Goal: Task Accomplishment & Management: Complete application form

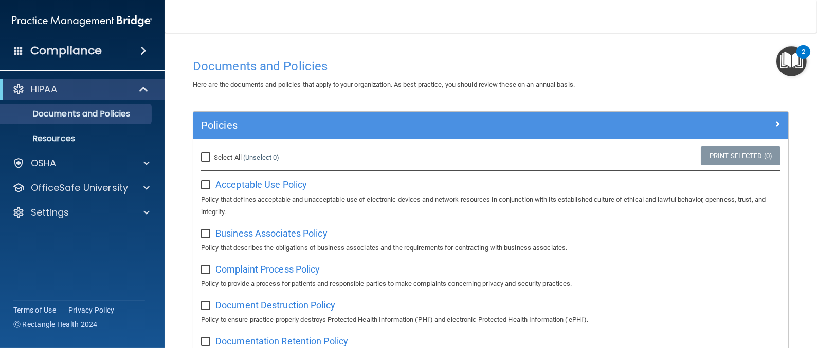
click at [140, 50] on span at bounding box center [143, 51] width 6 height 12
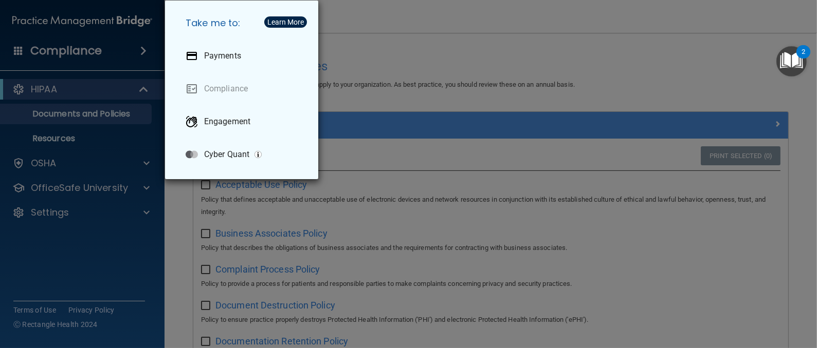
click at [145, 53] on div "Take me to: Payments Compliance Engagement Cyber Quant" at bounding box center [408, 174] width 817 height 348
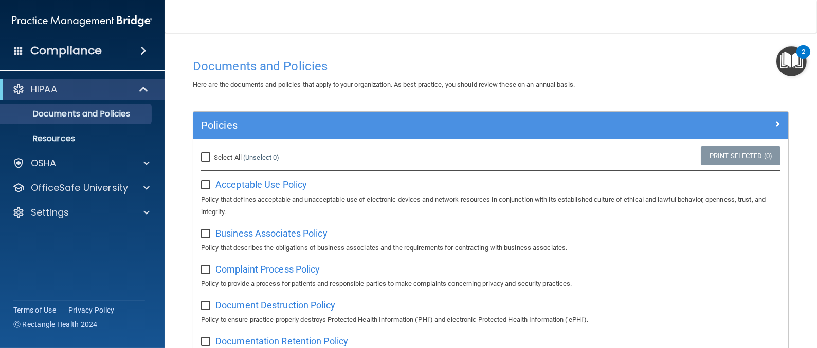
click at [140, 49] on span at bounding box center [143, 51] width 6 height 12
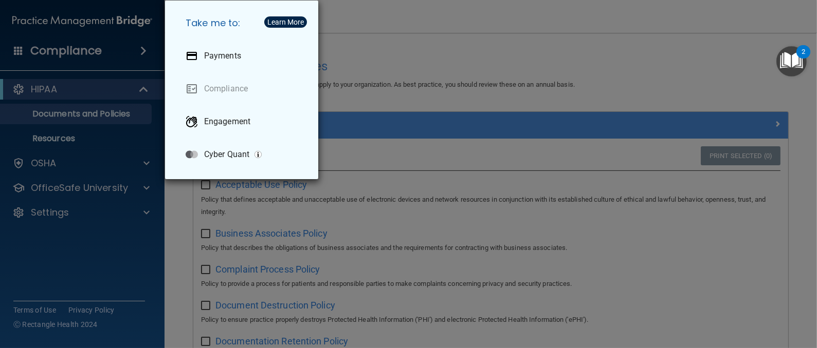
click at [140, 49] on div "Take me to: Payments Compliance Engagement Cyber Quant" at bounding box center [408, 174] width 817 height 348
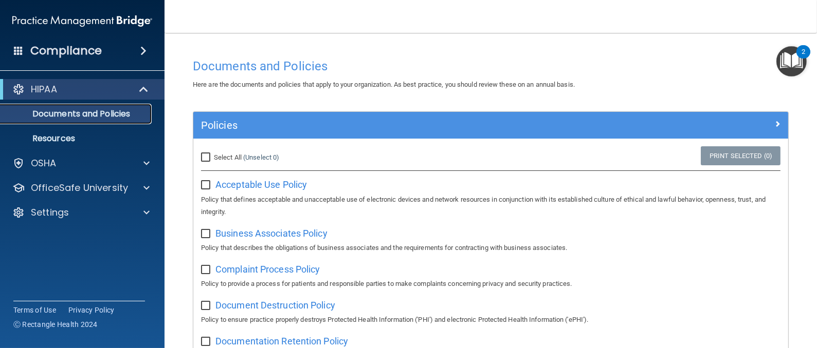
click at [95, 113] on p "Documents and Policies" at bounding box center [77, 114] width 140 height 10
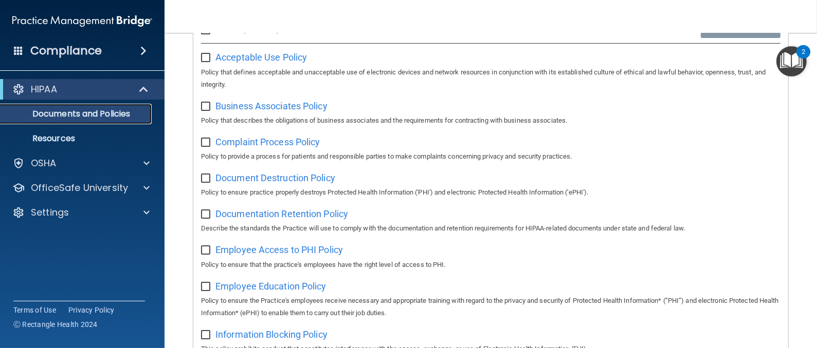
scroll to position [154, 0]
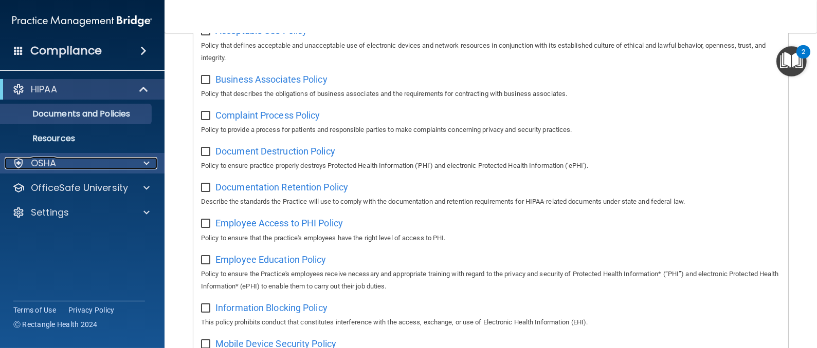
click at [142, 164] on div at bounding box center [145, 163] width 26 height 12
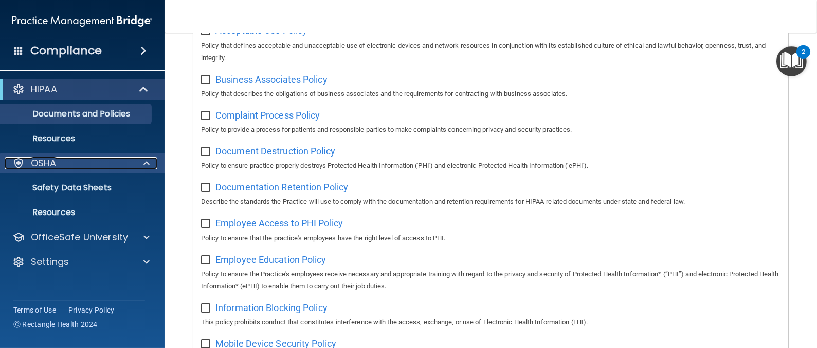
click at [142, 164] on div at bounding box center [145, 163] width 26 height 12
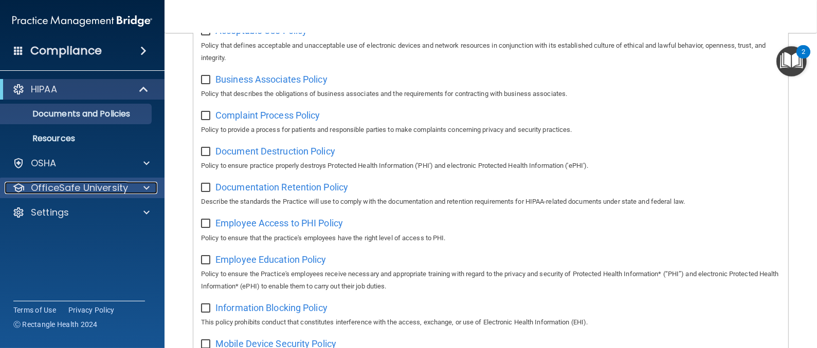
click at [146, 184] on span at bounding box center [146, 188] width 6 height 12
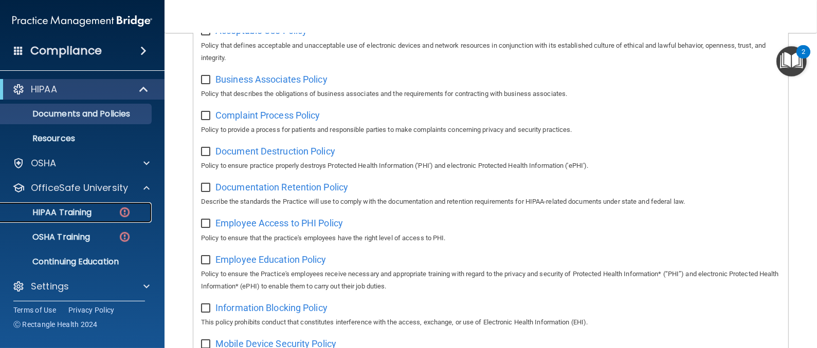
click at [82, 208] on p "HIPAA Training" at bounding box center [49, 213] width 85 height 10
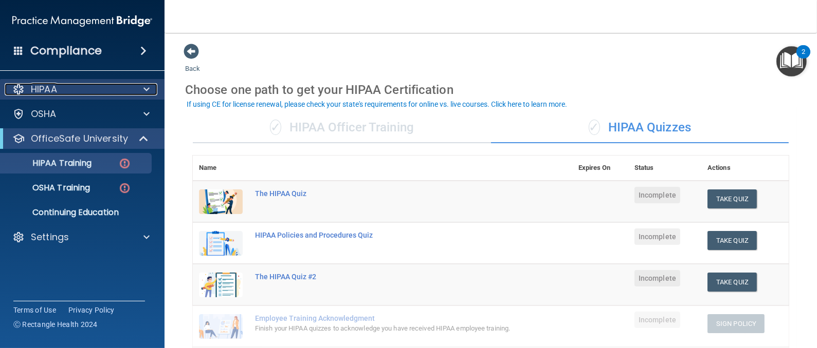
click at [52, 89] on p "HIPAA" at bounding box center [44, 89] width 26 height 12
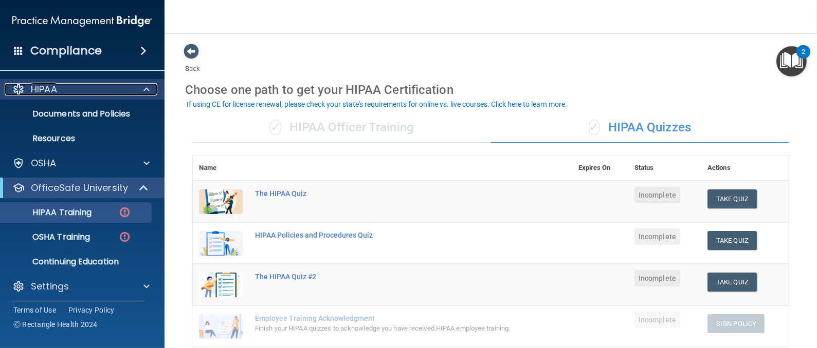
click at [54, 89] on p "HIPAA" at bounding box center [44, 89] width 26 height 12
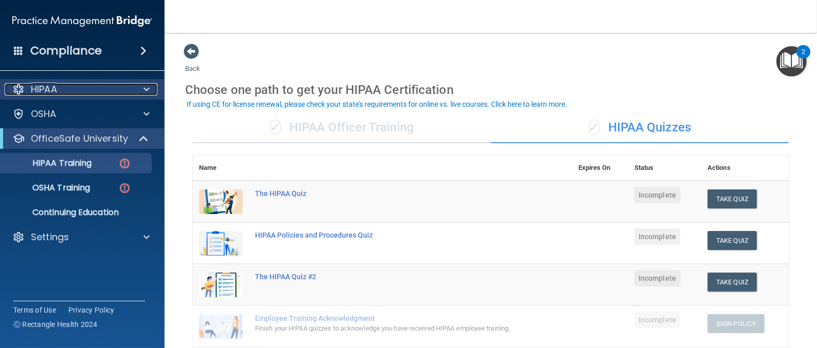
click at [54, 91] on p "HIPAA" at bounding box center [44, 89] width 26 height 12
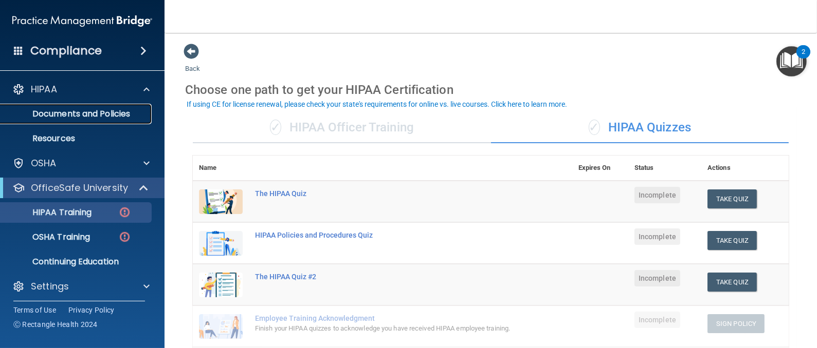
click at [56, 112] on p "Documents and Policies" at bounding box center [77, 114] width 140 height 10
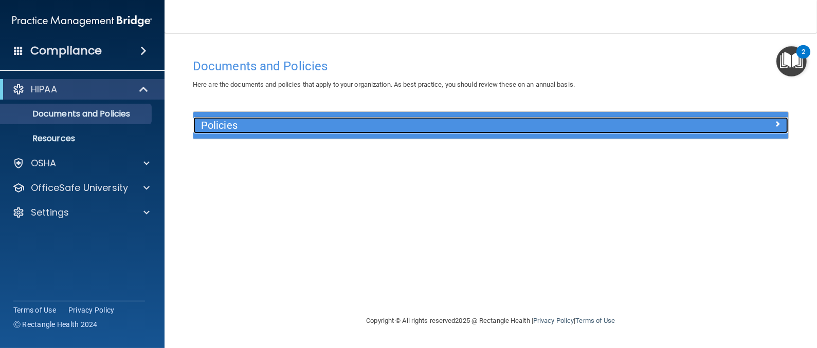
click at [226, 123] on h5 "Policies" at bounding box center [416, 125] width 431 height 11
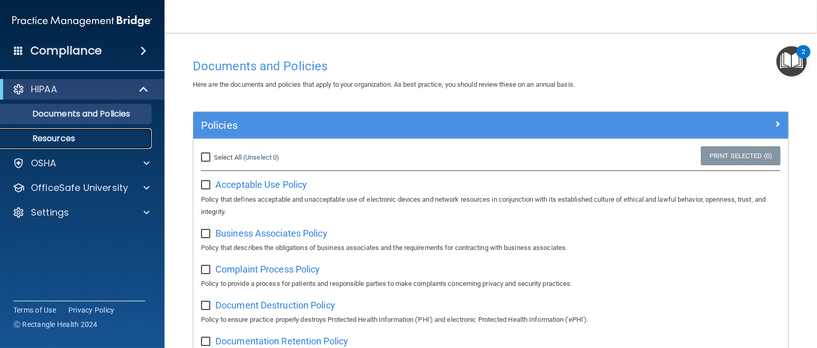
click at [56, 134] on p "Resources" at bounding box center [77, 139] width 140 height 10
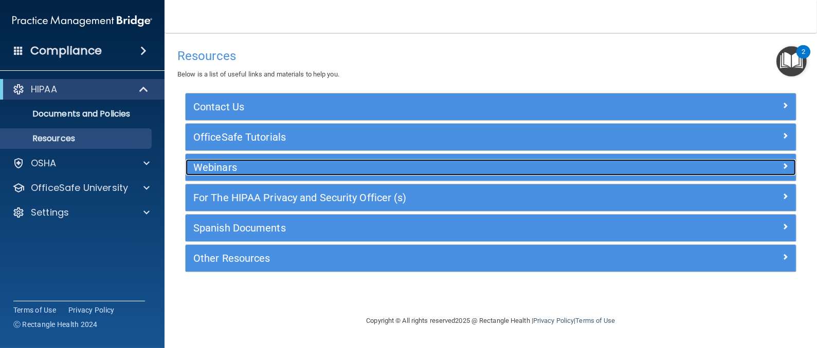
click at [223, 165] on h5 "Webinars" at bounding box center [414, 167] width 442 height 11
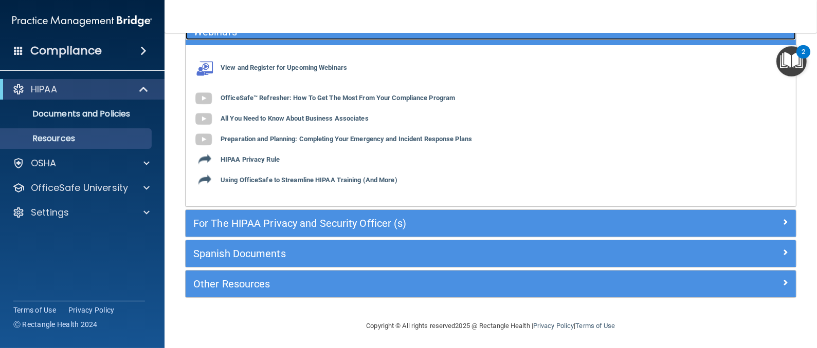
scroll to position [137, 0]
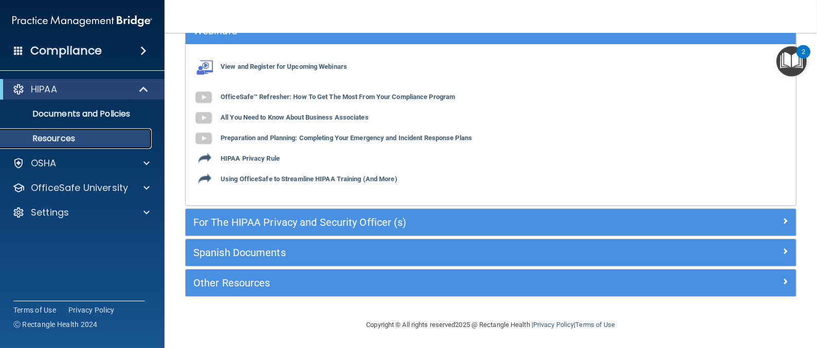
click at [58, 136] on p "Resources" at bounding box center [77, 139] width 140 height 10
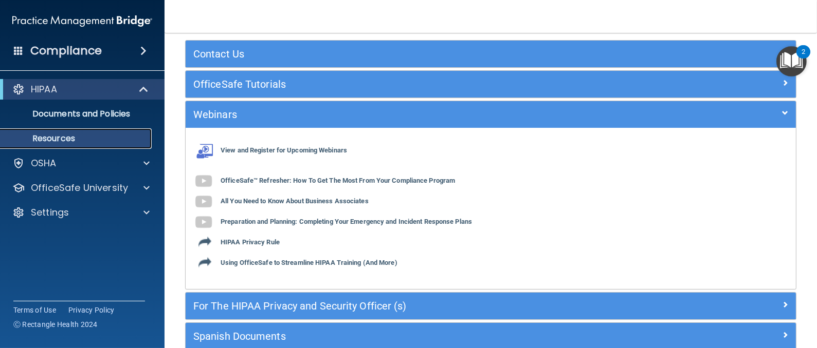
scroll to position [0, 0]
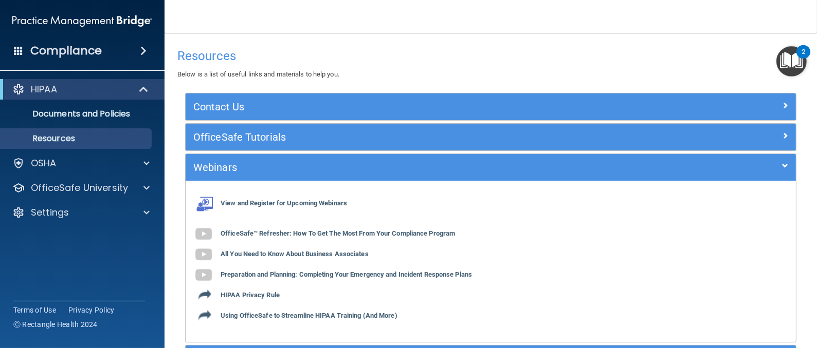
click at [38, 54] on h4 "Compliance" at bounding box center [65, 51] width 71 height 14
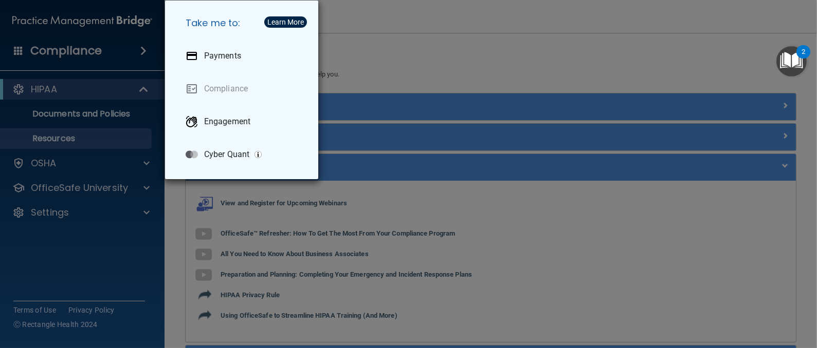
click at [68, 53] on div "Take me to: Payments Compliance Engagement Cyber Quant" at bounding box center [408, 174] width 817 height 348
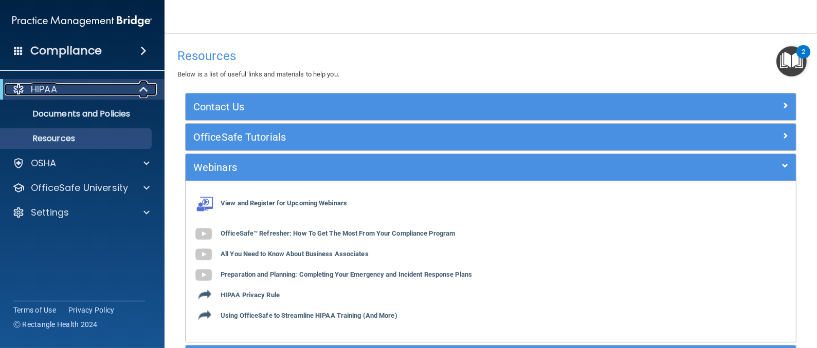
click at [54, 85] on p "HIPAA" at bounding box center [44, 89] width 26 height 12
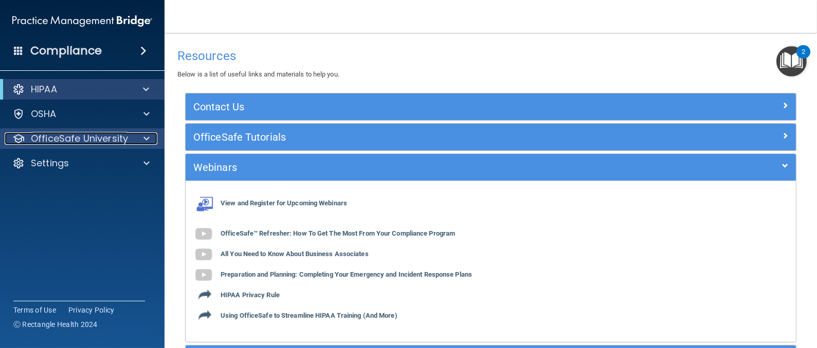
click at [64, 142] on p "OfficeSafe University" at bounding box center [79, 139] width 97 height 12
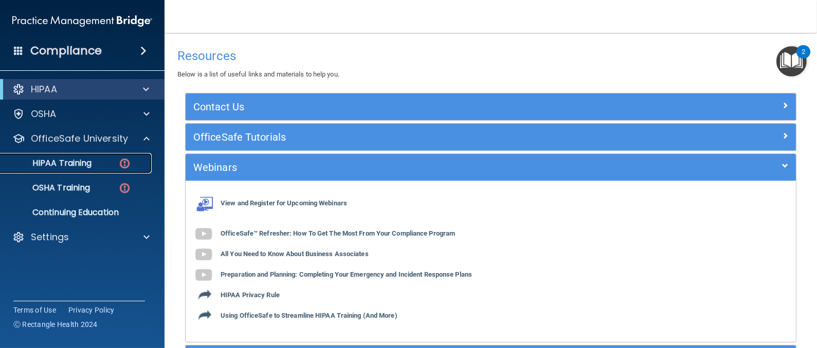
click at [63, 156] on link "HIPAA Training" at bounding box center [71, 163] width 162 height 21
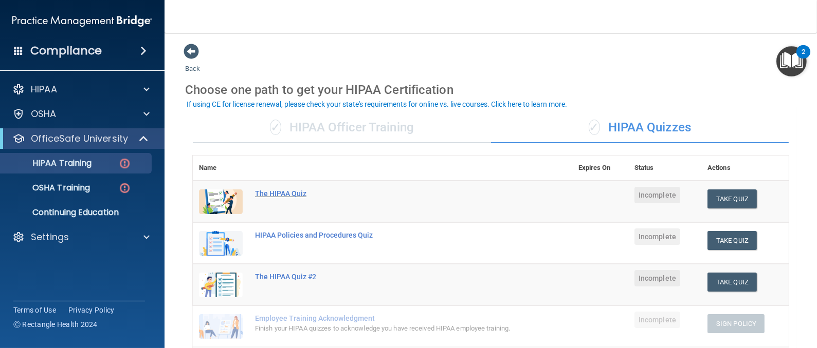
click at [270, 190] on div "The HIPAA Quiz" at bounding box center [388, 194] width 266 height 8
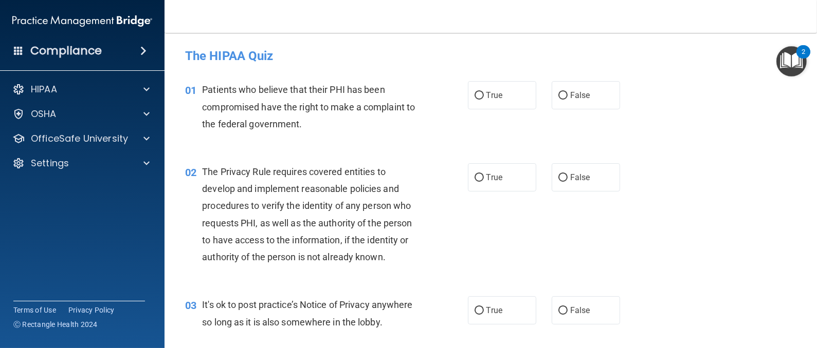
click at [40, 48] on h4 "Compliance" at bounding box center [65, 51] width 71 height 14
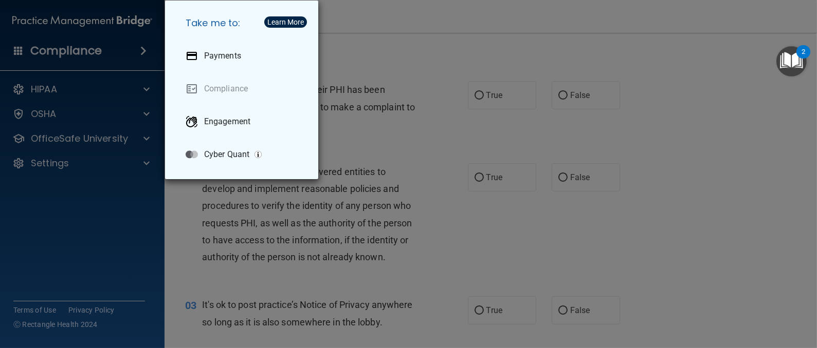
click at [28, 88] on div "Take me to: Payments Compliance Engagement Cyber Quant" at bounding box center [408, 174] width 817 height 348
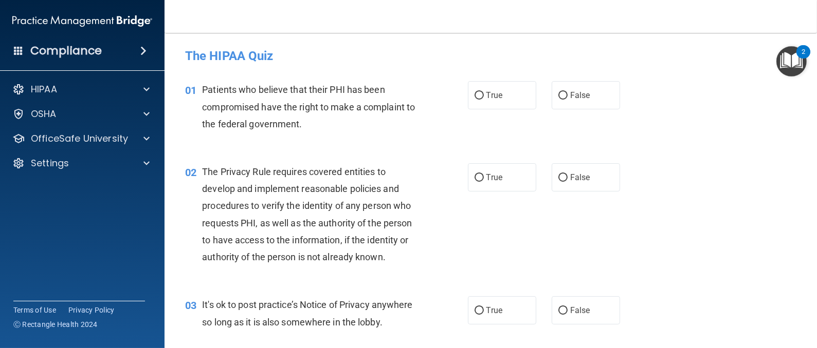
click at [69, 48] on h4 "Compliance" at bounding box center [65, 51] width 71 height 14
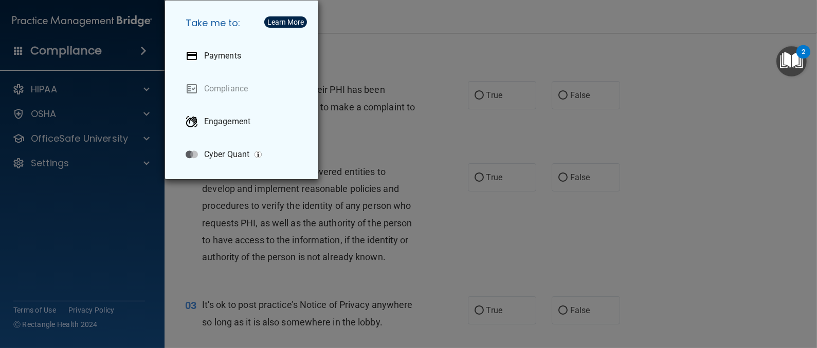
click at [49, 84] on div "Take me to: Payments Compliance Engagement Cyber Quant" at bounding box center [408, 174] width 817 height 348
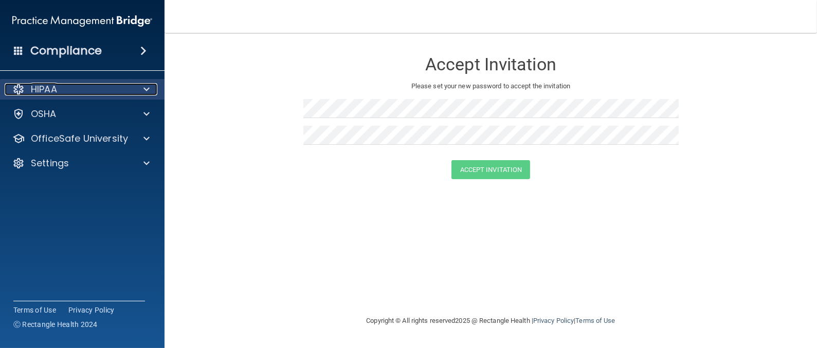
click at [142, 87] on div at bounding box center [145, 89] width 26 height 12
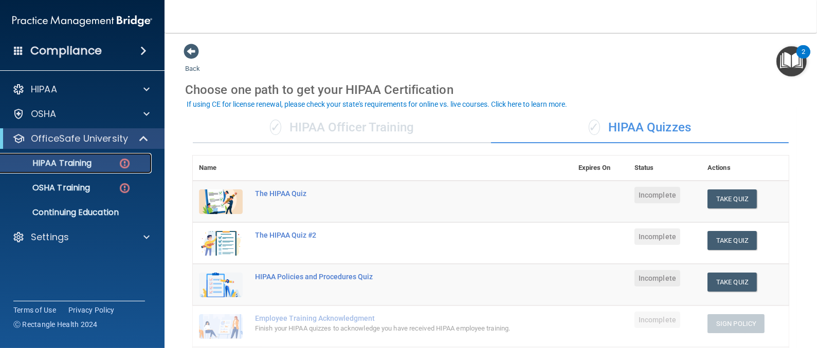
click at [38, 165] on p "HIPAA Training" at bounding box center [49, 163] width 85 height 10
click at [792, 59] on img "Open Resource Center, 2 new notifications" at bounding box center [791, 61] width 30 height 30
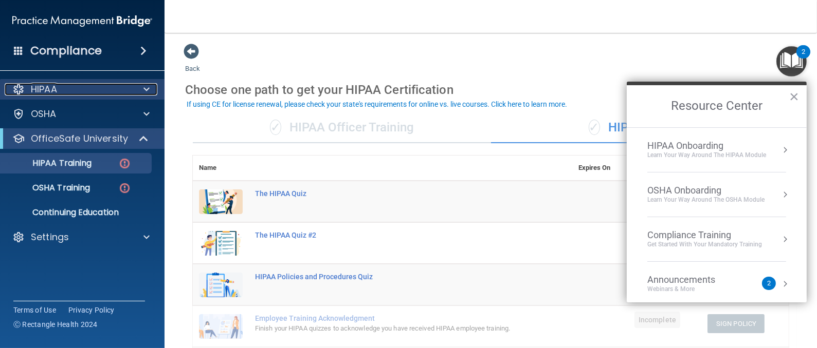
click at [147, 93] on span at bounding box center [146, 89] width 6 height 12
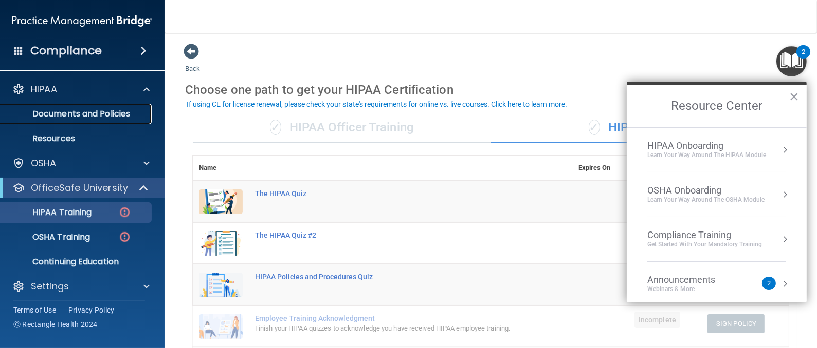
click at [56, 116] on p "Documents and Policies" at bounding box center [77, 114] width 140 height 10
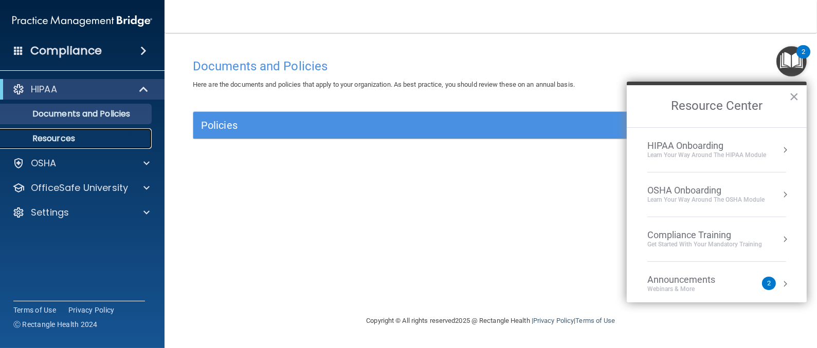
click at [61, 136] on p "Resources" at bounding box center [77, 139] width 140 height 10
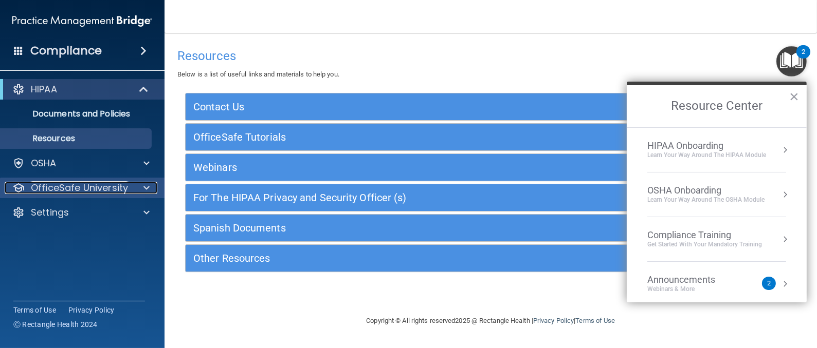
click at [76, 186] on p "OfficeSafe University" at bounding box center [79, 188] width 97 height 12
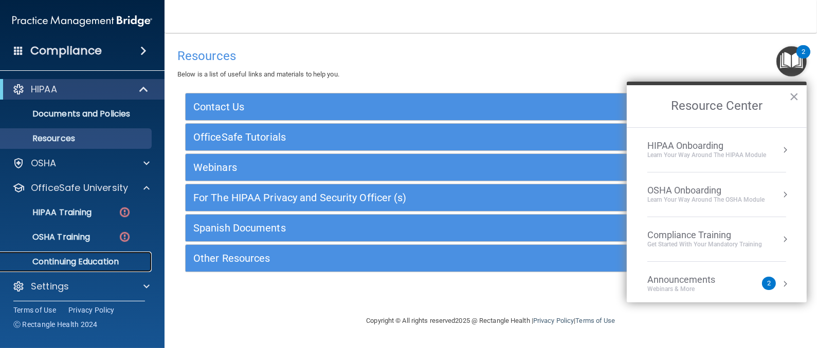
click at [96, 261] on p "Continuing Education" at bounding box center [77, 262] width 140 height 10
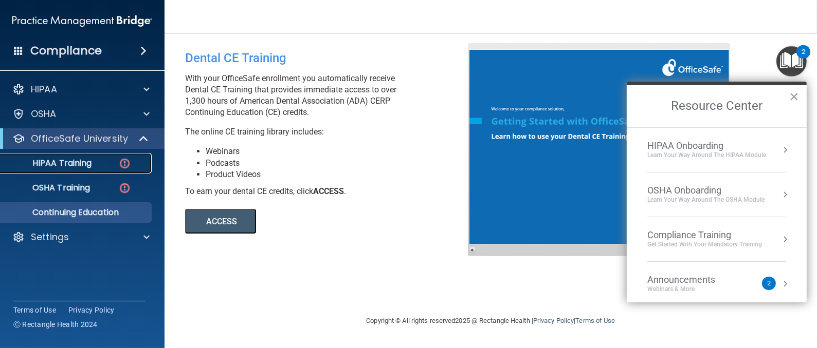
click at [76, 163] on p "HIPAA Training" at bounding box center [49, 163] width 85 height 10
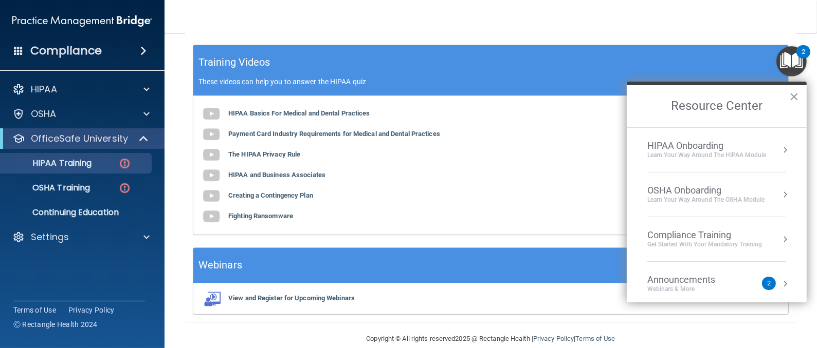
scroll to position [385, 0]
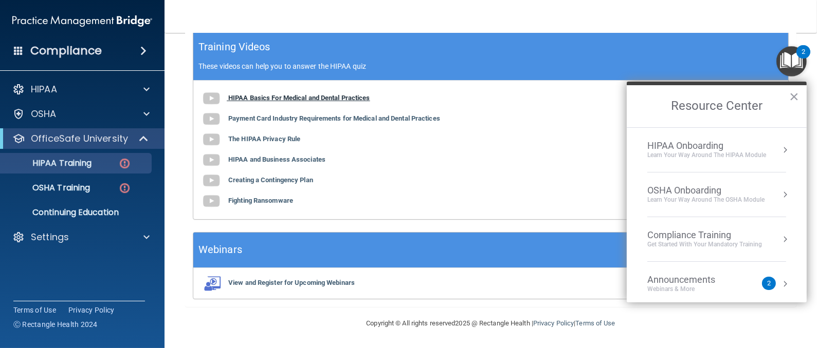
click at [248, 97] on b "HIPAA Basics For Medical and Dental Practices" at bounding box center [299, 98] width 142 height 8
click at [283, 137] on b "The HIPAA Privacy Rule" at bounding box center [264, 139] width 72 height 8
click at [272, 163] on b "HIPAA and Business Associates" at bounding box center [276, 160] width 97 height 8
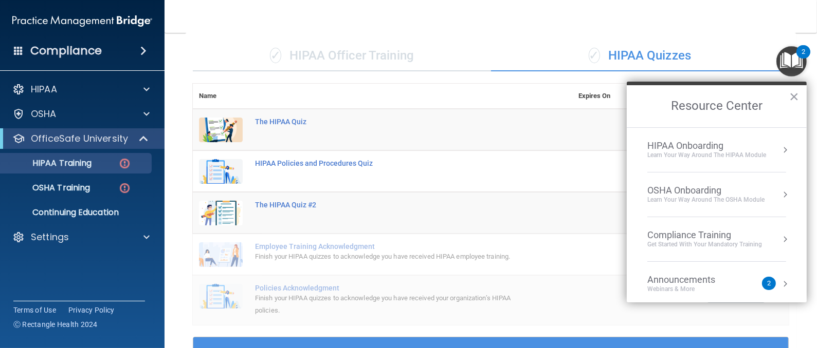
scroll to position [0, 0]
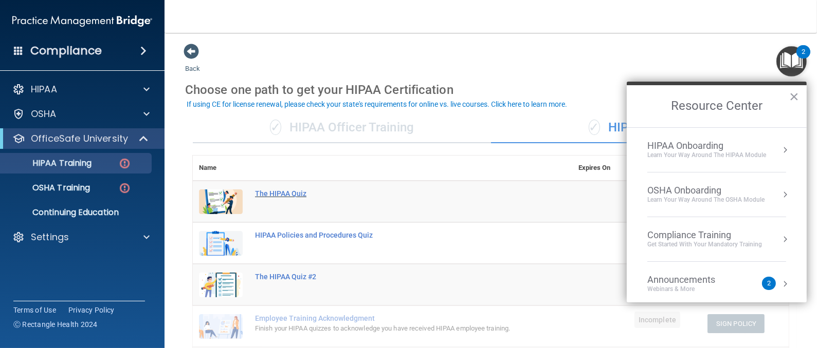
click at [279, 190] on div "The HIPAA Quiz" at bounding box center [388, 194] width 266 height 8
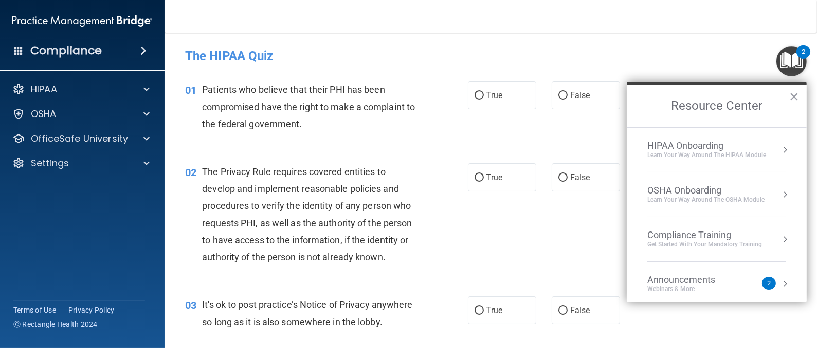
click at [787, 98] on h2 "Resource Center" at bounding box center [716, 106] width 180 height 42
click at [794, 97] on button "×" at bounding box center [794, 96] width 10 height 16
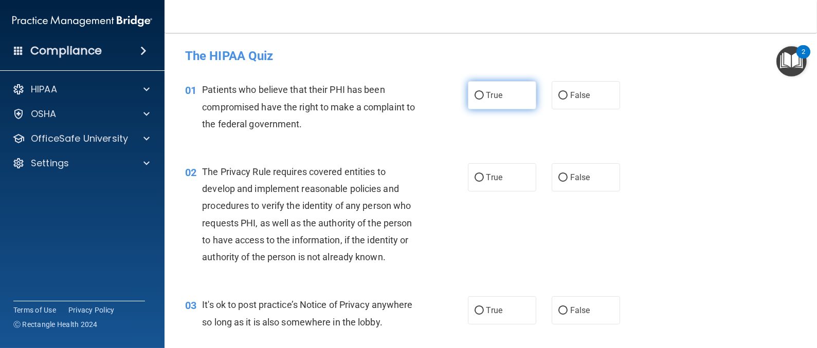
click at [476, 98] on input "True" at bounding box center [478, 96] width 9 height 8
radio input "true"
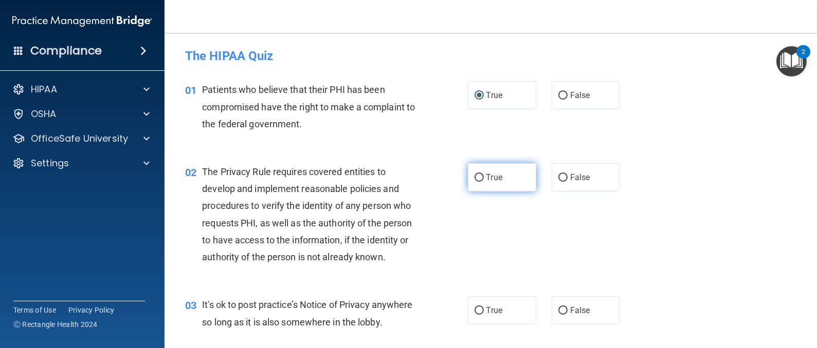
click at [474, 175] on input "True" at bounding box center [478, 178] width 9 height 8
radio input "true"
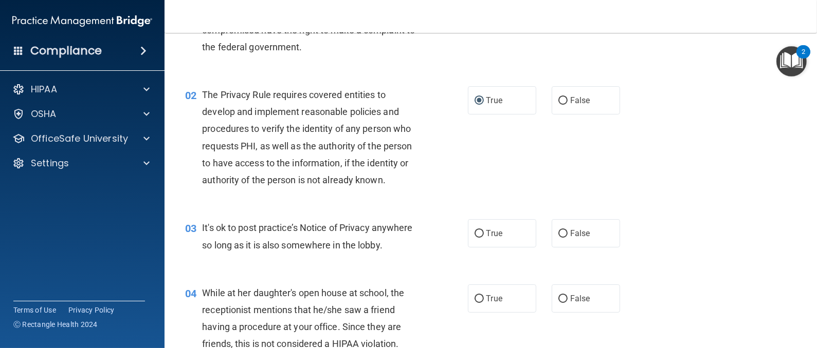
scroll to position [154, 0]
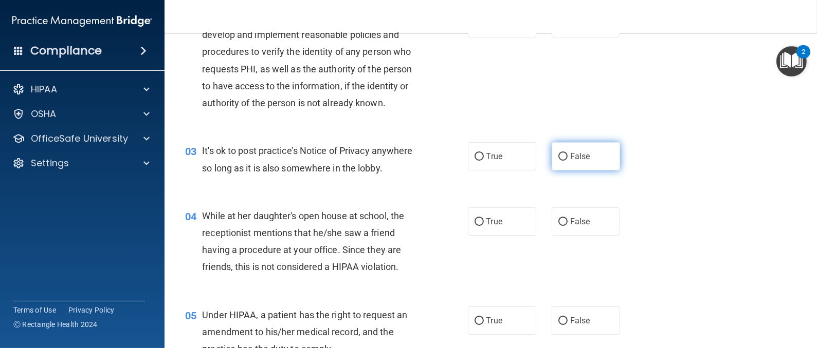
click at [558, 153] on input "False" at bounding box center [562, 157] width 9 height 8
radio input "true"
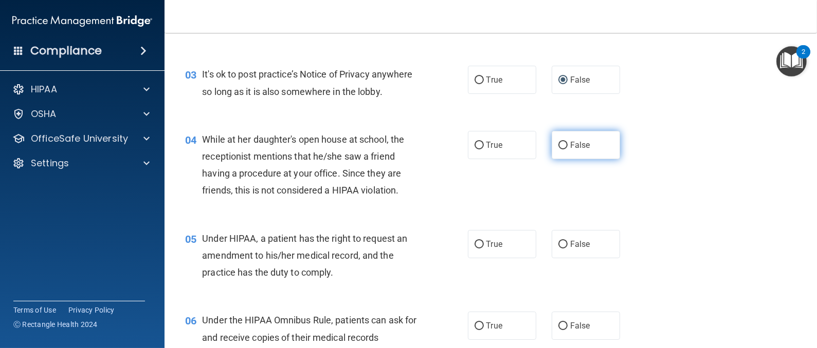
click at [558, 150] on input "False" at bounding box center [562, 146] width 9 height 8
radio input "true"
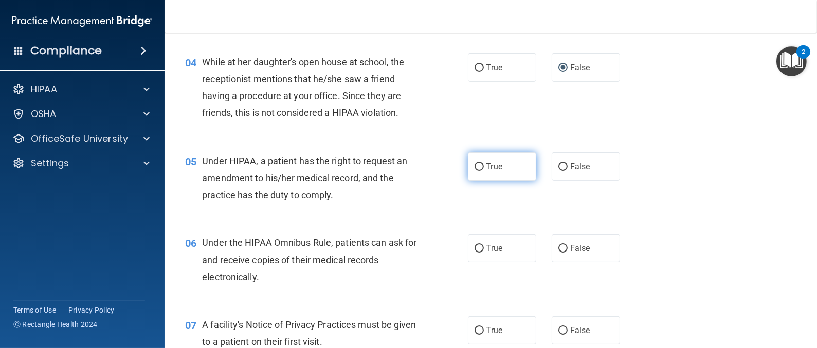
click at [468, 181] on label "True" at bounding box center [502, 167] width 68 height 28
click at [474, 171] on input "True" at bounding box center [478, 167] width 9 height 8
radio input "true"
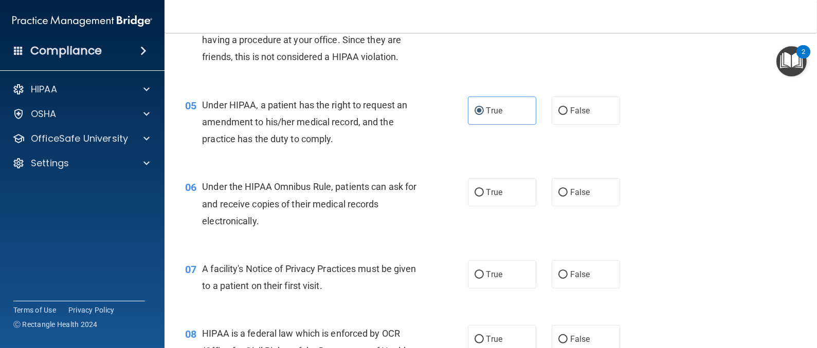
scroll to position [385, 0]
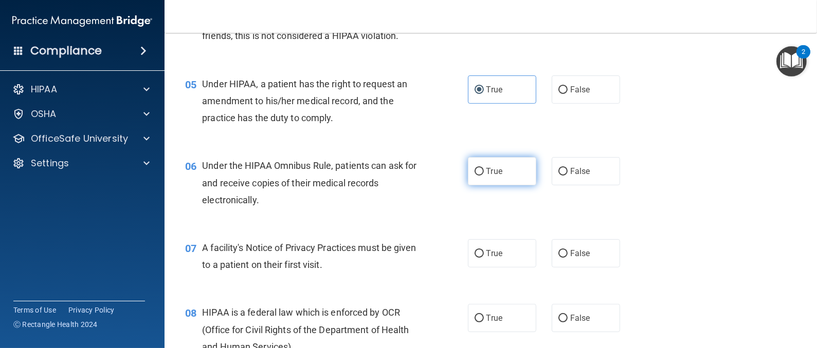
click at [470, 186] on label "True" at bounding box center [502, 171] width 68 height 28
click at [474, 176] on input "True" at bounding box center [478, 172] width 9 height 8
radio input "true"
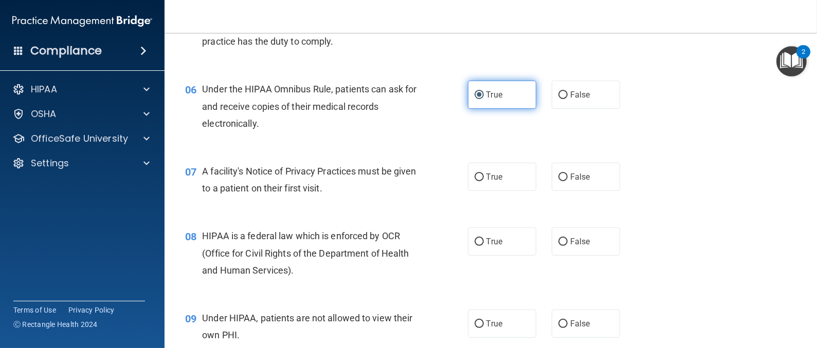
click at [474, 181] on input "True" at bounding box center [478, 178] width 9 height 8
radio input "true"
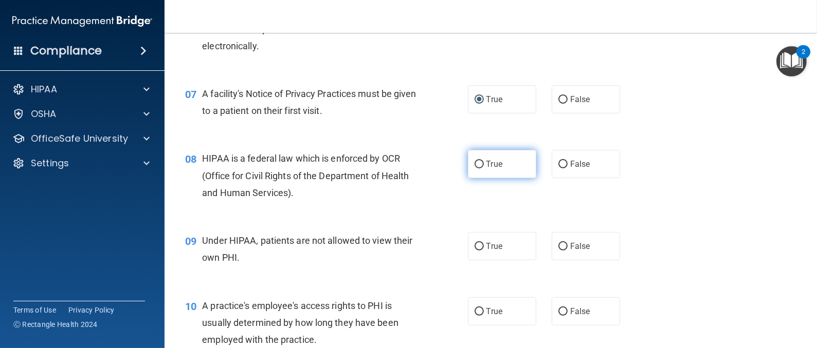
click at [472, 178] on label "True" at bounding box center [502, 164] width 68 height 28
click at [474, 169] on input "True" at bounding box center [478, 165] width 9 height 8
radio input "true"
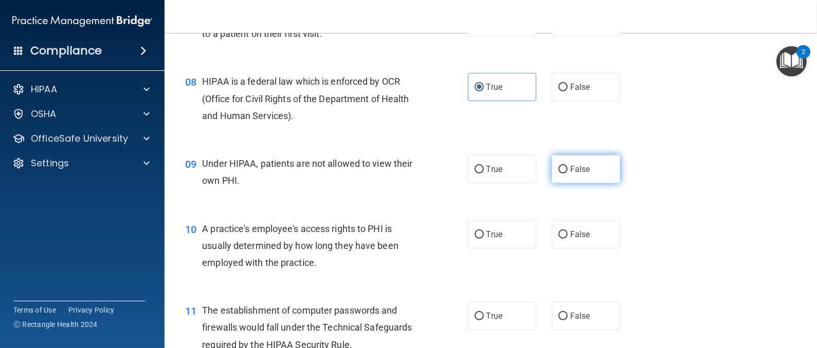
click at [570, 174] on span "False" at bounding box center [580, 169] width 20 height 10
click at [567, 174] on input "False" at bounding box center [562, 170] width 9 height 8
radio input "true"
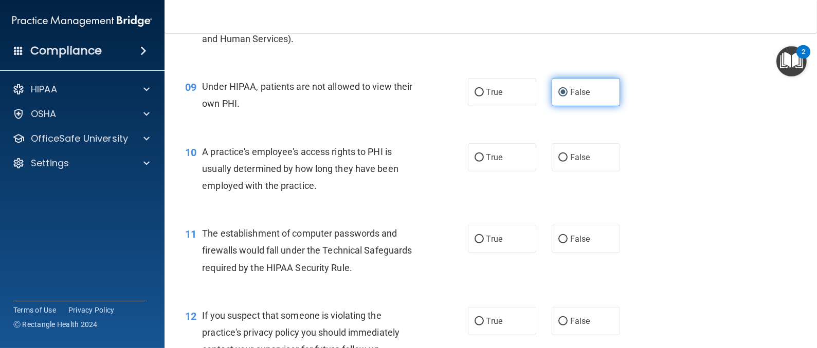
click at [567, 172] on label "False" at bounding box center [585, 157] width 68 height 28
click at [567, 162] on input "False" at bounding box center [562, 158] width 9 height 8
radio input "true"
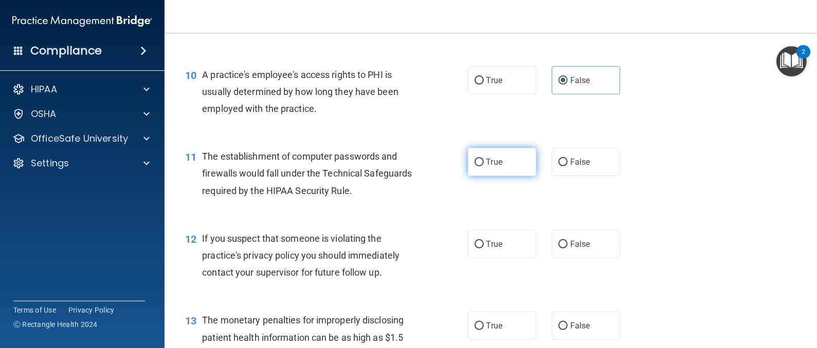
click at [469, 176] on label "True" at bounding box center [502, 162] width 68 height 28
click at [474, 167] on input "True" at bounding box center [478, 163] width 9 height 8
radio input "true"
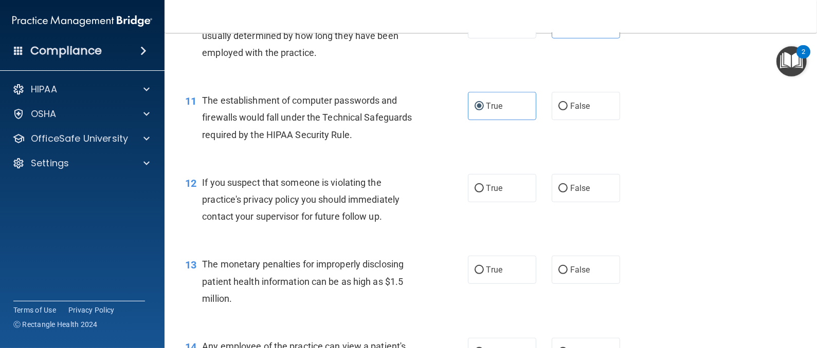
scroll to position [847, 0]
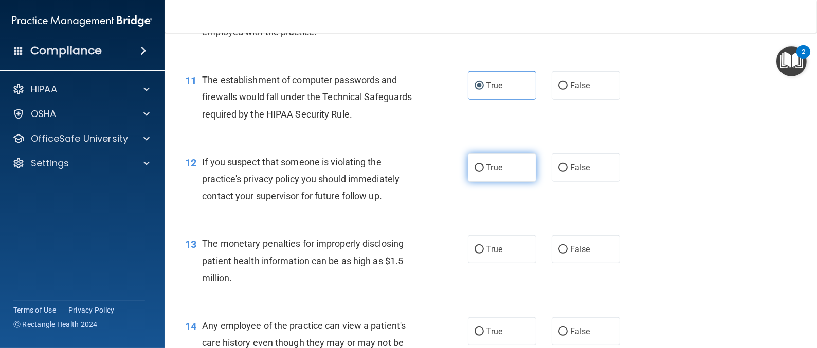
click at [476, 182] on label "True" at bounding box center [502, 168] width 68 height 28
click at [476, 172] on input "True" at bounding box center [478, 168] width 9 height 8
radio input "true"
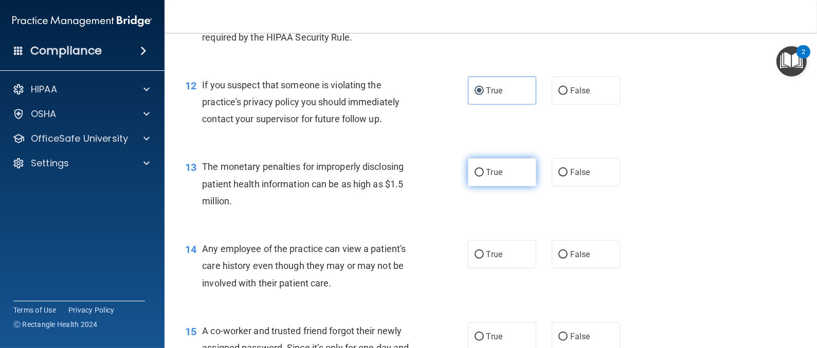
scroll to position [1002, 0]
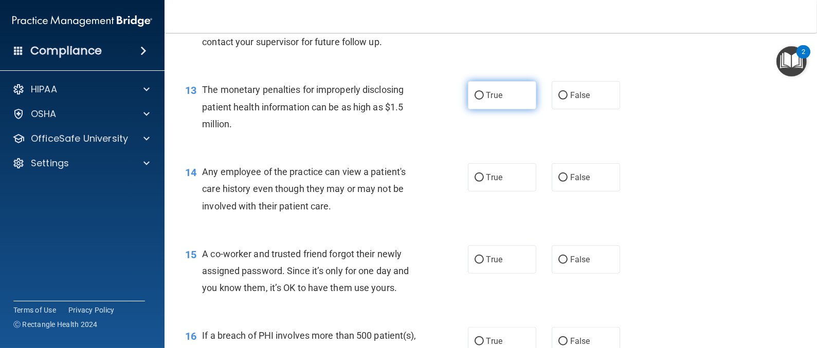
click at [472, 109] on label "True" at bounding box center [502, 95] width 68 height 28
click at [474, 100] on input "True" at bounding box center [478, 96] width 9 height 8
radio input "true"
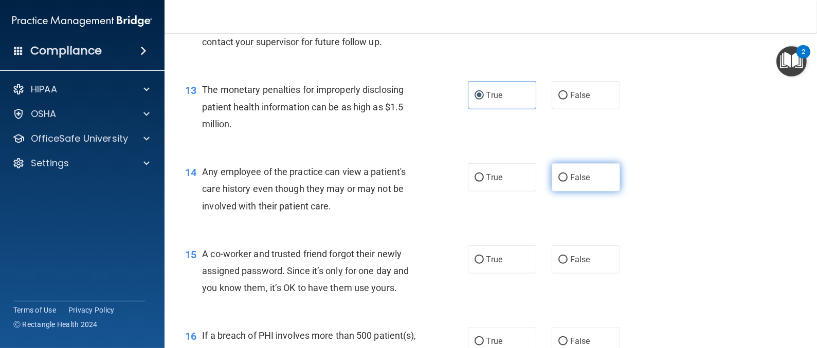
click at [551, 192] on label "False" at bounding box center [585, 177] width 68 height 28
click at [558, 182] on input "False" at bounding box center [562, 178] width 9 height 8
radio input "true"
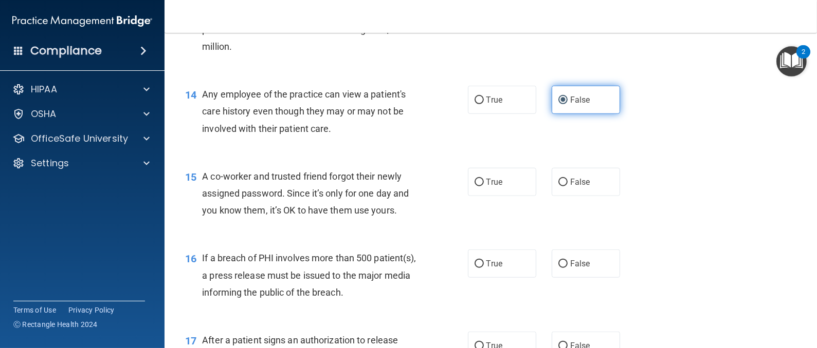
click at [551, 196] on label "False" at bounding box center [585, 182] width 68 height 28
click at [558, 187] on input "False" at bounding box center [562, 183] width 9 height 8
radio input "true"
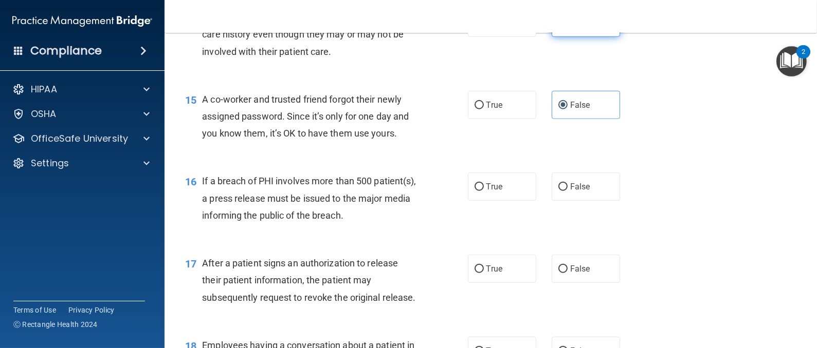
scroll to position [1233, 0]
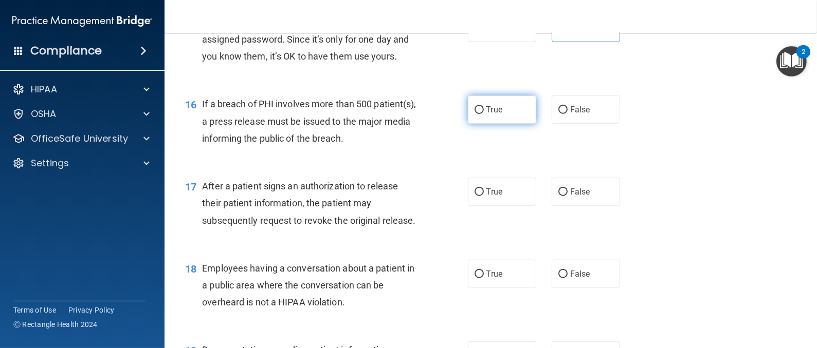
click at [484, 124] on label "True" at bounding box center [502, 110] width 68 height 28
click at [484, 114] on input "True" at bounding box center [478, 110] width 9 height 8
radio input "true"
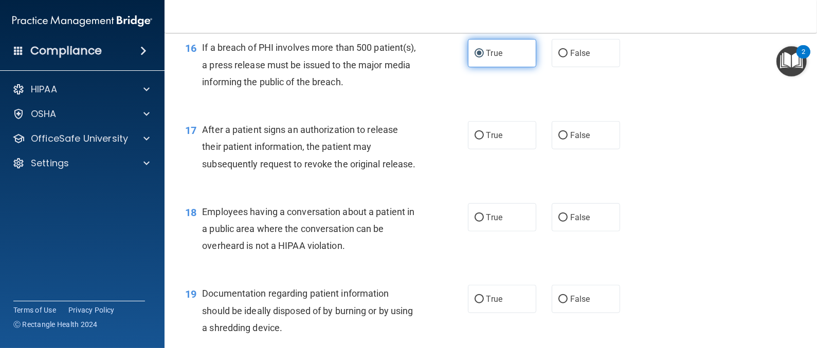
scroll to position [1310, 0]
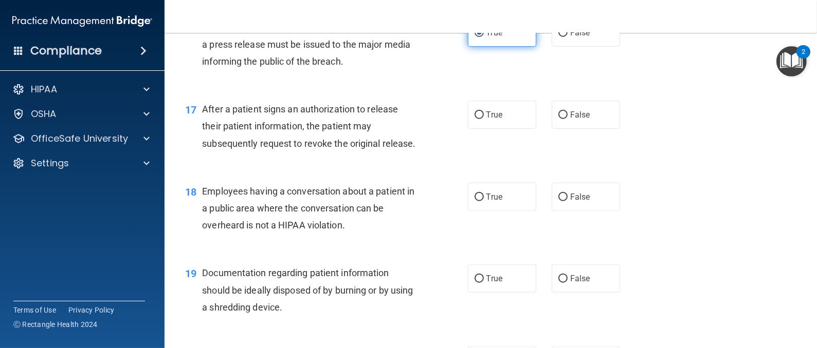
click at [486, 120] on span "True" at bounding box center [494, 115] width 16 height 10
click at [484, 119] on input "True" at bounding box center [478, 116] width 9 height 8
radio input "true"
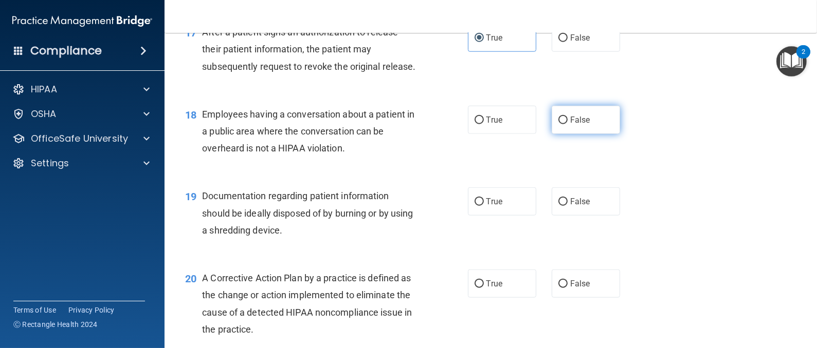
click at [591, 134] on label "False" at bounding box center [585, 120] width 68 height 28
click at [567, 124] on input "False" at bounding box center [562, 121] width 9 height 8
radio input "true"
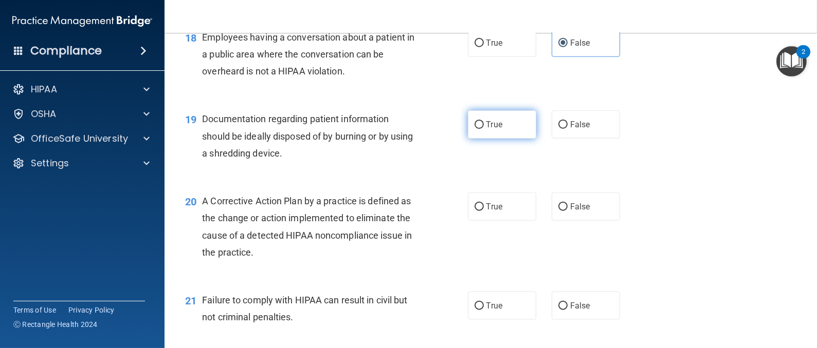
click at [496, 139] on label "True" at bounding box center [502, 124] width 68 height 28
click at [484, 129] on input "True" at bounding box center [478, 125] width 9 height 8
radio input "true"
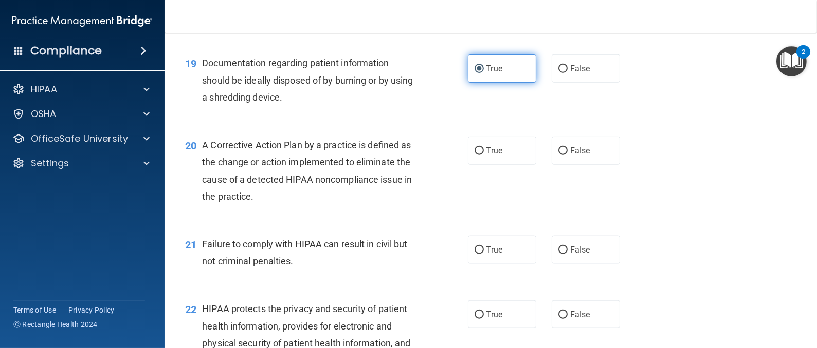
scroll to position [1542, 0]
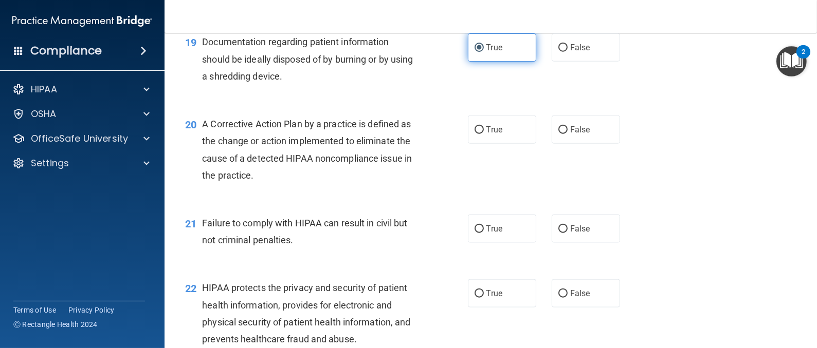
click at [496, 135] on span "True" at bounding box center [494, 130] width 16 height 10
click at [484, 134] on input "True" at bounding box center [478, 130] width 9 height 8
radio input "true"
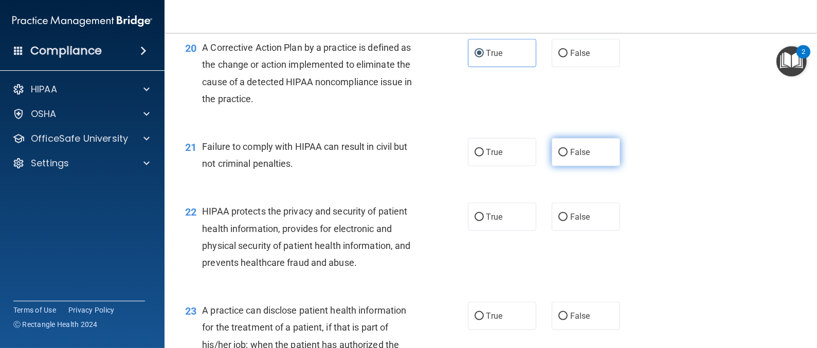
click at [558, 157] on input "False" at bounding box center [562, 153] width 9 height 8
radio input "true"
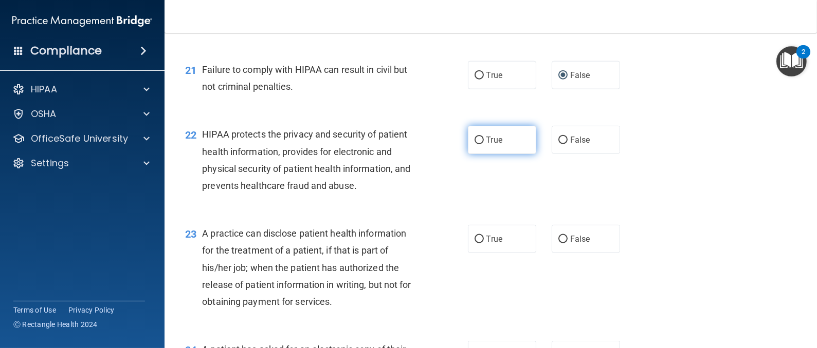
click at [487, 154] on label "True" at bounding box center [502, 140] width 68 height 28
click at [484, 144] on input "True" at bounding box center [478, 141] width 9 height 8
radio input "true"
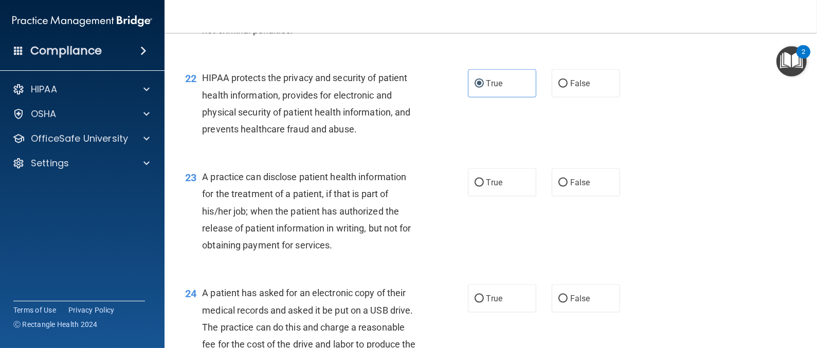
scroll to position [1772, 0]
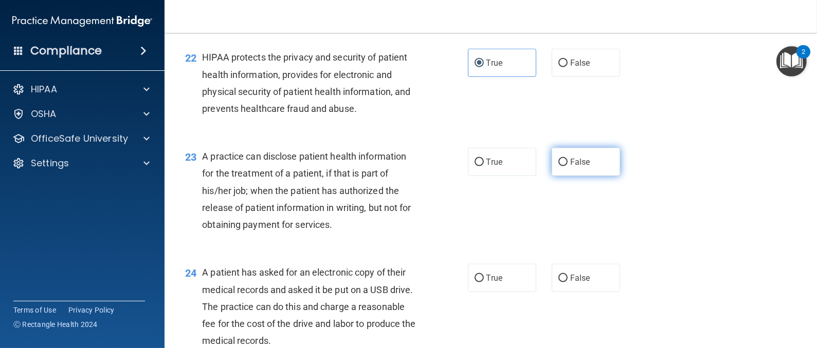
click at [551, 176] on label "False" at bounding box center [585, 162] width 68 height 28
click at [558, 167] on input "False" at bounding box center [562, 163] width 9 height 8
radio input "true"
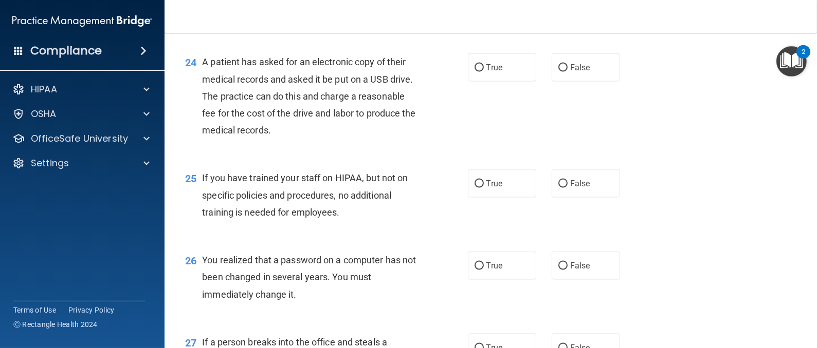
scroll to position [2004, 0]
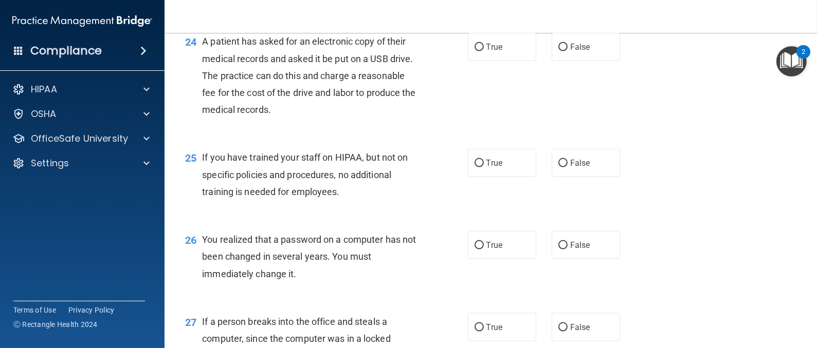
click at [476, 99] on div "24 A patient has asked for an electronic copy of their medical records and aske…" at bounding box center [326, 78] width 313 height 90
click at [475, 61] on label "True" at bounding box center [502, 47] width 68 height 28
click at [475, 51] on input "True" at bounding box center [478, 48] width 9 height 8
radio input "true"
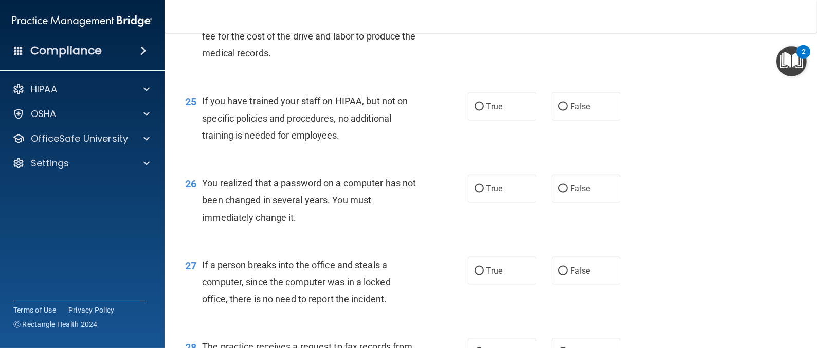
scroll to position [2081, 0]
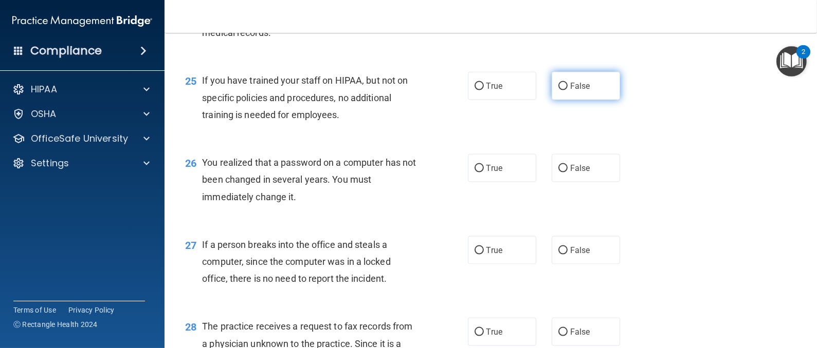
click at [560, 100] on label "False" at bounding box center [585, 86] width 68 height 28
click at [560, 90] on input "False" at bounding box center [562, 87] width 9 height 8
radio input "true"
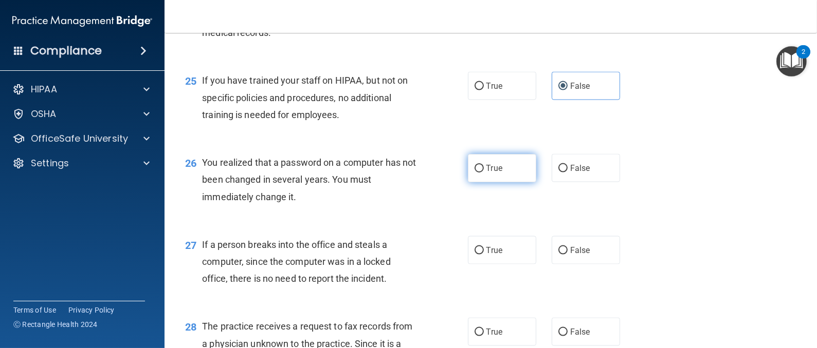
click at [490, 182] on label "True" at bounding box center [502, 168] width 68 height 28
click at [484, 173] on input "True" at bounding box center [478, 169] width 9 height 8
radio input "true"
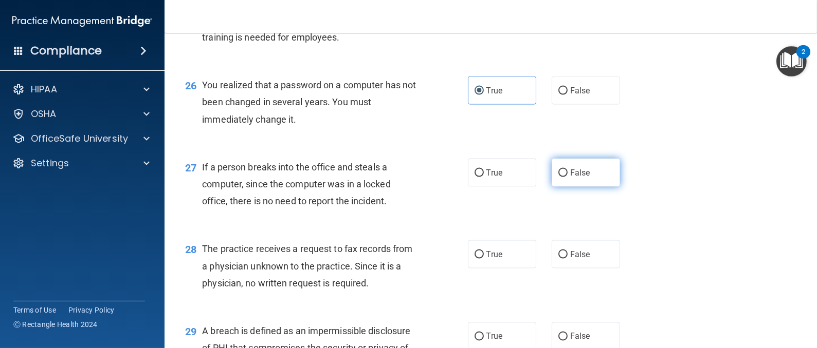
click at [558, 177] on input "False" at bounding box center [562, 174] width 9 height 8
radio input "true"
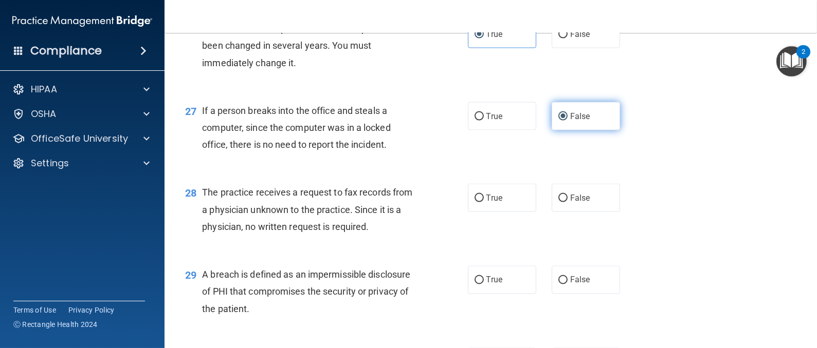
scroll to position [2235, 0]
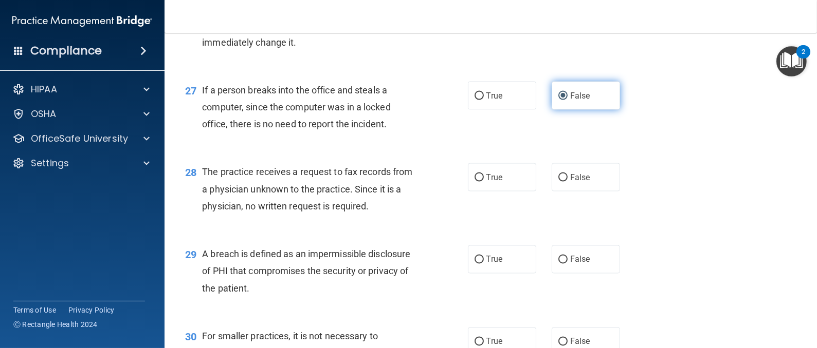
click at [558, 182] on input "False" at bounding box center [562, 178] width 9 height 8
radio input "true"
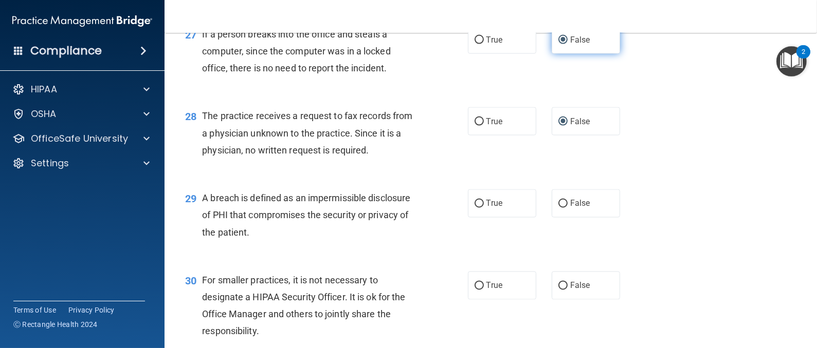
scroll to position [2313, 0]
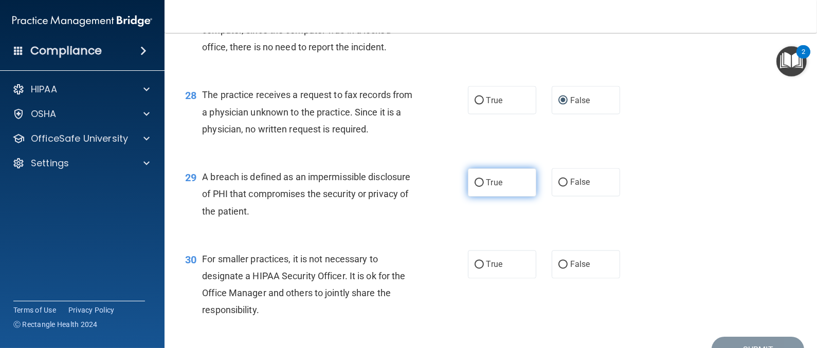
click at [516, 197] on label "True" at bounding box center [502, 183] width 68 height 28
click at [484, 187] on input "True" at bounding box center [478, 183] width 9 height 8
radio input "true"
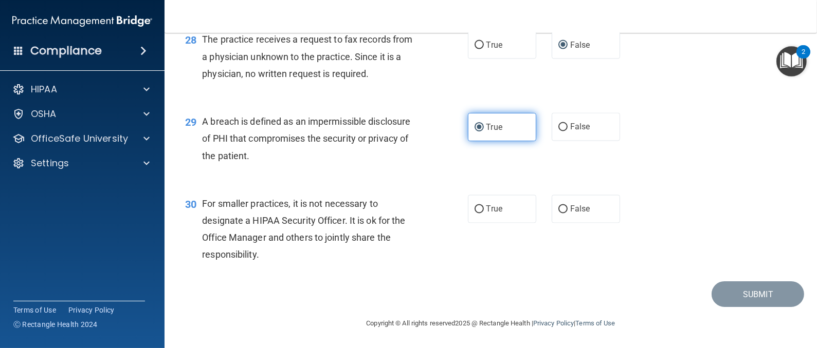
scroll to position [2390, 0]
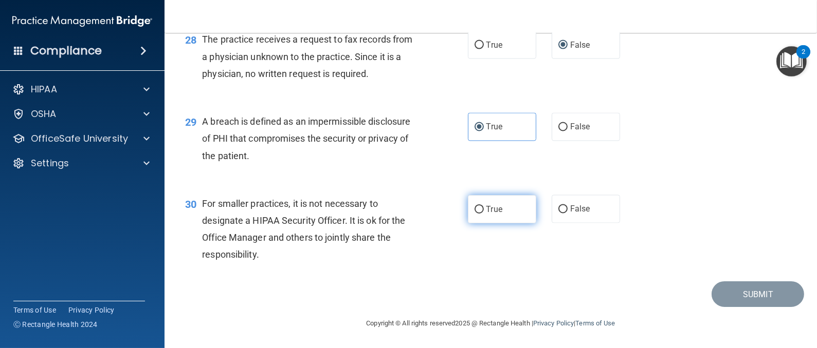
click at [526, 224] on label "True" at bounding box center [502, 209] width 68 height 28
click at [484, 214] on input "True" at bounding box center [478, 210] width 9 height 8
radio input "true"
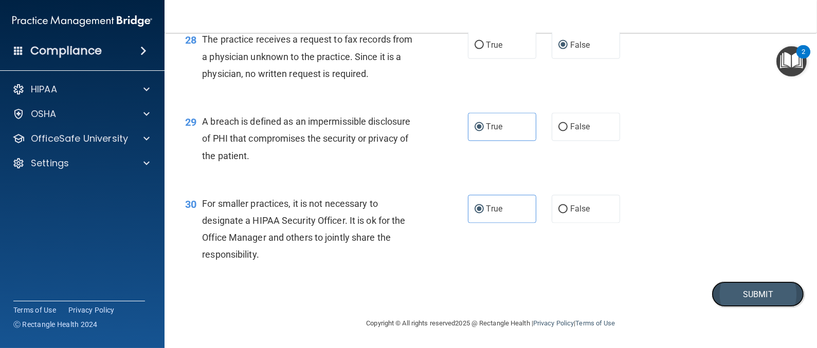
click at [746, 290] on button "Submit" at bounding box center [757, 295] width 93 height 26
click at [745, 295] on button "Submit" at bounding box center [757, 295] width 93 height 26
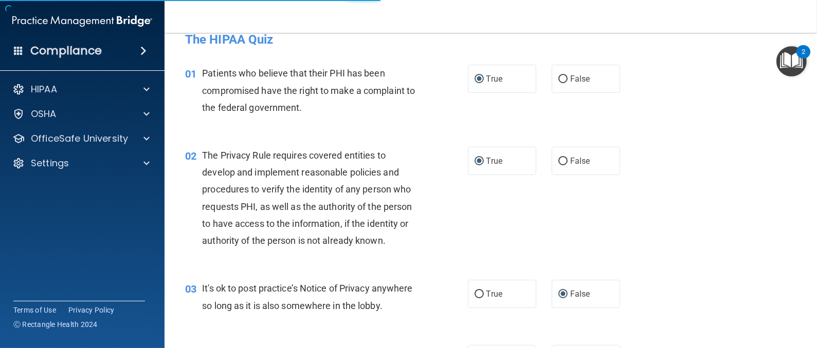
scroll to position [0, 0]
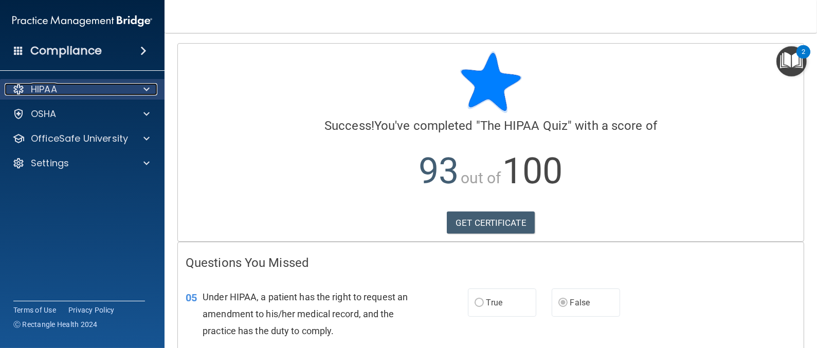
click at [66, 86] on div "HIPAA" at bounding box center [68, 89] width 127 height 12
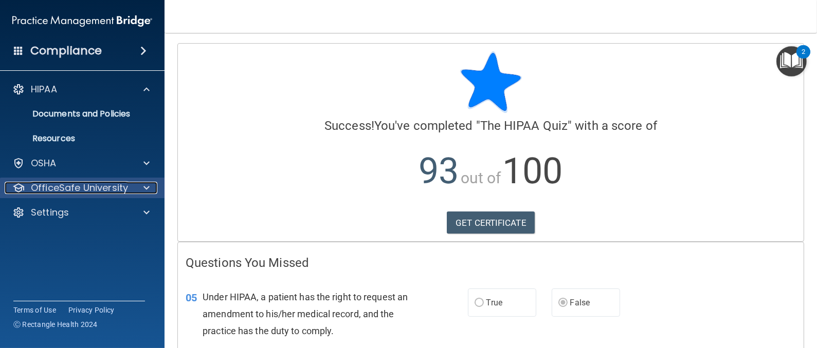
click at [95, 184] on p "OfficeSafe University" at bounding box center [79, 188] width 97 height 12
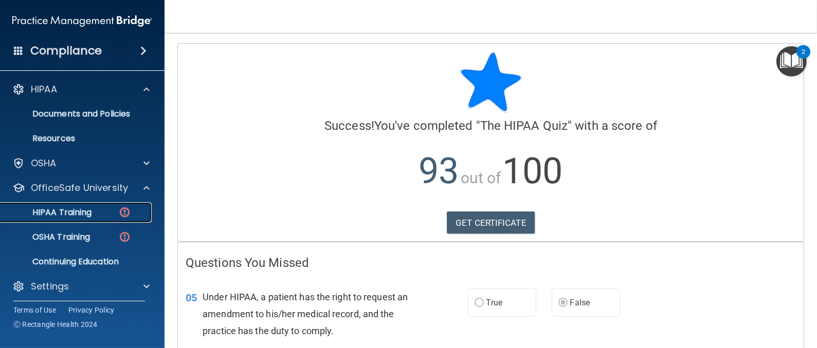
click at [91, 205] on link "HIPAA Training" at bounding box center [71, 212] width 162 height 21
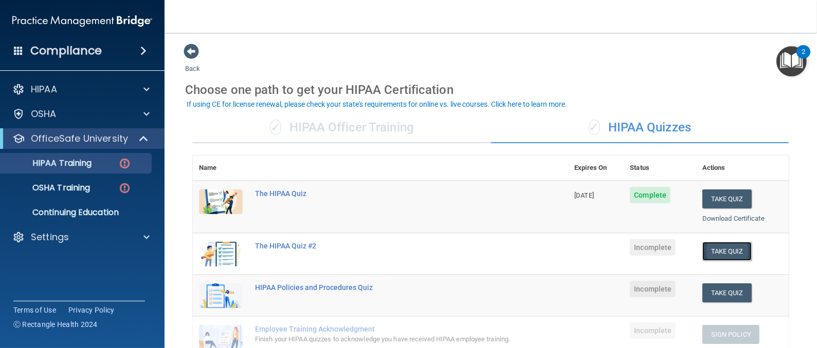
click at [702, 251] on button "Take Quiz" at bounding box center [726, 251] width 49 height 19
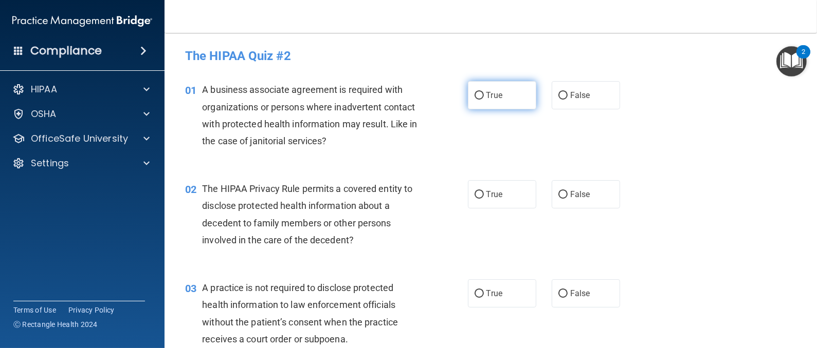
click at [474, 93] on input "True" at bounding box center [478, 96] width 9 height 8
radio input "true"
click at [452, 206] on div "02 The HIPAA Privacy Rule permits a covered entity to disclose protected health…" at bounding box center [326, 216] width 313 height 73
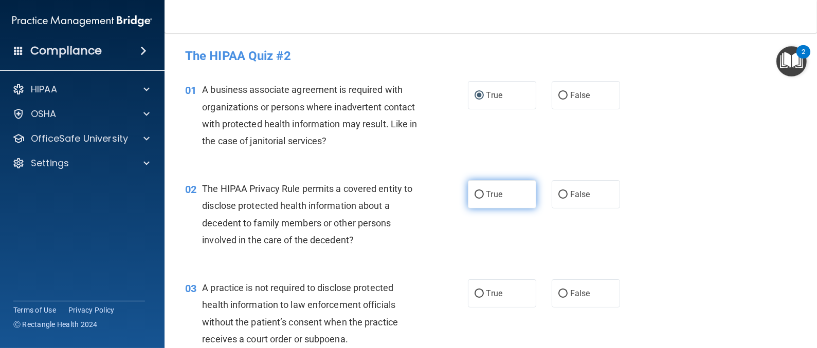
click at [468, 205] on label "True" at bounding box center [502, 194] width 68 height 28
click at [474, 199] on input "True" at bounding box center [478, 195] width 9 height 8
radio input "true"
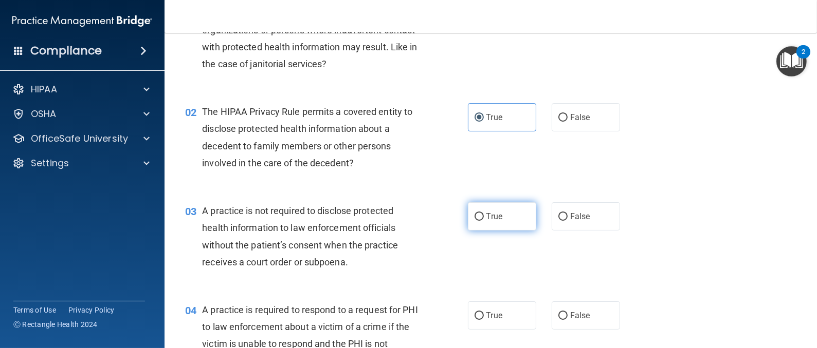
click at [486, 215] on span "True" at bounding box center [494, 217] width 16 height 10
click at [484, 215] on input "True" at bounding box center [478, 217] width 9 height 8
radio input "true"
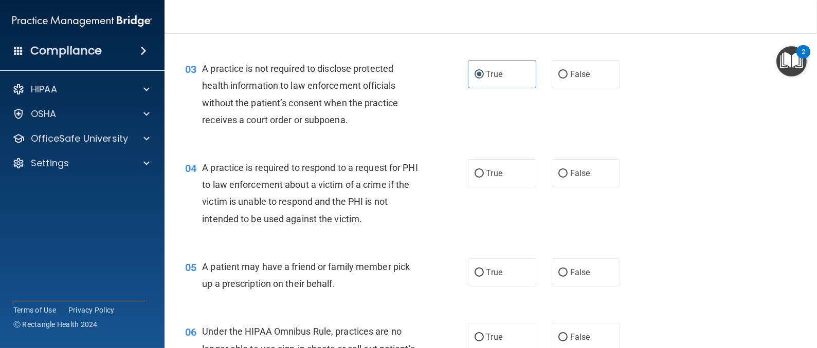
scroll to position [231, 0]
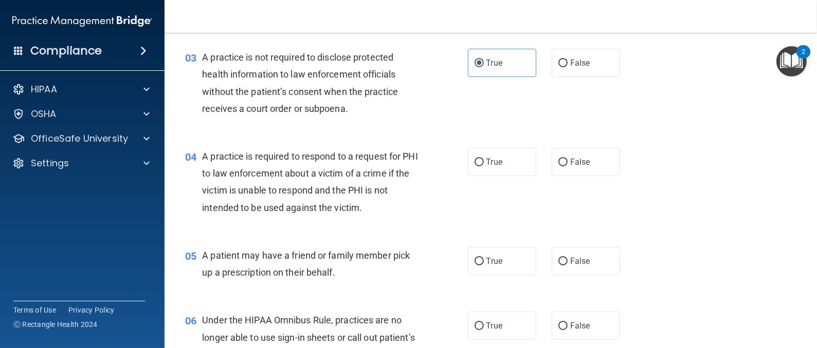
click at [496, 242] on div "05 A patient may have a friend or family member pick up a prescription on their…" at bounding box center [490, 266] width 626 height 65
click at [468, 164] on label "True" at bounding box center [502, 162] width 68 height 28
click at [474, 164] on input "True" at bounding box center [478, 163] width 9 height 8
radio input "true"
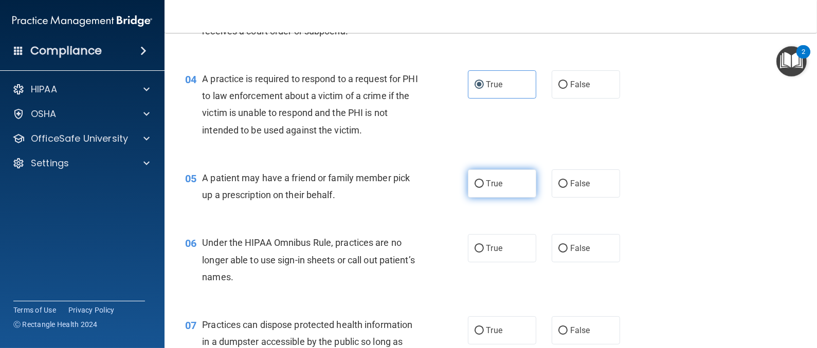
click at [474, 176] on label "True" at bounding box center [502, 184] width 68 height 28
click at [474, 180] on input "True" at bounding box center [478, 184] width 9 height 8
radio input "true"
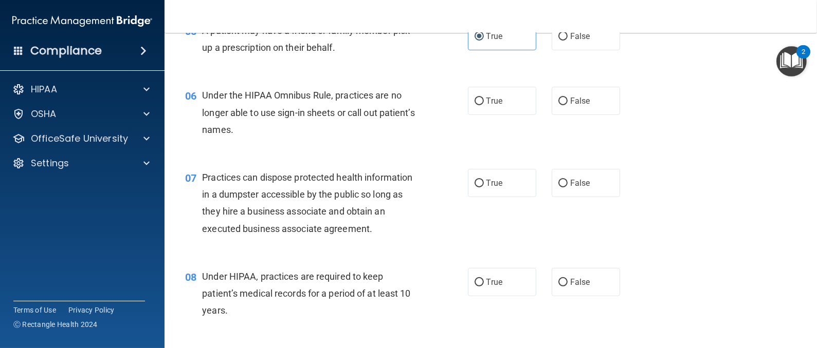
scroll to position [462, 0]
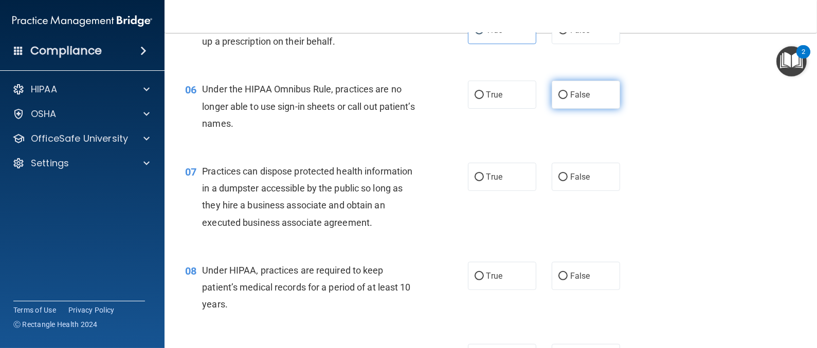
click at [559, 98] on input "False" at bounding box center [562, 95] width 9 height 8
radio input "true"
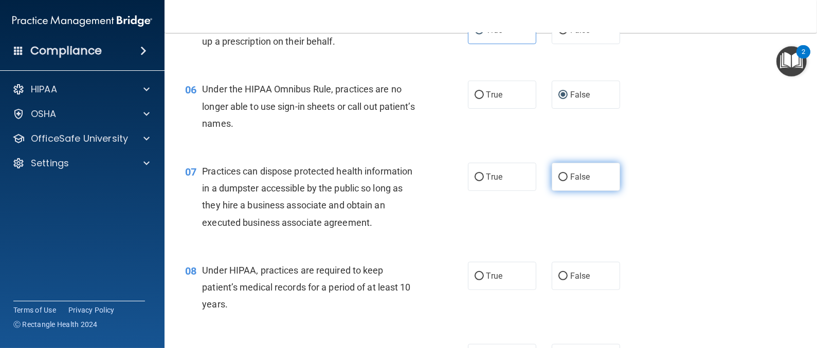
click at [570, 172] on span "False" at bounding box center [580, 177] width 20 height 10
click at [567, 174] on input "False" at bounding box center [562, 178] width 9 height 8
radio input "true"
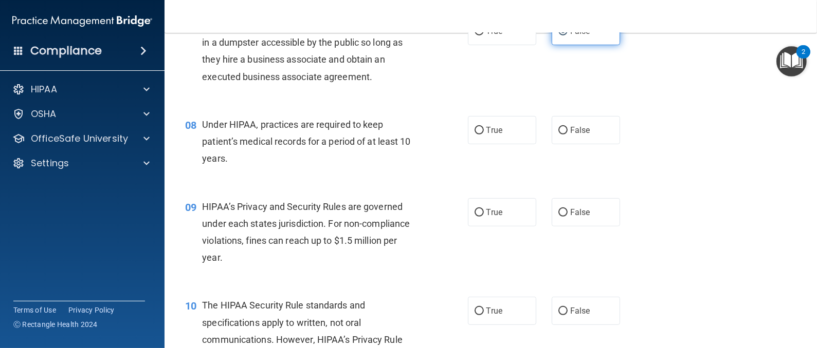
scroll to position [617, 0]
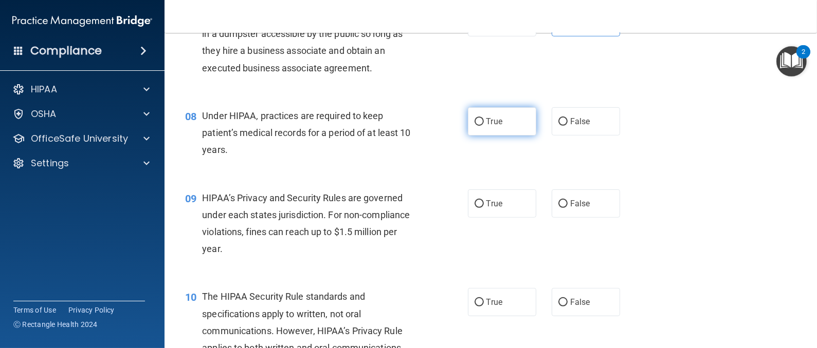
click at [474, 123] on input "True" at bounding box center [478, 122] width 9 height 8
radio input "true"
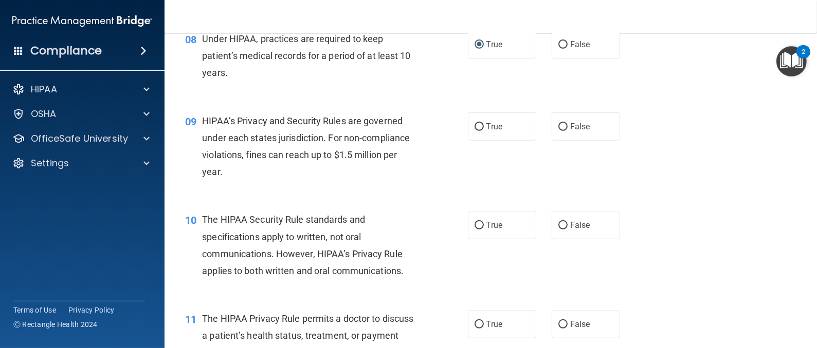
click at [490, 144] on div "09 HIPAA’s Privacy and Security Rules are governed under each states jurisdicti…" at bounding box center [490, 149] width 626 height 99
click at [479, 126] on label "True" at bounding box center [502, 127] width 68 height 28
click at [479, 126] on input "True" at bounding box center [478, 127] width 9 height 8
radio input "true"
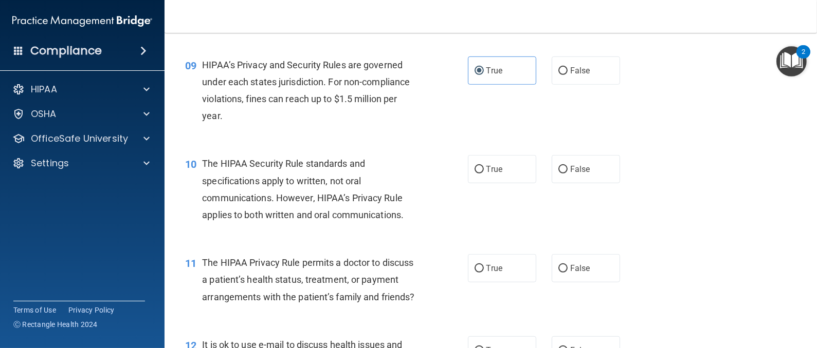
scroll to position [771, 0]
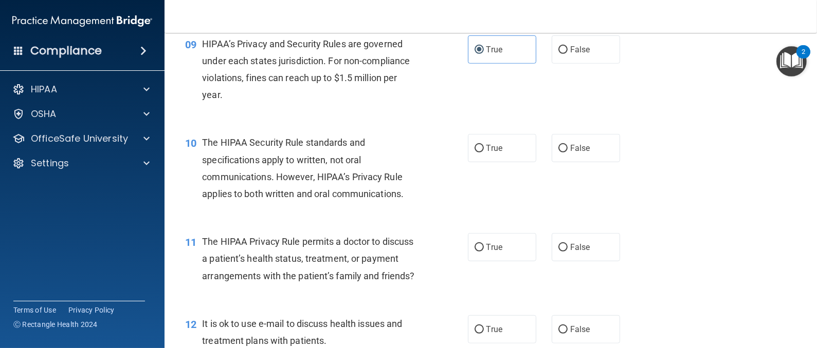
click at [486, 142] on label "True" at bounding box center [502, 148] width 68 height 28
click at [484, 145] on input "True" at bounding box center [478, 149] width 9 height 8
radio input "true"
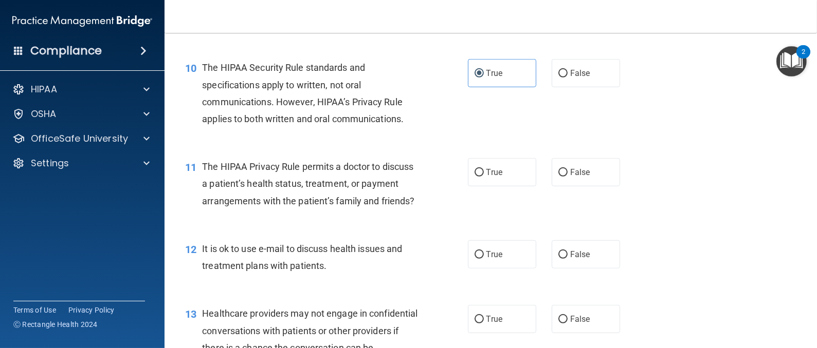
scroll to position [924, 0]
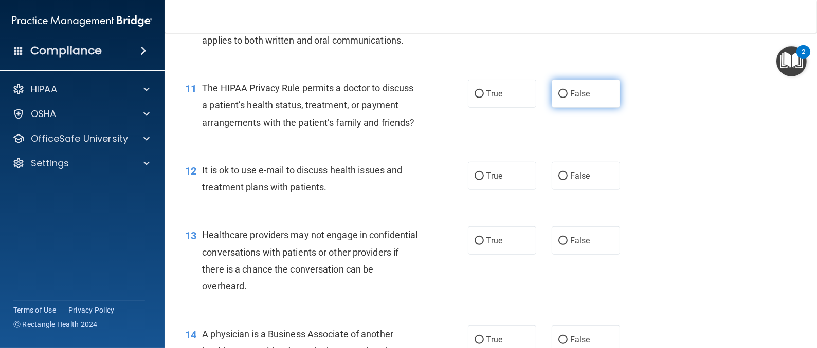
click at [561, 96] on label "False" at bounding box center [585, 94] width 68 height 28
click at [561, 96] on input "False" at bounding box center [562, 94] width 9 height 8
radio input "true"
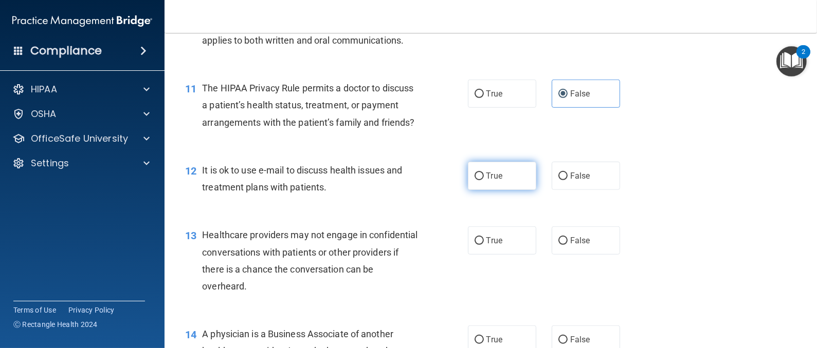
click at [487, 181] on span "True" at bounding box center [494, 176] width 16 height 10
click at [484, 180] on input "True" at bounding box center [478, 177] width 9 height 8
radio input "true"
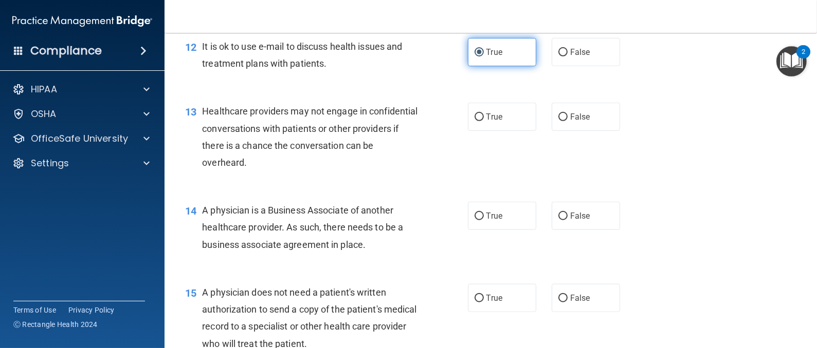
scroll to position [1079, 0]
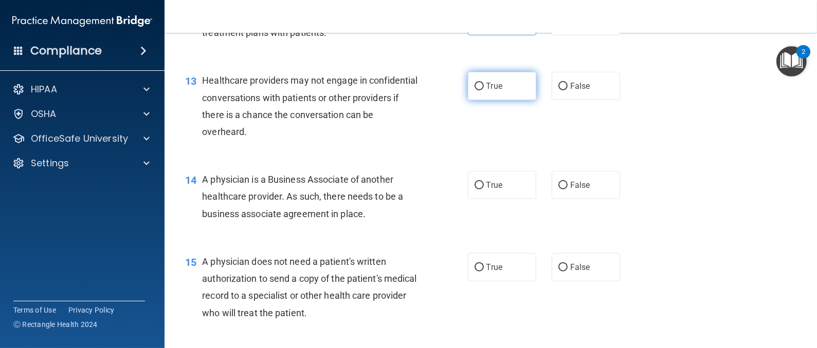
click at [492, 100] on label "True" at bounding box center [502, 86] width 68 height 28
click at [484, 90] on input "True" at bounding box center [478, 87] width 9 height 8
radio input "true"
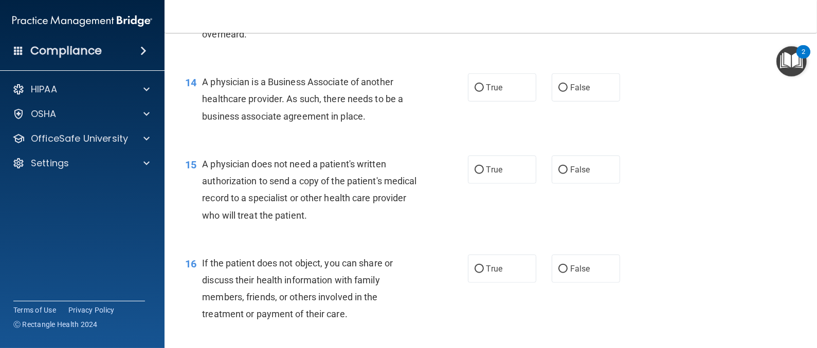
scroll to position [1156, 0]
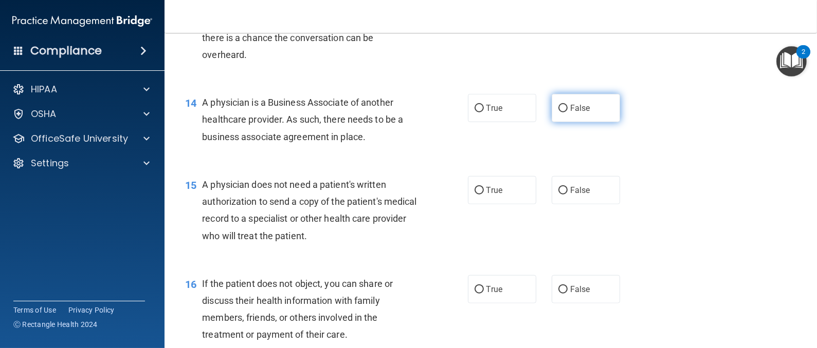
click at [558, 113] on input "False" at bounding box center [562, 109] width 9 height 8
radio input "true"
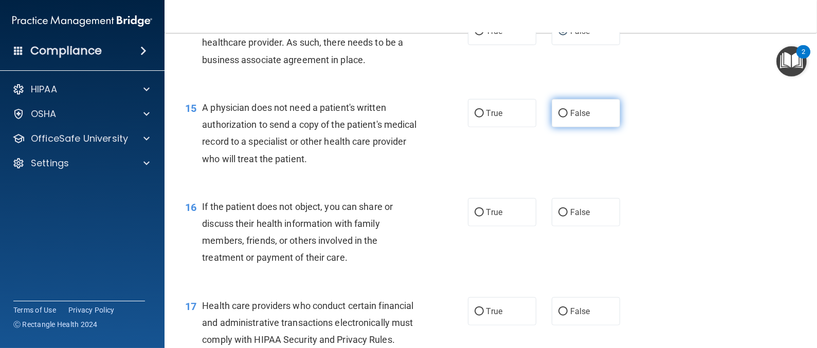
click at [558, 118] on input "False" at bounding box center [562, 114] width 9 height 8
radio input "true"
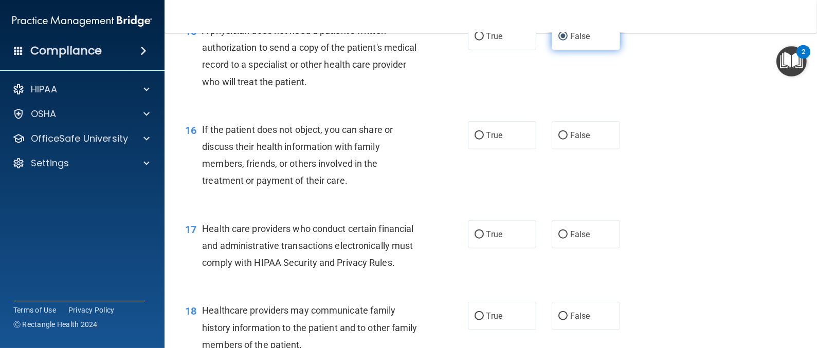
scroll to position [1388, 0]
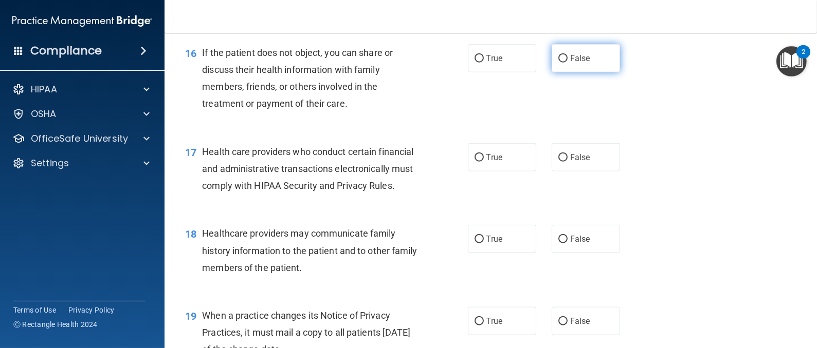
click at [558, 63] on input "False" at bounding box center [562, 59] width 9 height 8
radio input "true"
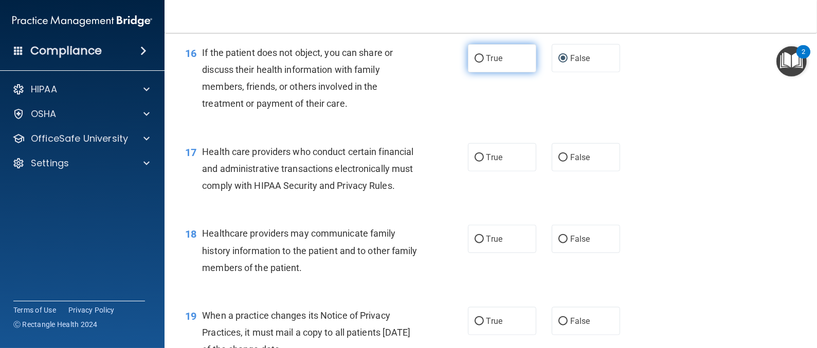
click at [473, 72] on label "True" at bounding box center [502, 58] width 68 height 28
click at [474, 63] on input "True" at bounding box center [478, 59] width 9 height 8
radio input "true"
radio input "false"
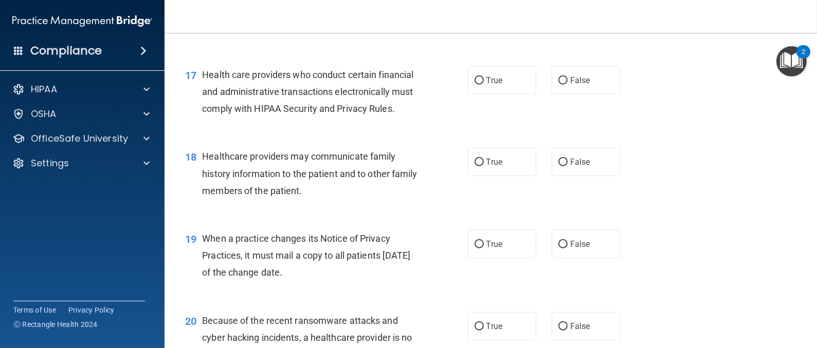
click at [473, 85] on label "True" at bounding box center [502, 80] width 68 height 28
click at [474, 85] on input "True" at bounding box center [478, 81] width 9 height 8
radio input "true"
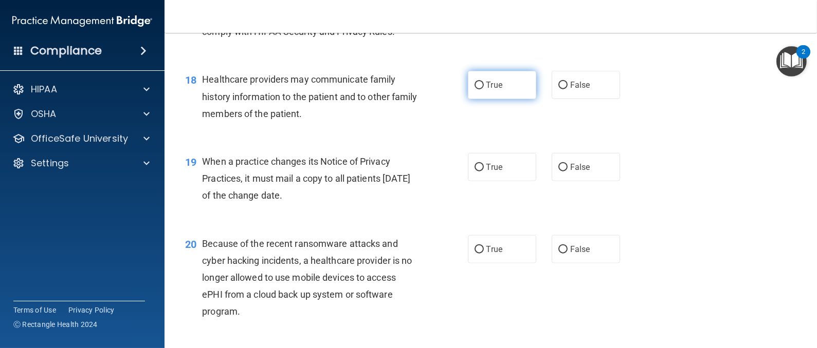
click at [477, 99] on label "True" at bounding box center [502, 85] width 68 height 28
click at [477, 89] on input "True" at bounding box center [478, 86] width 9 height 8
radio input "true"
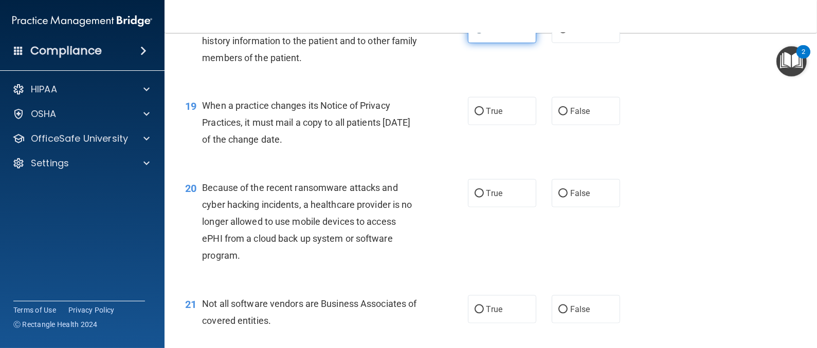
scroll to position [1618, 0]
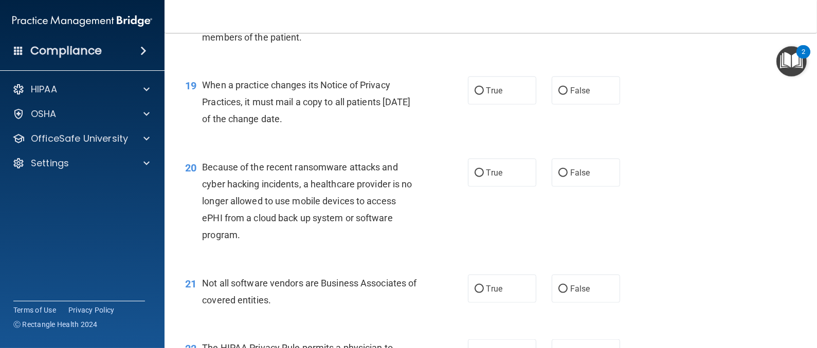
click at [477, 105] on label "True" at bounding box center [502, 91] width 68 height 28
click at [477, 95] on input "True" at bounding box center [478, 91] width 9 height 8
radio input "true"
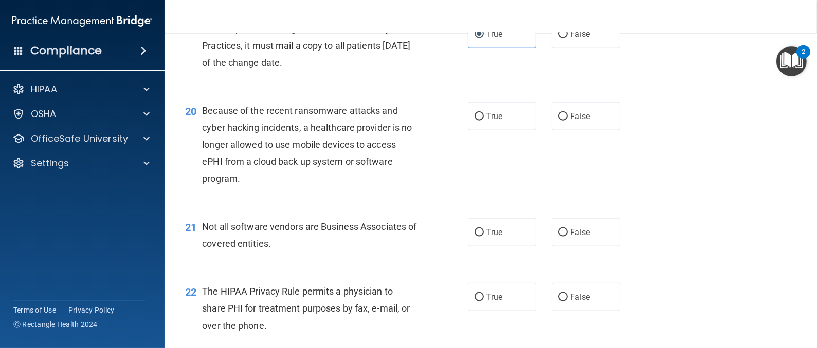
scroll to position [1695, 0]
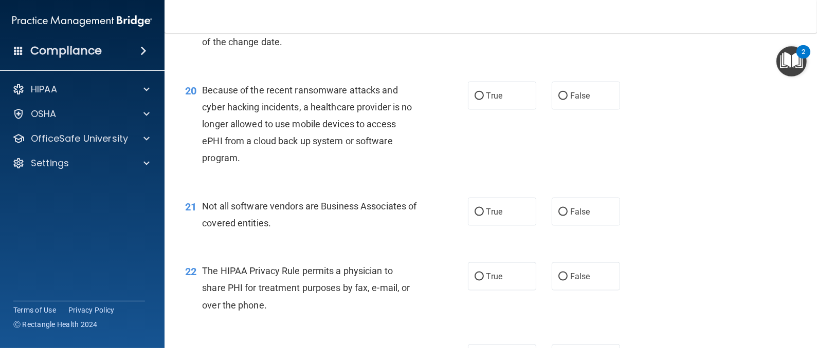
click at [477, 110] on label "True" at bounding box center [502, 96] width 68 height 28
click at [477, 100] on input "True" at bounding box center [478, 97] width 9 height 8
radio input "true"
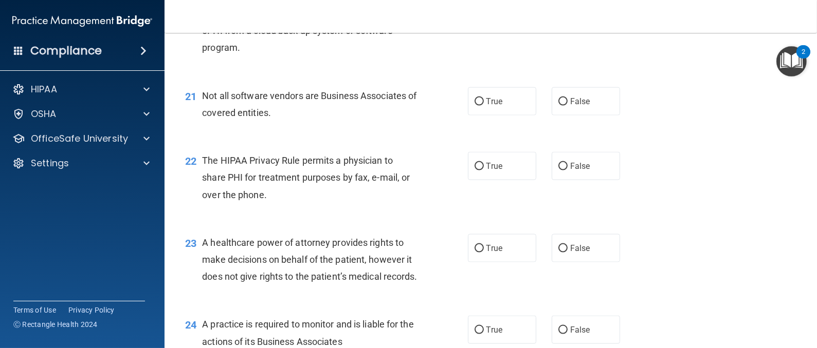
scroll to position [1850, 0]
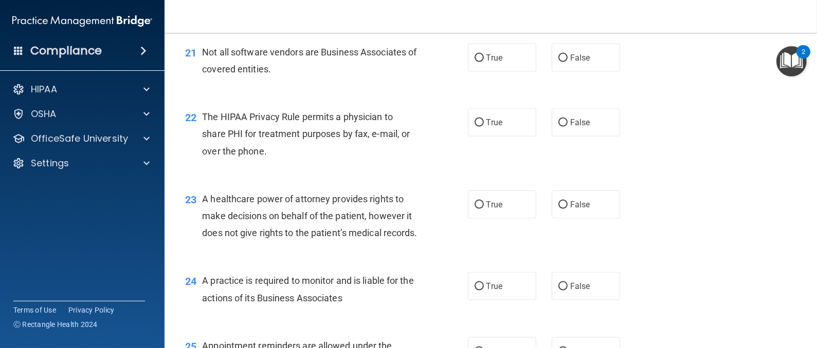
click at [477, 96] on div "21 Not all software vendors are Business Associates of covered entities. True F…" at bounding box center [490, 63] width 626 height 65
click at [479, 72] on label "True" at bounding box center [502, 58] width 68 height 28
click at [479, 62] on input "True" at bounding box center [478, 58] width 9 height 8
radio input "true"
click at [474, 127] on input "True" at bounding box center [478, 123] width 9 height 8
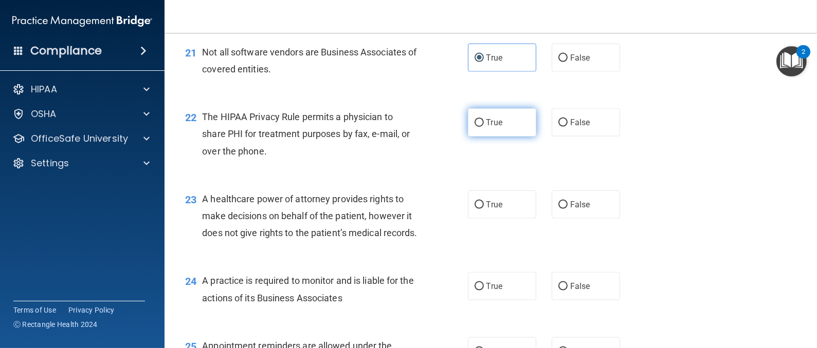
radio input "true"
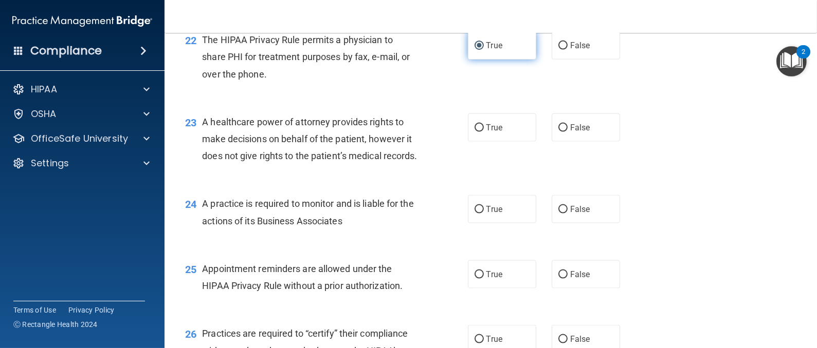
click at [474, 132] on input "True" at bounding box center [478, 128] width 9 height 8
radio input "true"
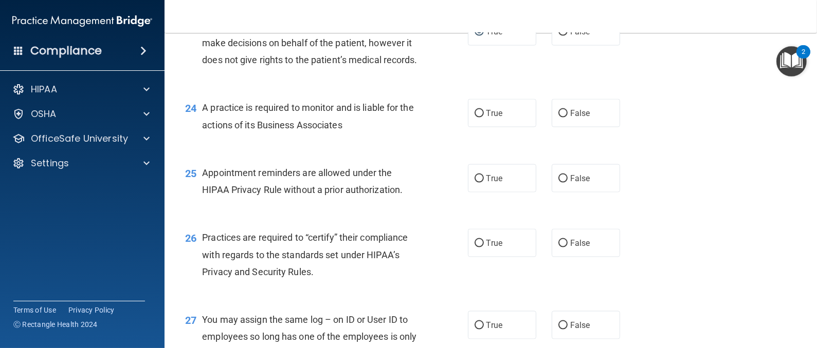
scroll to position [2081, 0]
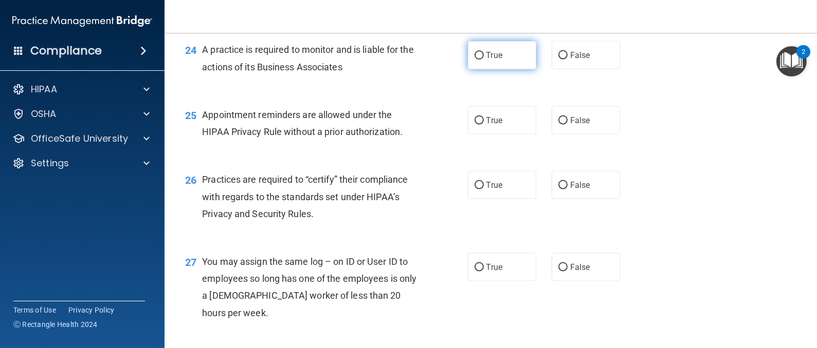
click at [482, 69] on label "True" at bounding box center [502, 55] width 68 height 28
click at [482, 60] on input "True" at bounding box center [478, 56] width 9 height 8
radio input "true"
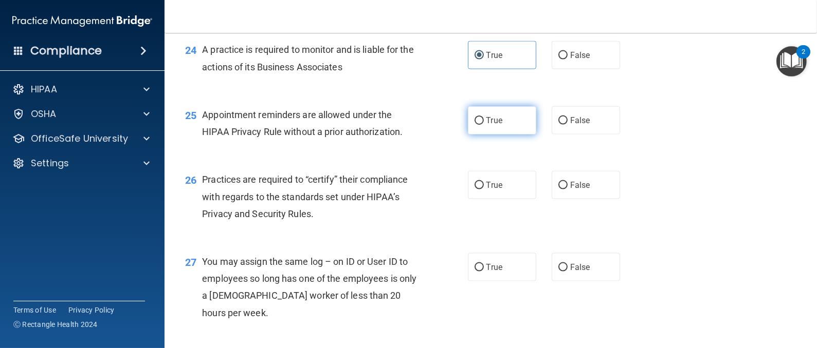
click at [486, 125] on span "True" at bounding box center [494, 121] width 16 height 10
click at [484, 125] on input "True" at bounding box center [478, 121] width 9 height 8
radio input "true"
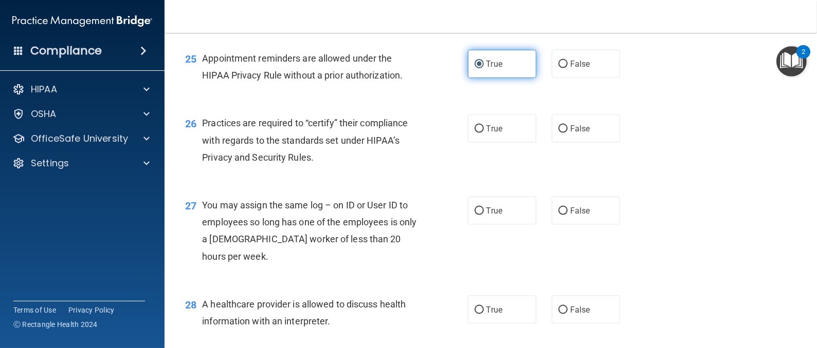
scroll to position [2158, 0]
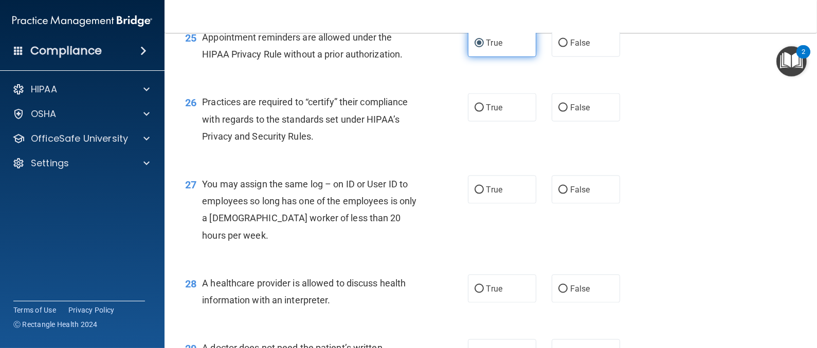
click at [484, 122] on label "True" at bounding box center [502, 108] width 68 height 28
click at [484, 112] on input "True" at bounding box center [478, 108] width 9 height 8
radio input "true"
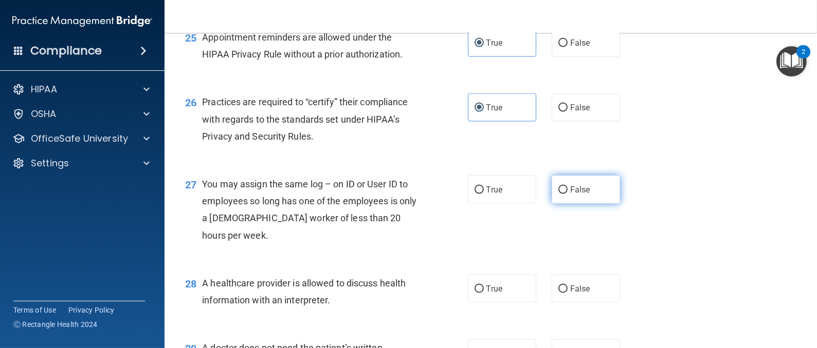
click at [551, 204] on label "False" at bounding box center [585, 190] width 68 height 28
click at [558, 194] on input "False" at bounding box center [562, 191] width 9 height 8
radio input "true"
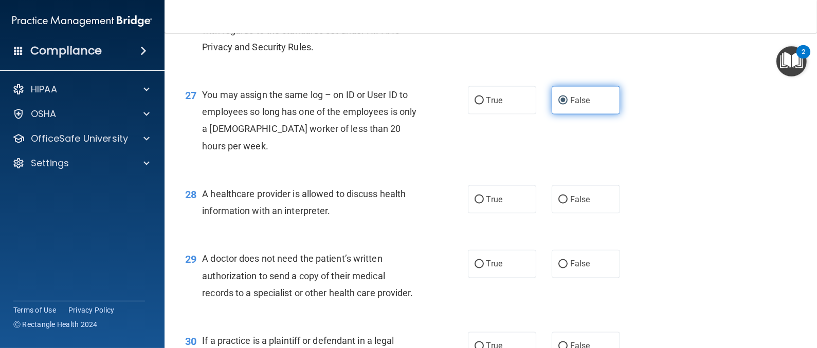
scroll to position [2313, 0]
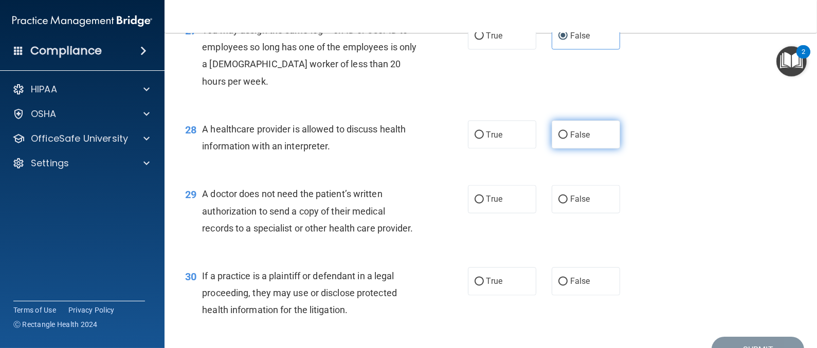
click at [556, 149] on label "False" at bounding box center [585, 135] width 68 height 28
click at [558, 139] on input "False" at bounding box center [562, 136] width 9 height 8
radio input "true"
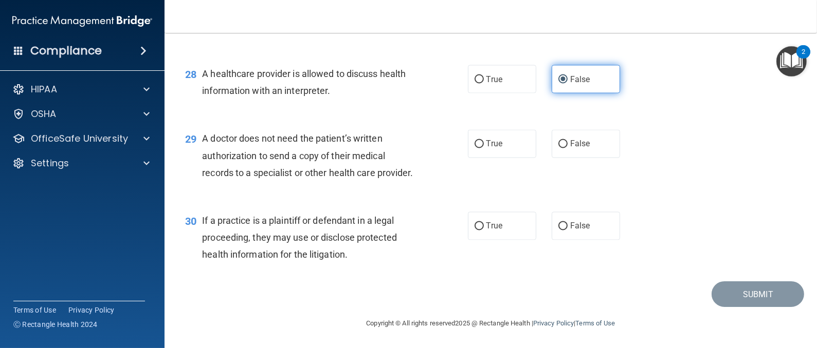
click at [556, 194] on div "29 A doctor does not need the patient’s written authorization to send a copy of…" at bounding box center [490, 158] width 626 height 82
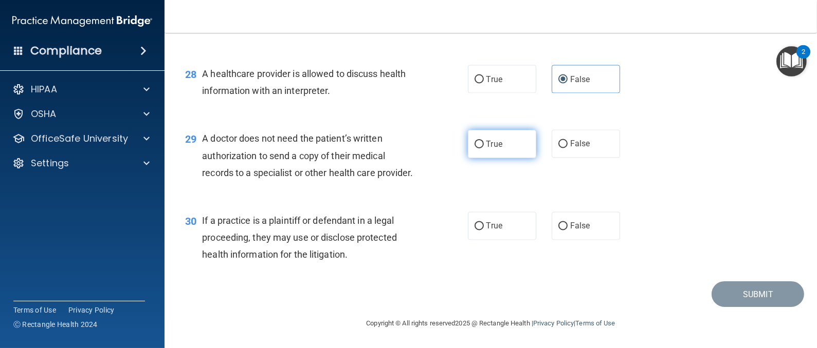
click at [507, 158] on label "True" at bounding box center [502, 144] width 68 height 28
click at [484, 149] on input "True" at bounding box center [478, 145] width 9 height 8
radio input "true"
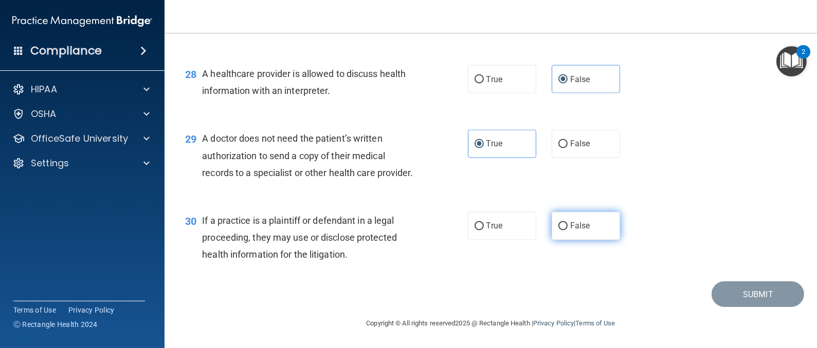
click at [572, 219] on label "False" at bounding box center [585, 226] width 68 height 28
click at [567, 223] on input "False" at bounding box center [562, 227] width 9 height 8
radio input "true"
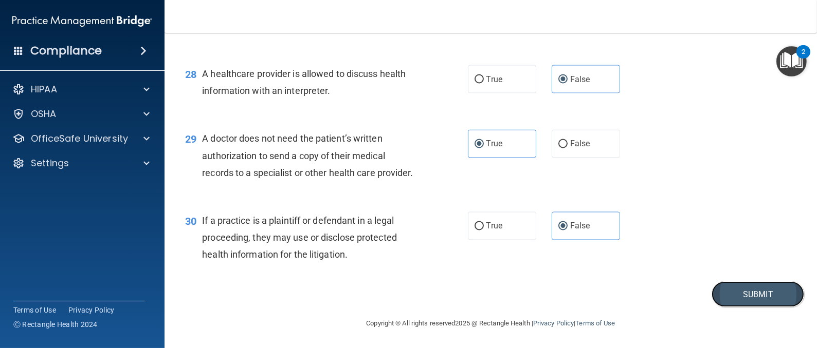
click at [730, 288] on button "Submit" at bounding box center [757, 295] width 93 height 26
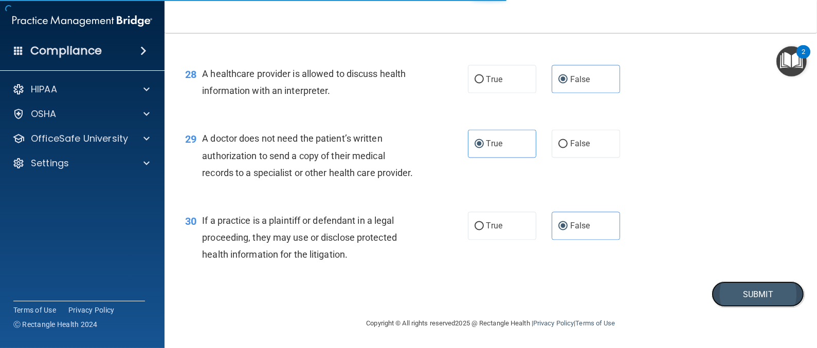
click at [743, 302] on button "Submit" at bounding box center [757, 295] width 93 height 26
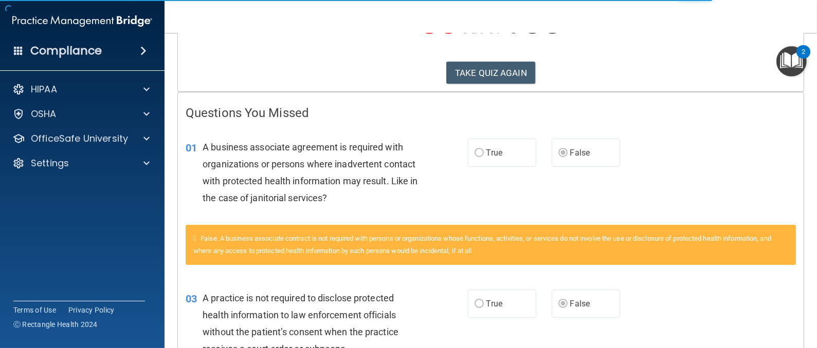
scroll to position [154, 0]
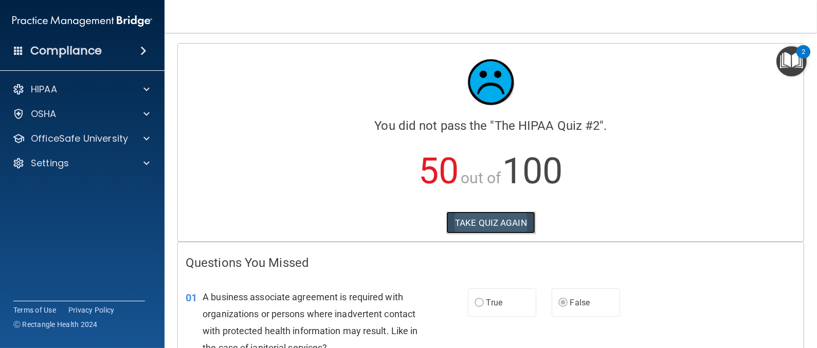
click at [462, 215] on button "TAKE QUIZ AGAIN" at bounding box center [490, 223] width 89 height 23
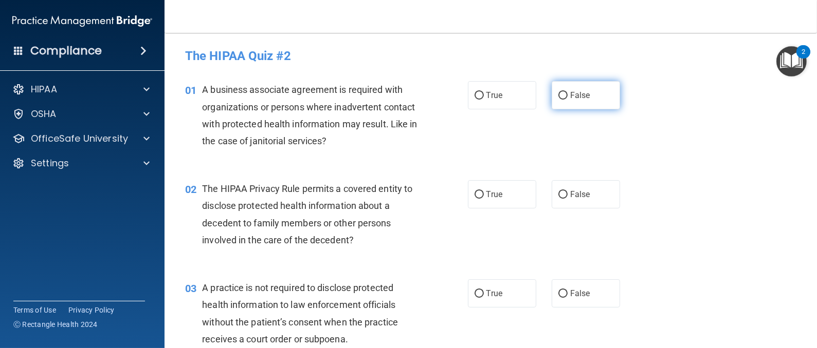
click at [570, 94] on span "False" at bounding box center [580, 95] width 20 height 10
click at [562, 94] on input "False" at bounding box center [562, 96] width 9 height 8
radio input "true"
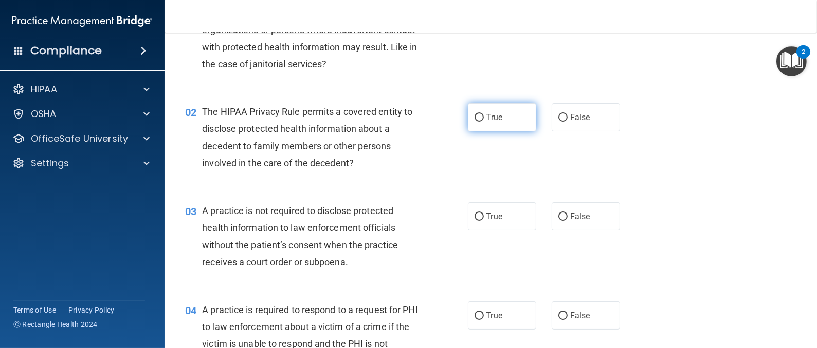
click at [486, 114] on span "True" at bounding box center [494, 118] width 16 height 10
click at [482, 114] on input "True" at bounding box center [478, 118] width 9 height 8
radio input "true"
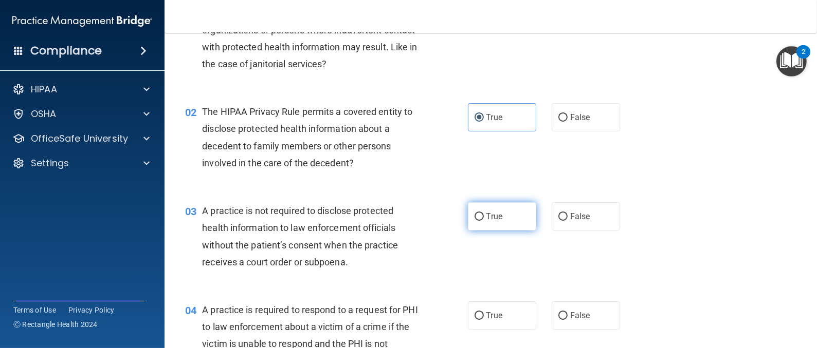
click at [489, 229] on label "True" at bounding box center [502, 216] width 68 height 28
click at [484, 221] on input "True" at bounding box center [478, 217] width 9 height 8
radio input "true"
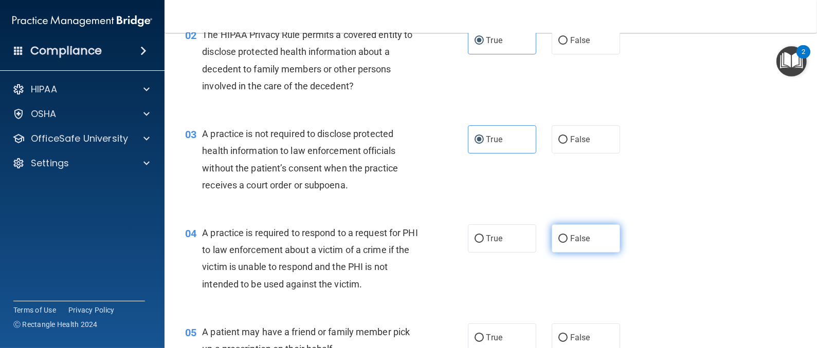
click at [558, 236] on input "False" at bounding box center [562, 239] width 9 height 8
radio input "true"
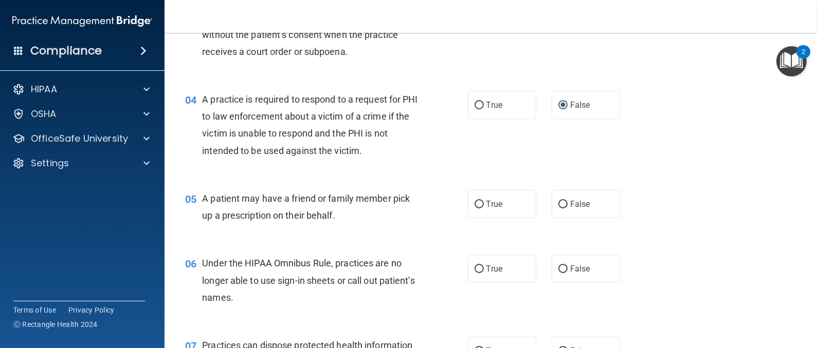
scroll to position [308, 0]
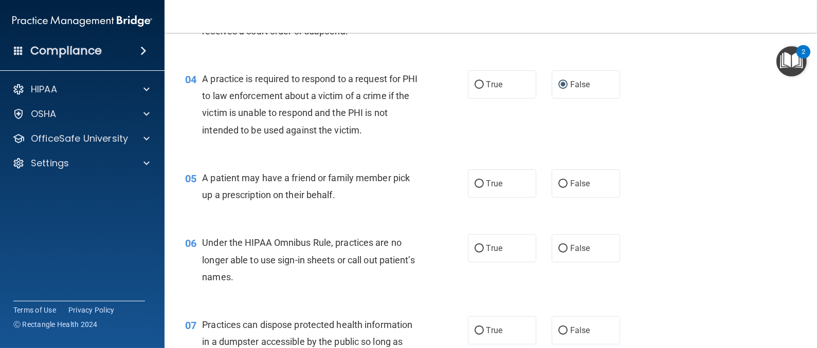
click at [482, 199] on div "05 A patient may have a friend or family member pick up a prescription on their…" at bounding box center [490, 189] width 626 height 65
click at [475, 183] on input "True" at bounding box center [478, 184] width 9 height 8
radio input "true"
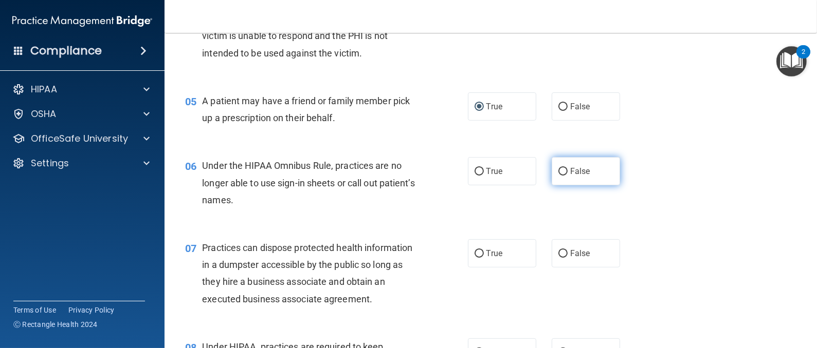
click at [558, 172] on input "False" at bounding box center [562, 172] width 9 height 8
radio input "true"
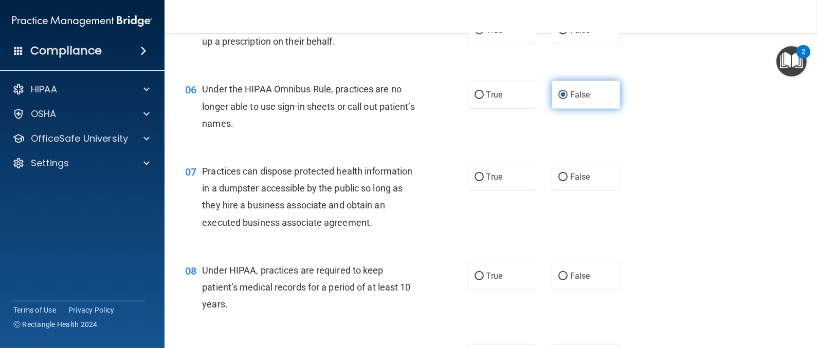
click at [552, 171] on label "False" at bounding box center [585, 177] width 68 height 28
click at [558, 174] on input "False" at bounding box center [562, 178] width 9 height 8
radio input "true"
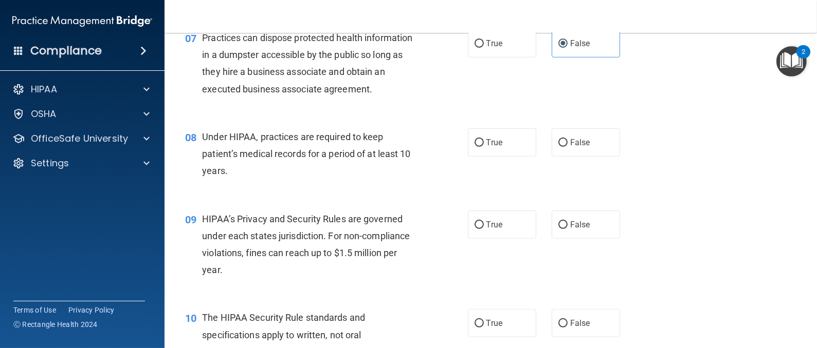
scroll to position [617, 0]
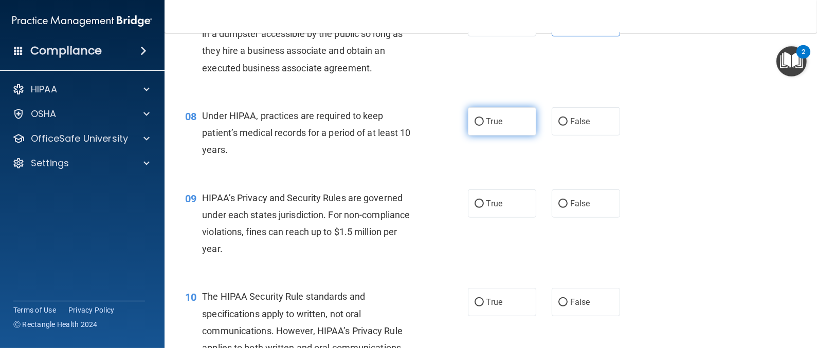
click at [483, 126] on label "True" at bounding box center [502, 121] width 68 height 28
click at [483, 126] on input "True" at bounding box center [478, 122] width 9 height 8
radio input "true"
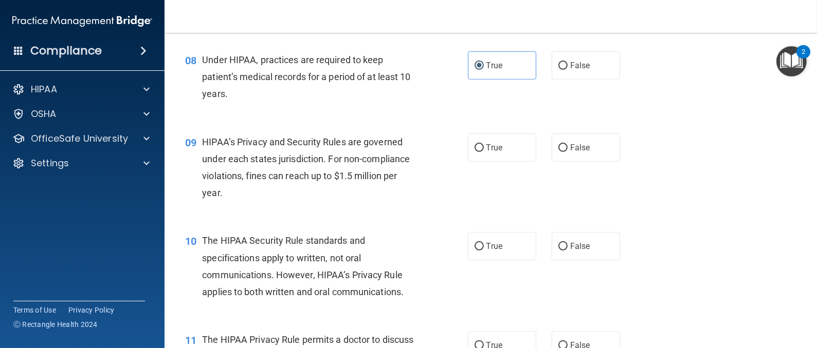
scroll to position [694, 0]
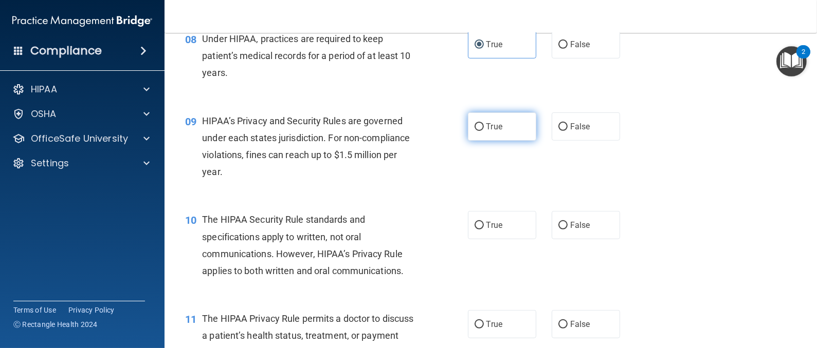
click at [486, 131] on span "True" at bounding box center [494, 127] width 16 height 10
click at [484, 131] on input "True" at bounding box center [478, 127] width 9 height 8
radio input "true"
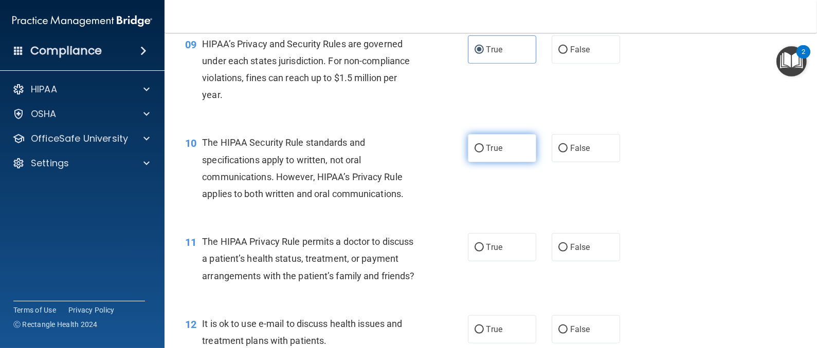
click at [486, 143] on span "True" at bounding box center [494, 148] width 16 height 10
click at [484, 145] on input "True" at bounding box center [478, 149] width 9 height 8
radio input "true"
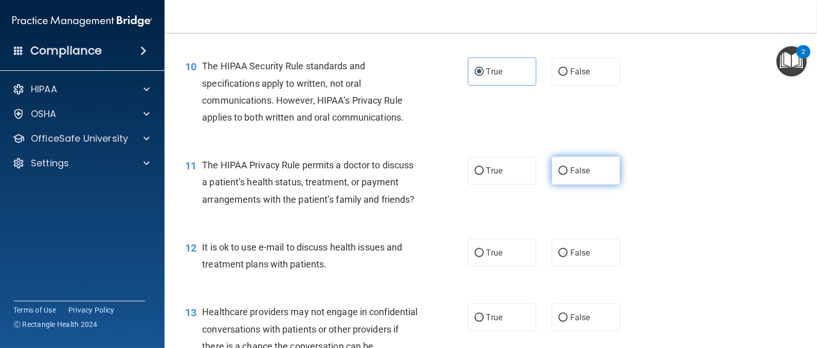
click at [558, 172] on input "False" at bounding box center [562, 172] width 9 height 8
radio input "true"
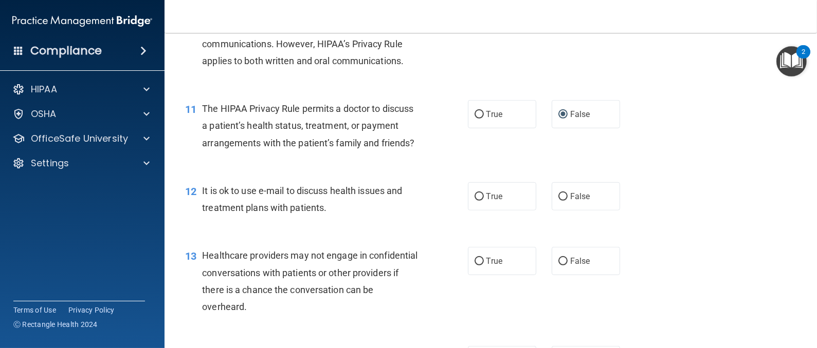
scroll to position [924, 0]
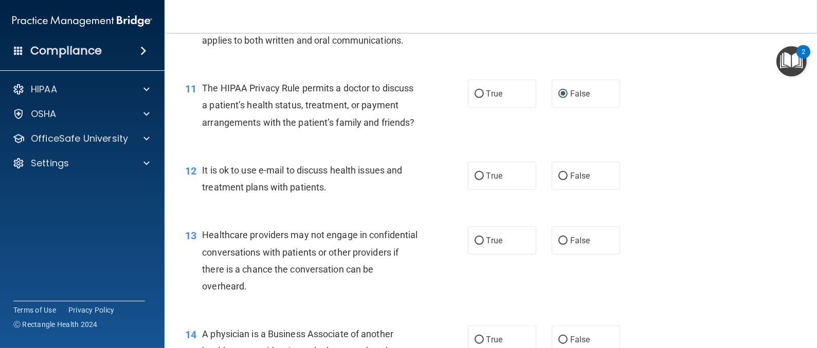
click at [537, 190] on div "True False" at bounding box center [550, 176] width 164 height 28
click at [558, 180] on input "False" at bounding box center [562, 177] width 9 height 8
radio input "true"
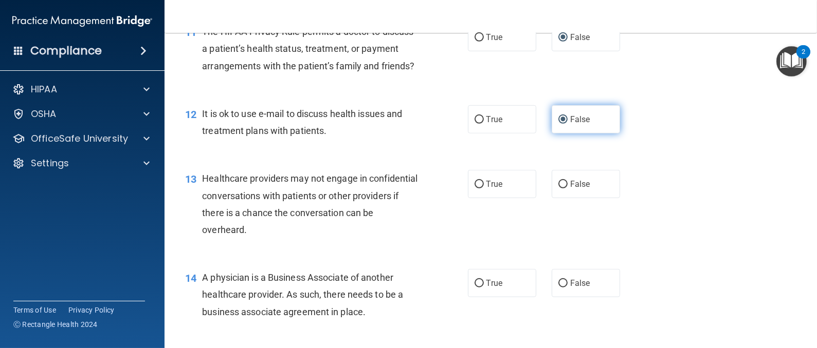
scroll to position [1002, 0]
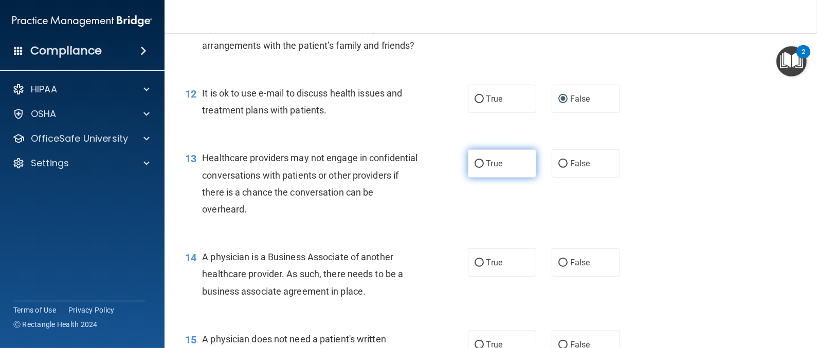
click at [506, 174] on label "True" at bounding box center [502, 164] width 68 height 28
click at [484, 168] on input "True" at bounding box center [478, 164] width 9 height 8
radio input "true"
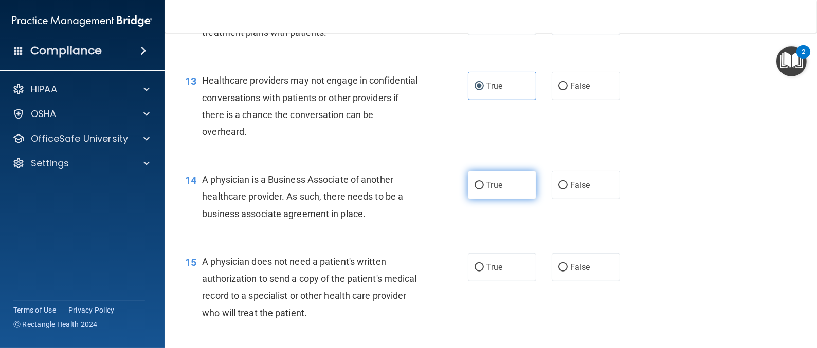
click at [479, 195] on label "True" at bounding box center [502, 185] width 68 height 28
click at [479, 190] on input "True" at bounding box center [478, 186] width 9 height 8
radio input "true"
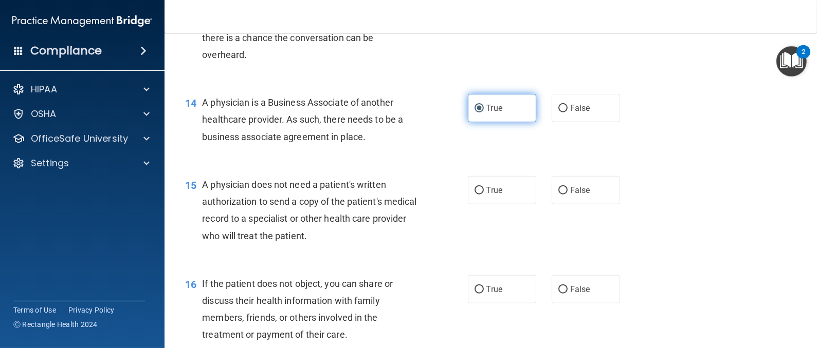
scroll to position [1233, 0]
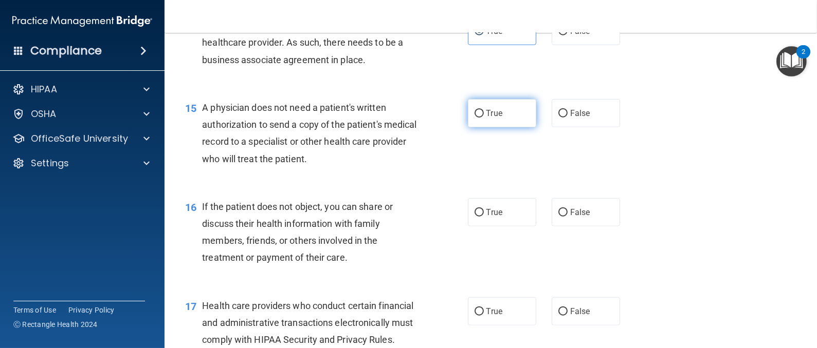
click at [486, 118] on span "True" at bounding box center [494, 113] width 16 height 10
click at [484, 118] on input "True" at bounding box center [478, 114] width 9 height 8
radio input "true"
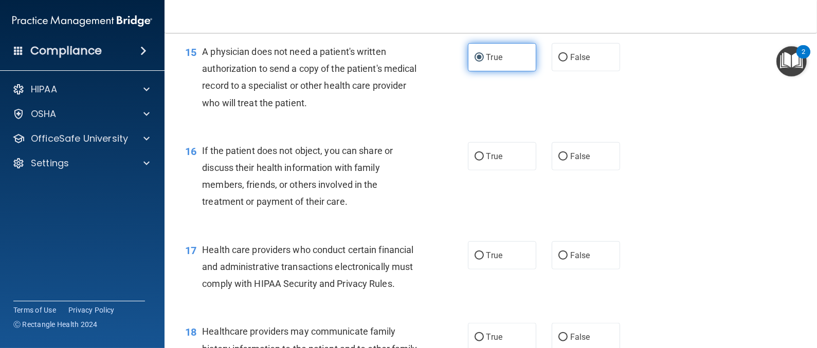
scroll to position [1310, 0]
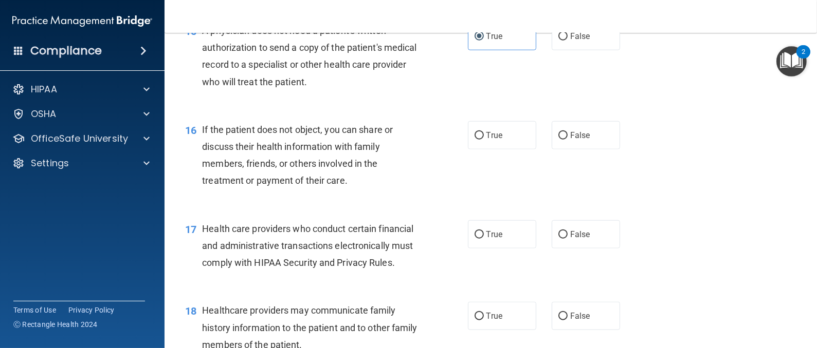
click at [482, 137] on div "16 If the patient does not object, you can share or discuss their health inform…" at bounding box center [490, 157] width 626 height 99
click at [486, 140] on span "True" at bounding box center [494, 136] width 16 height 10
click at [480, 140] on input "True" at bounding box center [478, 136] width 9 height 8
radio input "true"
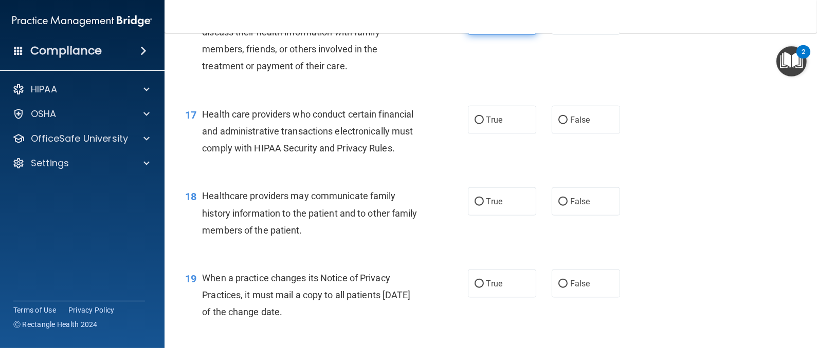
scroll to position [1465, 0]
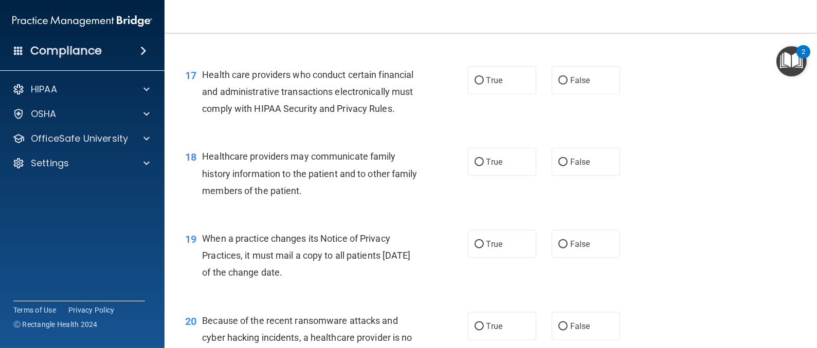
click at [483, 115] on div "17 Health care providers who conduct certain financial and administrative trans…" at bounding box center [490, 94] width 626 height 82
click at [486, 85] on span "True" at bounding box center [494, 81] width 16 height 10
click at [483, 85] on input "True" at bounding box center [478, 81] width 9 height 8
radio input "true"
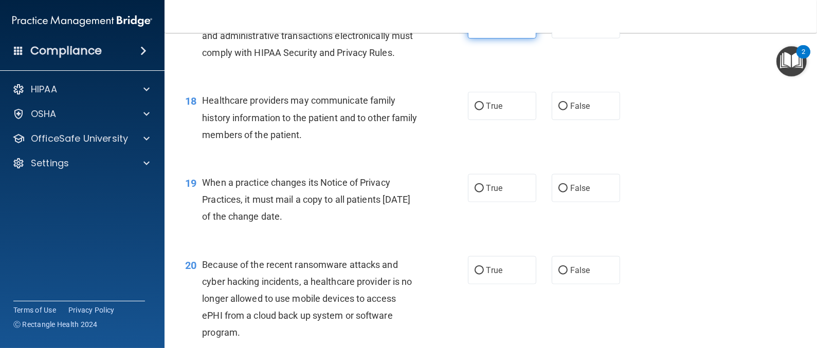
scroll to position [1542, 0]
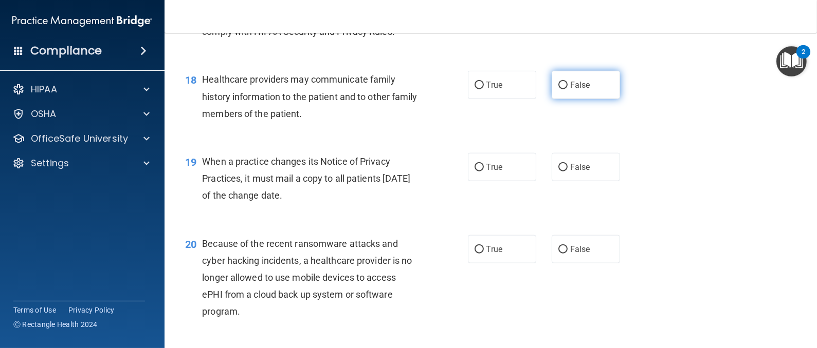
click at [559, 99] on label "False" at bounding box center [585, 85] width 68 height 28
click at [559, 89] on input "False" at bounding box center [562, 86] width 9 height 8
radio input "true"
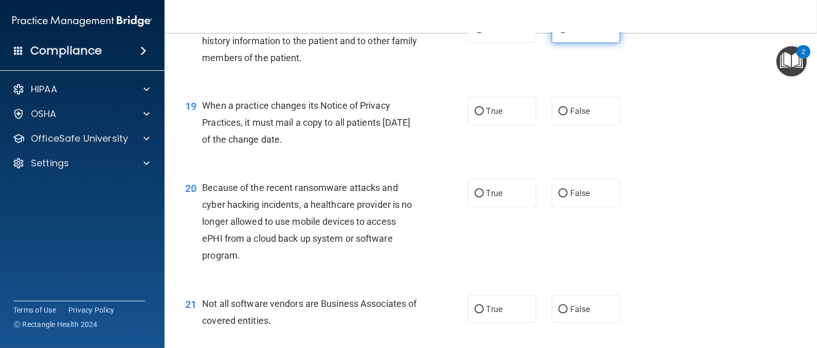
scroll to position [1618, 0]
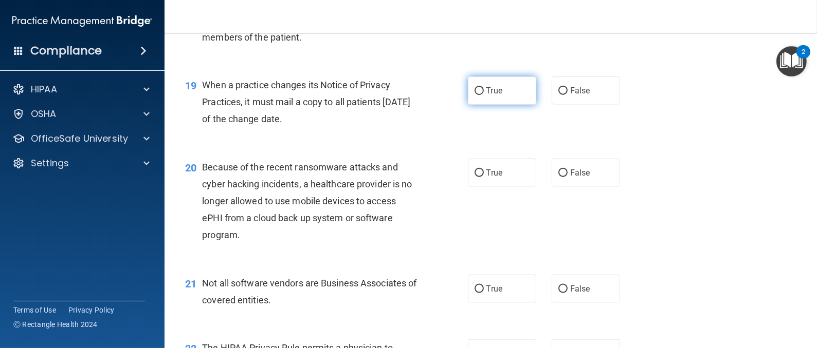
click at [493, 105] on label "True" at bounding box center [502, 91] width 68 height 28
click at [484, 95] on input "True" at bounding box center [478, 91] width 9 height 8
radio input "true"
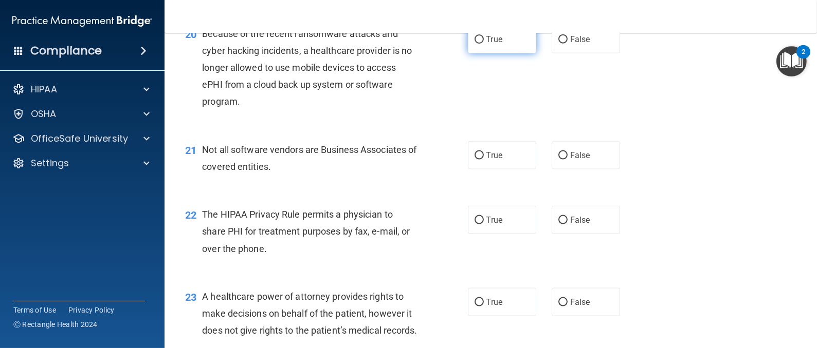
scroll to position [1772, 0]
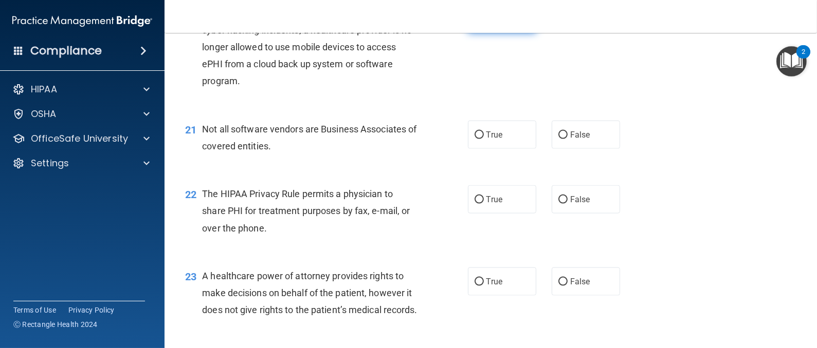
click at [486, 24] on span "True" at bounding box center [494, 19] width 16 height 10
click at [484, 23] on input "True" at bounding box center [478, 19] width 9 height 8
radio input "true"
click at [468, 149] on label "True" at bounding box center [502, 135] width 68 height 28
click at [474, 139] on input "True" at bounding box center [478, 136] width 9 height 8
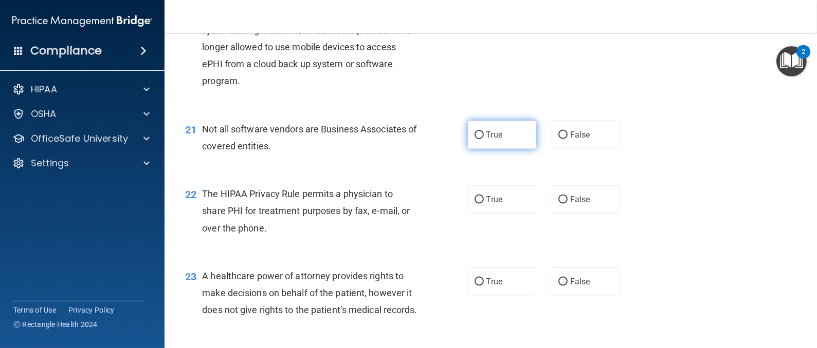
radio input "true"
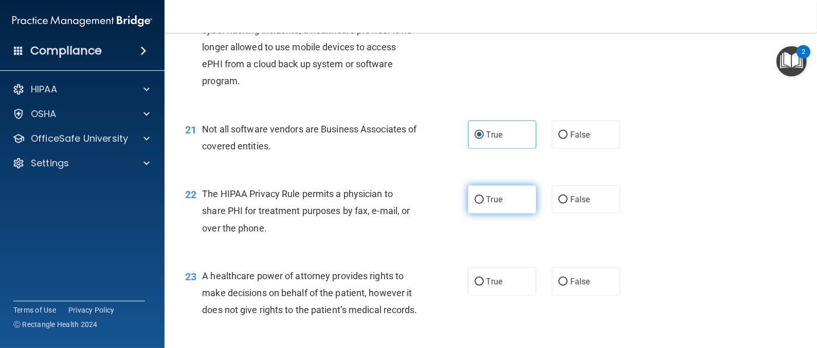
click at [479, 214] on label "True" at bounding box center [502, 200] width 68 height 28
click at [479, 204] on input "True" at bounding box center [478, 200] width 9 height 8
radio input "true"
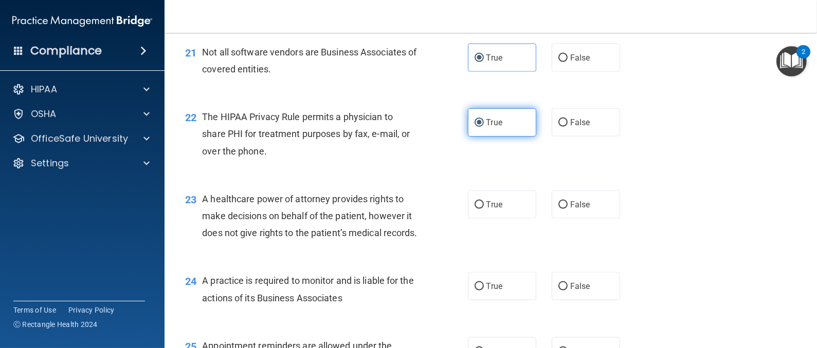
click at [479, 219] on label "True" at bounding box center [502, 205] width 68 height 28
click at [479, 209] on input "True" at bounding box center [478, 205] width 9 height 8
radio input "true"
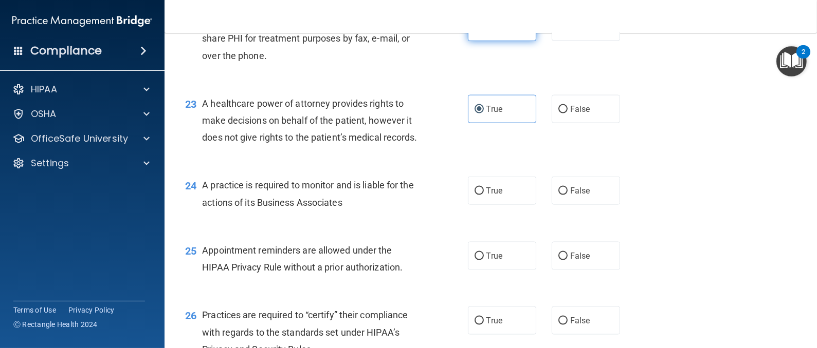
scroll to position [2004, 0]
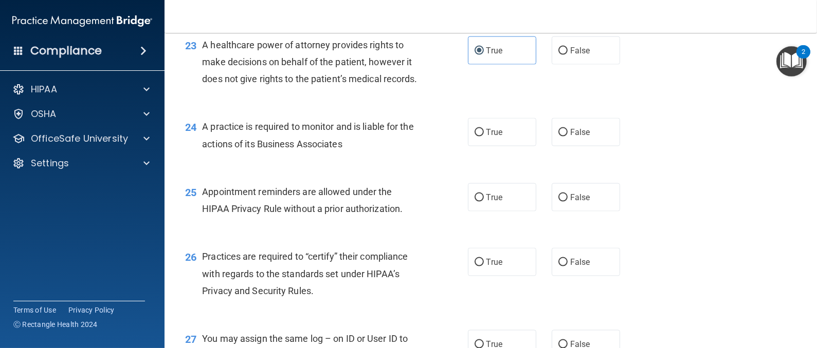
click at [486, 170] on div "24 A practice is required to monitor and is liable for the actions of its Busin…" at bounding box center [490, 137] width 626 height 65
click at [474, 137] on input "True" at bounding box center [478, 133] width 9 height 8
radio input "true"
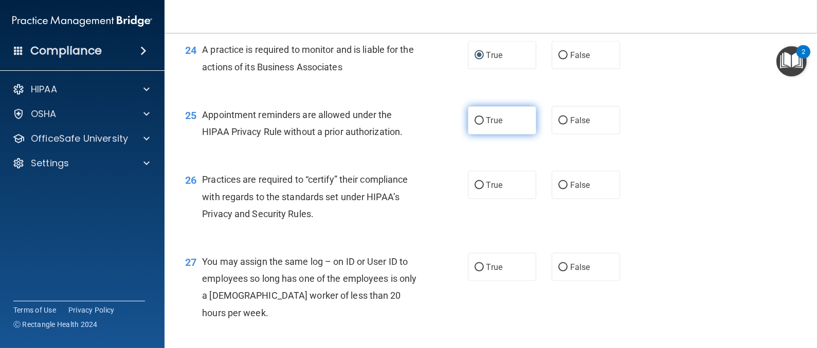
click at [477, 125] on input "True" at bounding box center [478, 121] width 9 height 8
radio input "true"
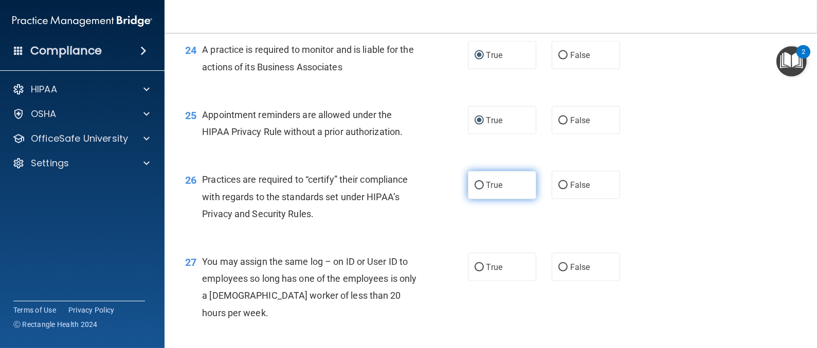
click at [497, 199] on label "True" at bounding box center [502, 185] width 68 height 28
click at [484, 190] on input "True" at bounding box center [478, 186] width 9 height 8
radio input "true"
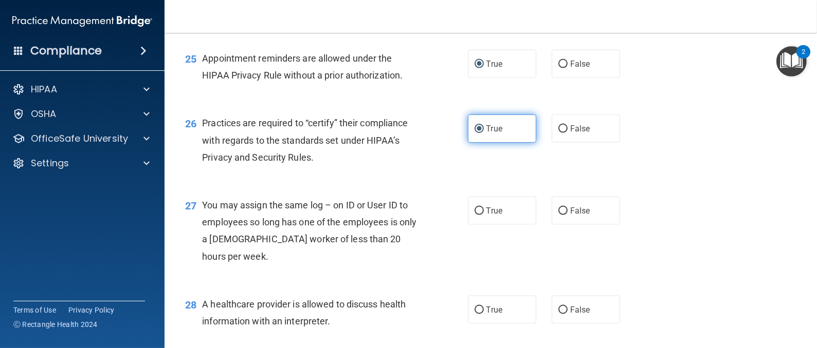
scroll to position [2158, 0]
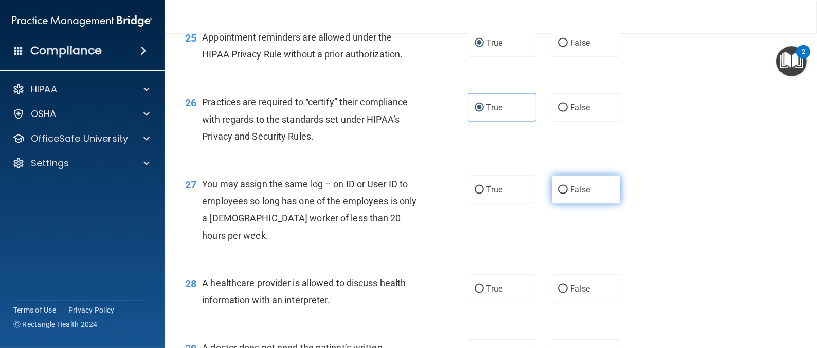
click at [558, 194] on input "False" at bounding box center [562, 191] width 9 height 8
radio input "true"
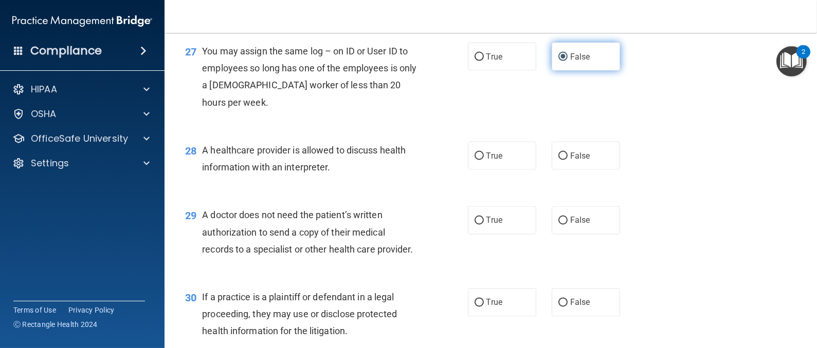
scroll to position [2313, 0]
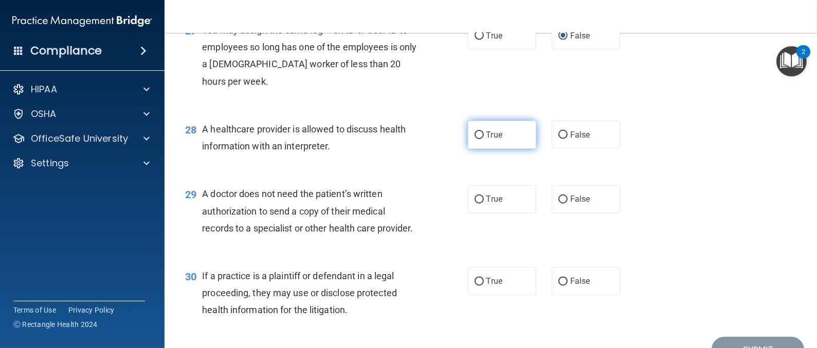
click at [495, 149] on label "True" at bounding box center [502, 135] width 68 height 28
click at [484, 139] on input "True" at bounding box center [478, 136] width 9 height 8
radio input "true"
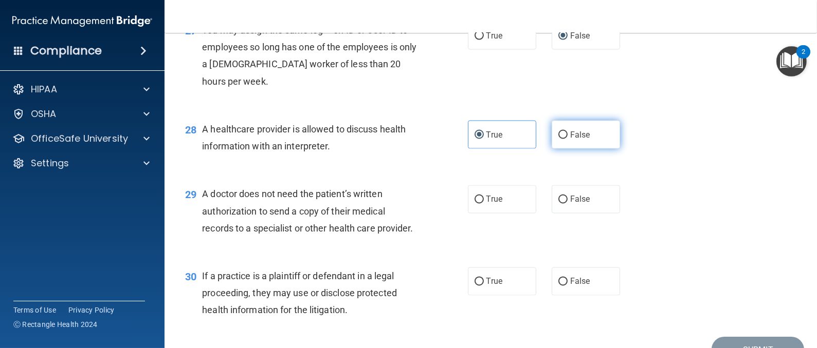
click at [551, 149] on label "False" at bounding box center [585, 135] width 68 height 28
click at [558, 139] on input "False" at bounding box center [562, 136] width 9 height 8
radio input "true"
radio input "false"
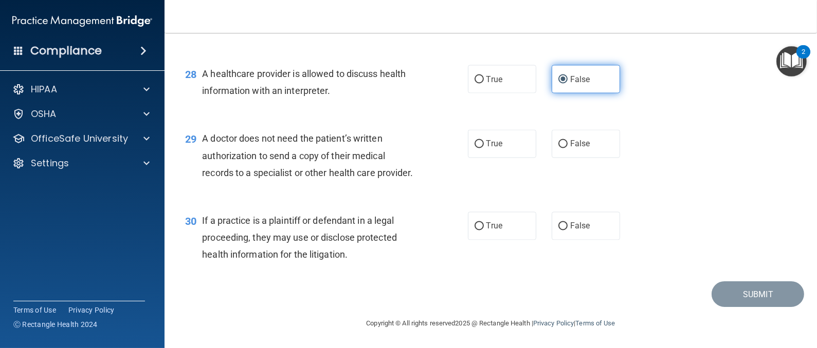
scroll to position [2436, 0]
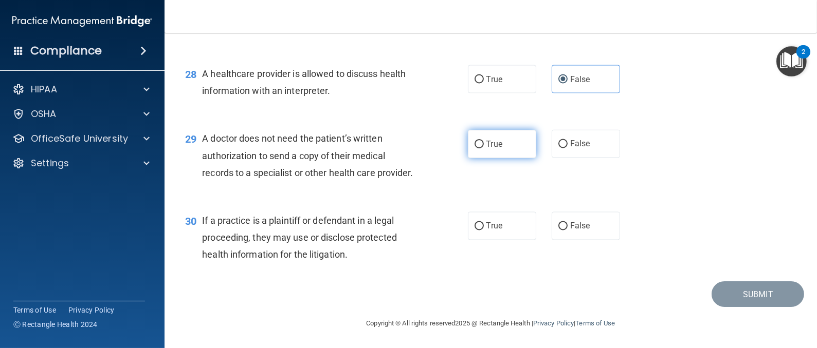
click at [477, 141] on input "True" at bounding box center [478, 145] width 9 height 8
radio input "true"
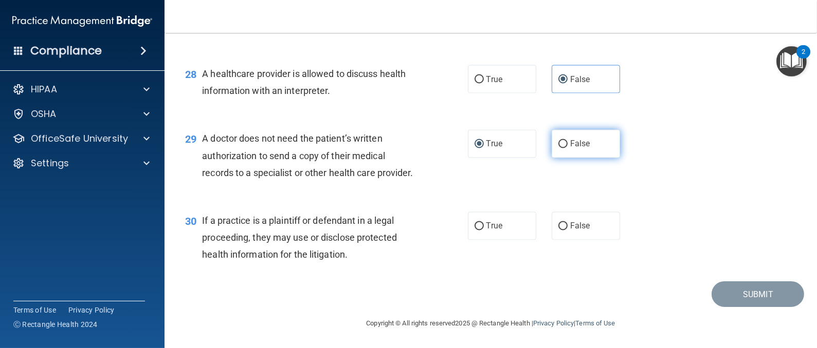
click at [558, 130] on label "False" at bounding box center [585, 144] width 68 height 28
click at [558, 141] on input "False" at bounding box center [562, 145] width 9 height 8
radio input "true"
radio input "false"
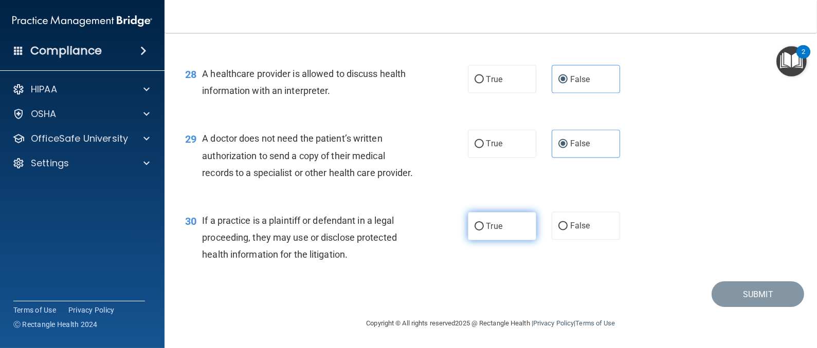
click at [488, 223] on span "True" at bounding box center [494, 226] width 16 height 10
click at [484, 223] on input "True" at bounding box center [478, 227] width 9 height 8
radio input "true"
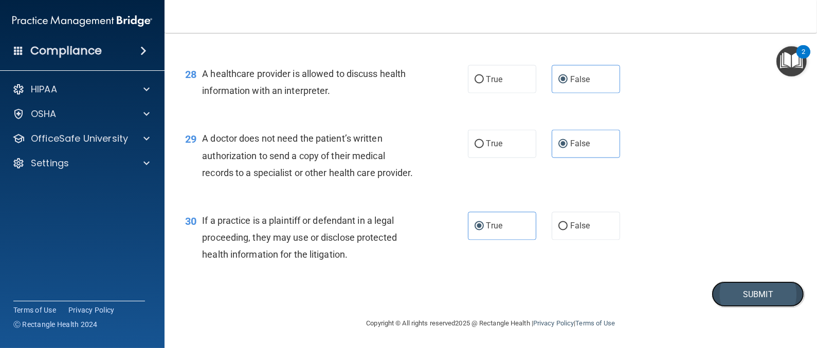
click at [735, 299] on button "Submit" at bounding box center [757, 295] width 93 height 26
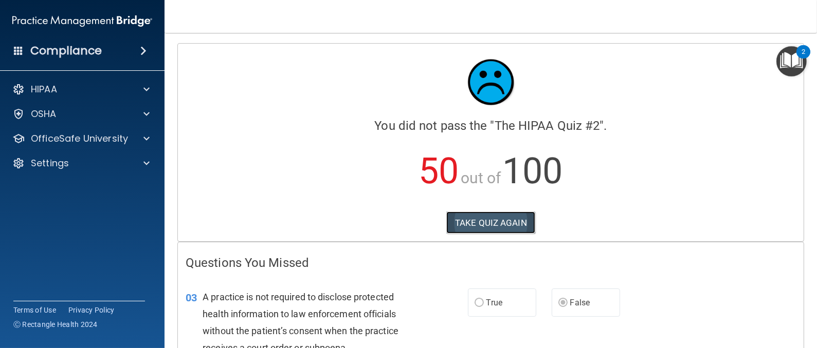
click at [484, 225] on button "TAKE QUIZ AGAIN" at bounding box center [490, 223] width 89 height 23
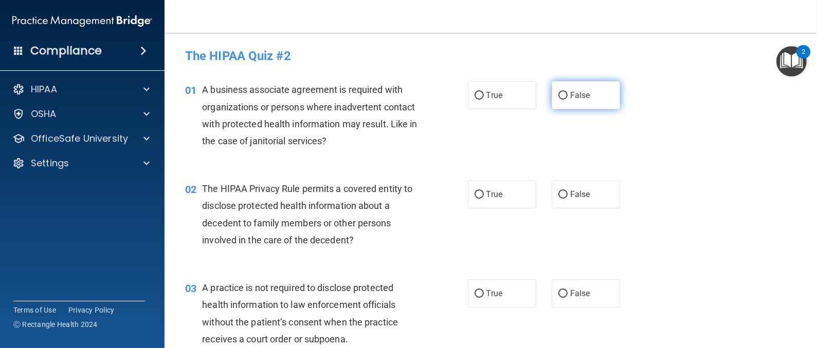
click at [558, 97] on input "False" at bounding box center [562, 96] width 9 height 8
radio input "true"
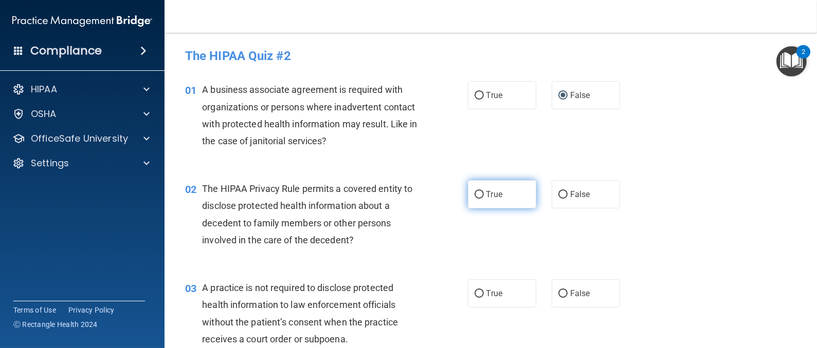
click at [491, 199] on span "True" at bounding box center [494, 195] width 16 height 10
click at [484, 199] on input "True" at bounding box center [478, 195] width 9 height 8
radio input "true"
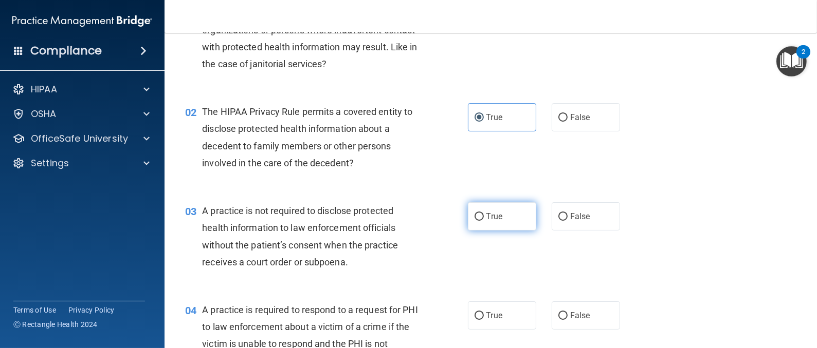
click at [474, 220] on input "True" at bounding box center [478, 217] width 9 height 8
radio input "true"
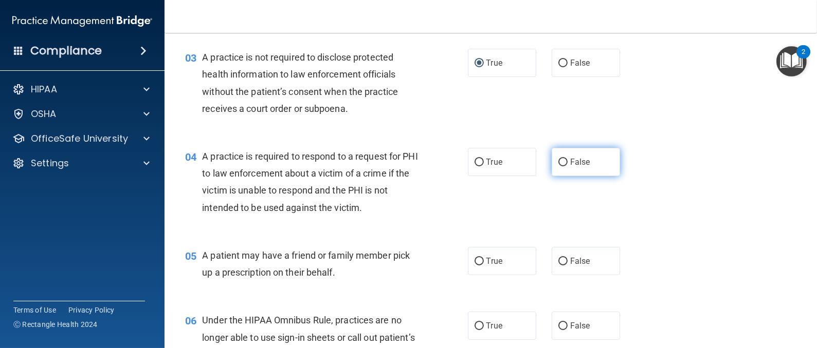
click at [559, 162] on input "False" at bounding box center [562, 163] width 9 height 8
radio input "true"
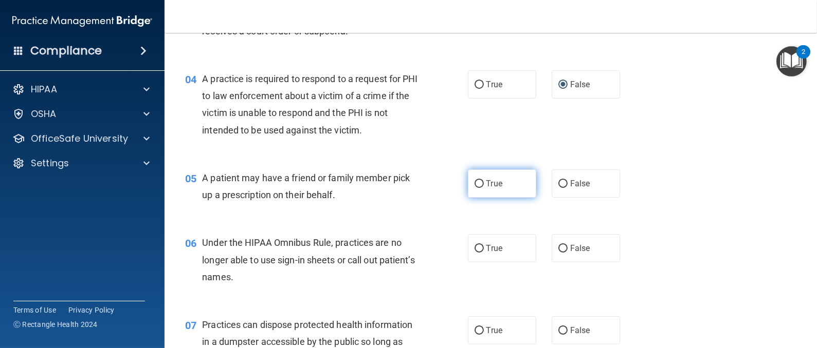
click at [477, 187] on label "True" at bounding box center [502, 184] width 68 height 28
click at [477, 187] on input "True" at bounding box center [478, 184] width 9 height 8
radio input "true"
click at [558, 249] on input "False" at bounding box center [562, 249] width 9 height 8
radio input "true"
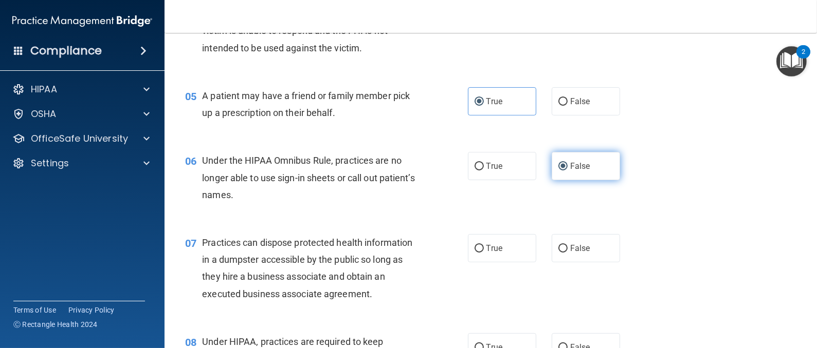
scroll to position [462, 0]
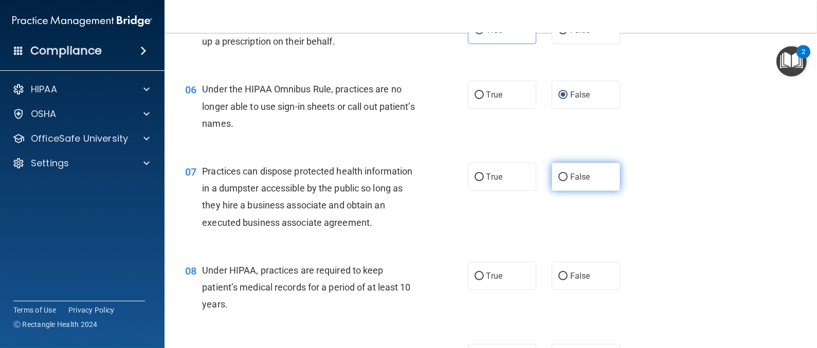
click at [558, 179] on input "False" at bounding box center [562, 178] width 9 height 8
radio input "true"
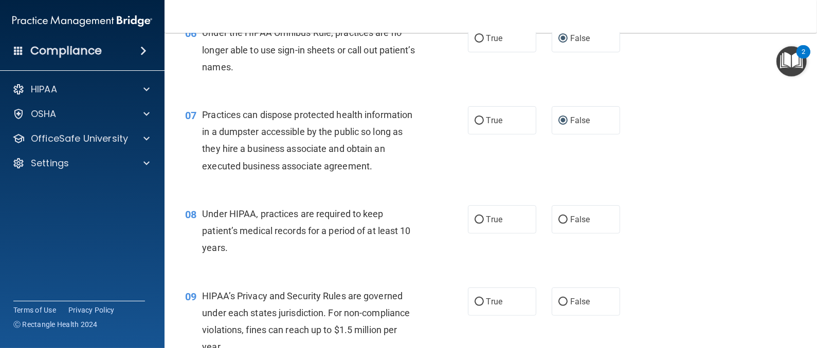
scroll to position [540, 0]
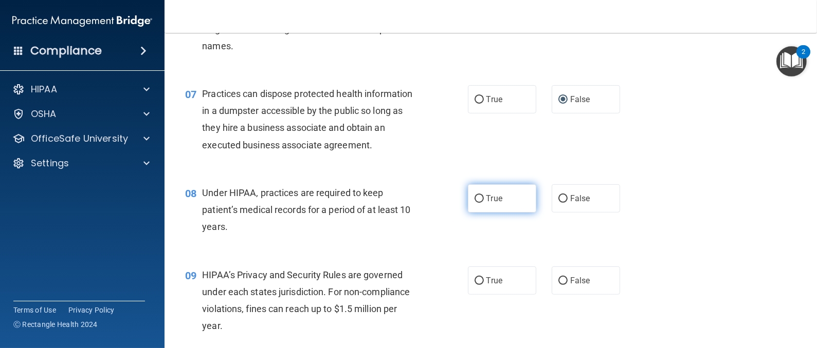
click at [468, 200] on label "True" at bounding box center [502, 198] width 68 height 28
click at [474, 200] on input "True" at bounding box center [478, 199] width 9 height 8
radio input "true"
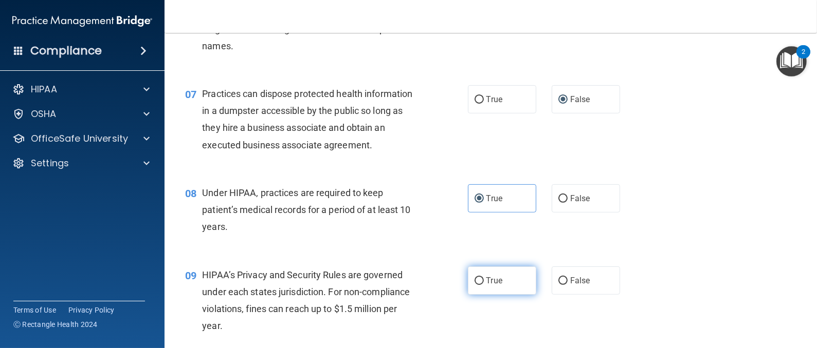
click at [474, 280] on input "True" at bounding box center [478, 282] width 9 height 8
radio input "true"
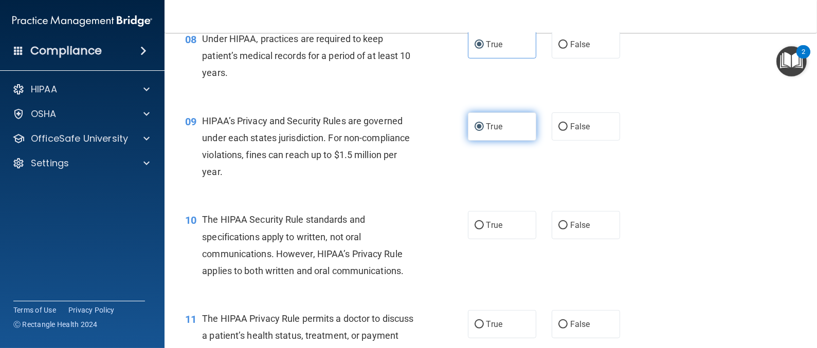
scroll to position [771, 0]
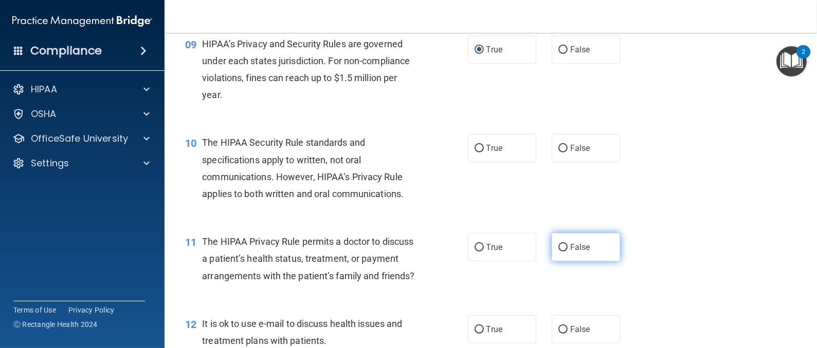
click at [559, 247] on input "False" at bounding box center [562, 248] width 9 height 8
radio input "true"
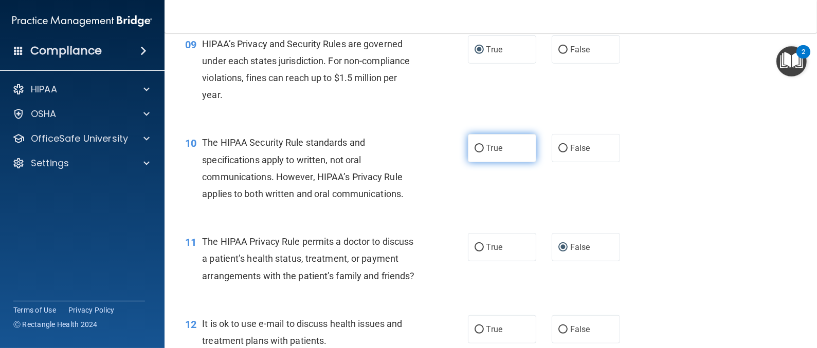
click at [478, 152] on label "True" at bounding box center [502, 148] width 68 height 28
click at [478, 152] on input "True" at bounding box center [478, 149] width 9 height 8
radio input "true"
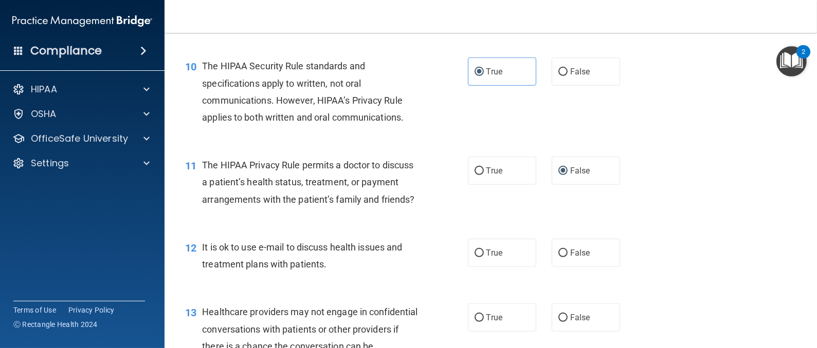
scroll to position [924, 0]
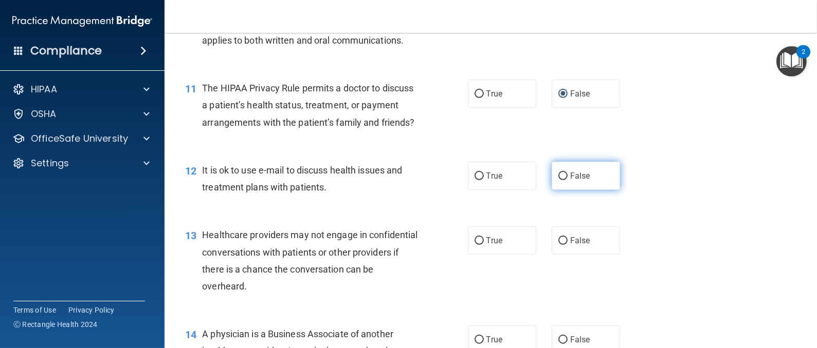
click at [558, 180] on input "False" at bounding box center [562, 177] width 9 height 8
radio input "true"
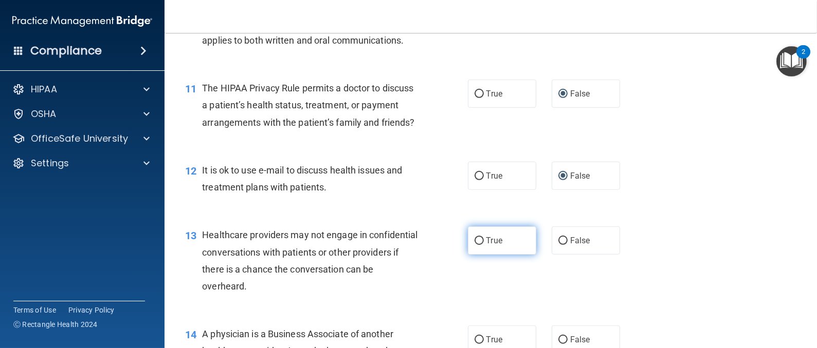
click at [474, 245] on input "True" at bounding box center [478, 241] width 9 height 8
radio input "true"
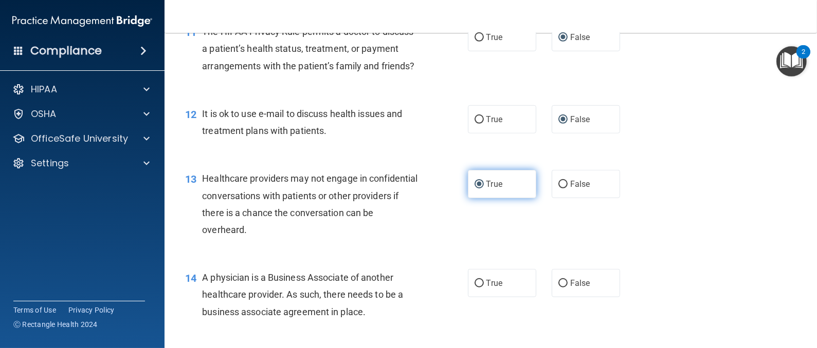
scroll to position [1002, 0]
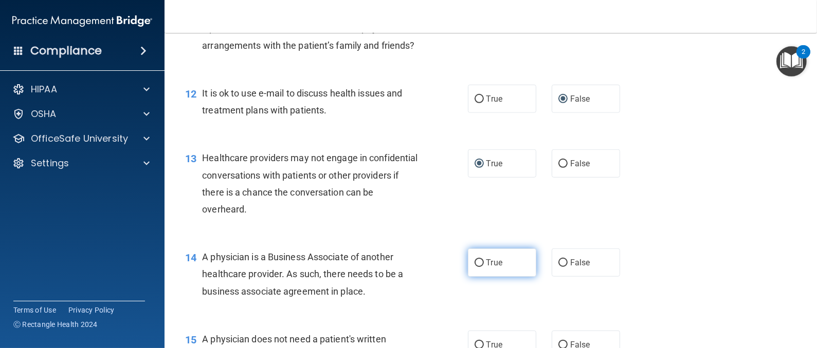
click at [474, 267] on input "True" at bounding box center [478, 264] width 9 height 8
radio input "true"
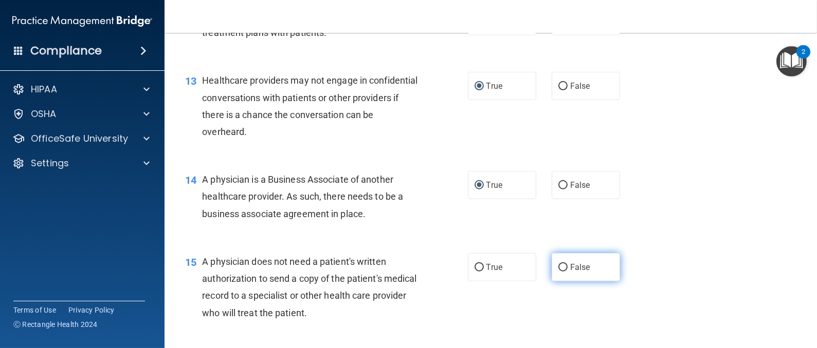
click at [570, 272] on span "False" at bounding box center [580, 268] width 20 height 10
click at [564, 272] on input "False" at bounding box center [562, 268] width 9 height 8
radio input "true"
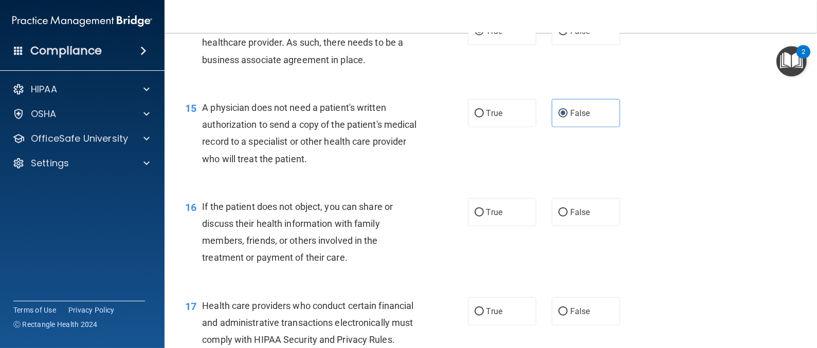
scroll to position [1310, 0]
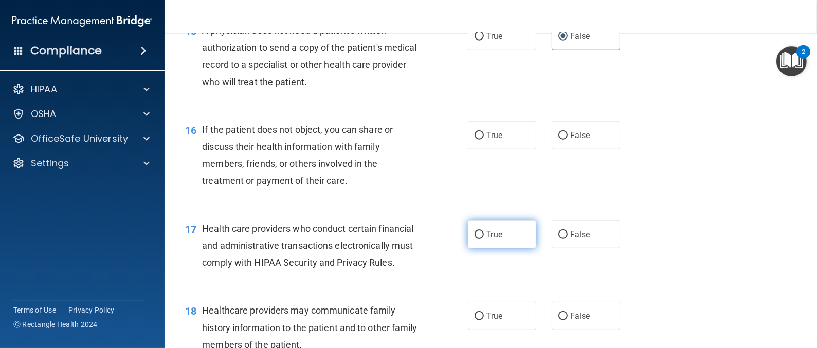
click at [474, 239] on input "True" at bounding box center [478, 235] width 9 height 8
radio input "true"
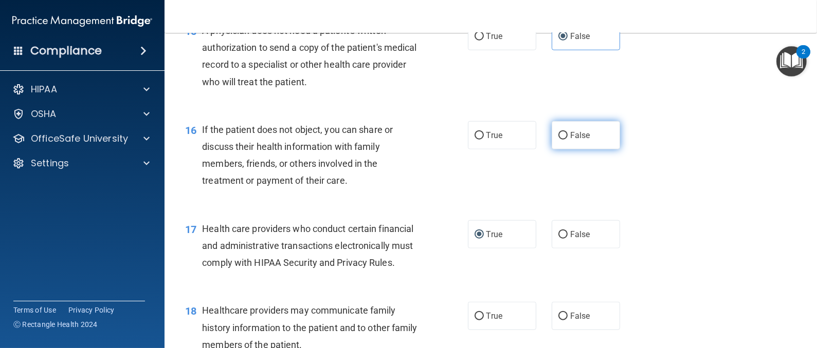
click at [570, 140] on span "False" at bounding box center [580, 136] width 20 height 10
click at [567, 140] on input "False" at bounding box center [562, 136] width 9 height 8
radio input "true"
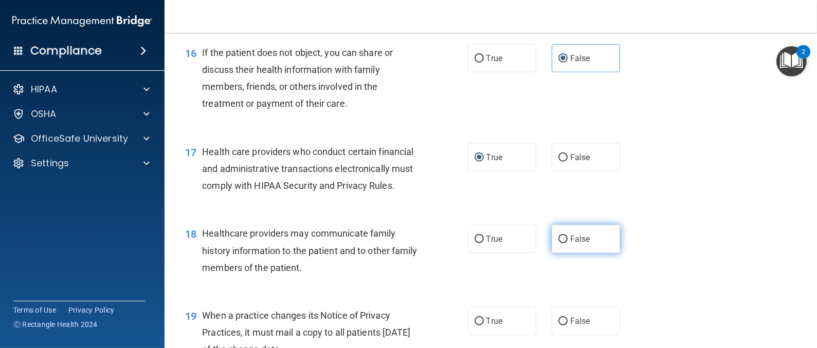
click at [570, 244] on span "False" at bounding box center [580, 239] width 20 height 10
click at [567, 244] on input "False" at bounding box center [562, 240] width 9 height 8
radio input "true"
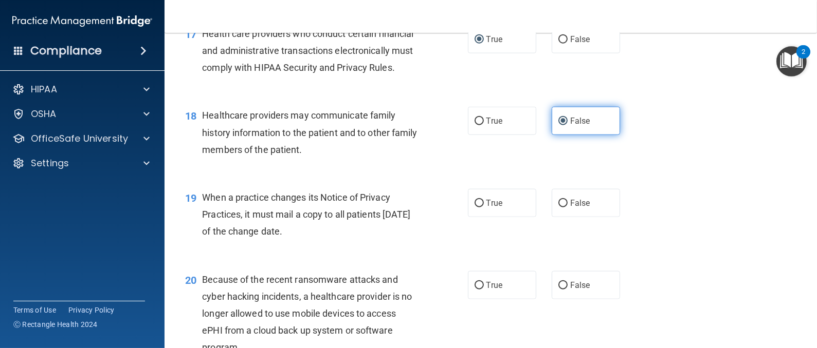
scroll to position [1542, 0]
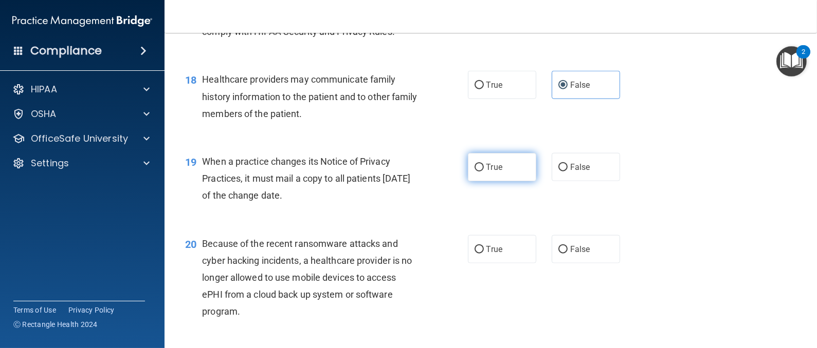
click at [487, 172] on span "True" at bounding box center [494, 167] width 16 height 10
click at [484, 172] on input "True" at bounding box center [478, 168] width 9 height 8
radio input "true"
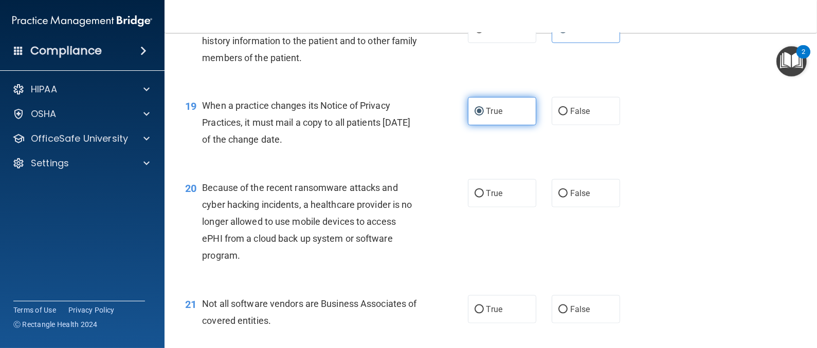
scroll to position [1618, 0]
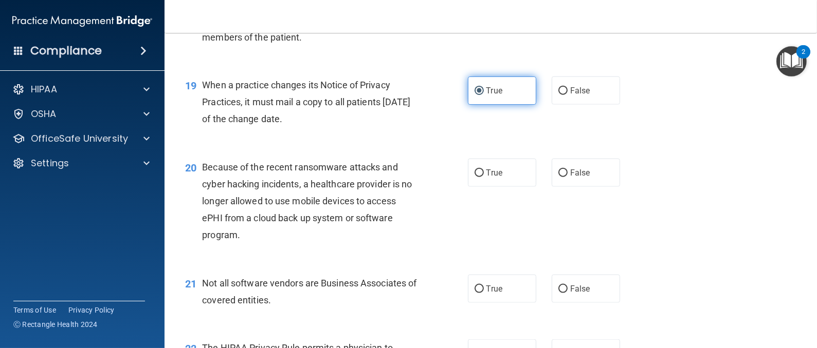
click at [509, 187] on label "True" at bounding box center [502, 173] width 68 height 28
click at [484, 177] on input "True" at bounding box center [478, 174] width 9 height 8
radio input "true"
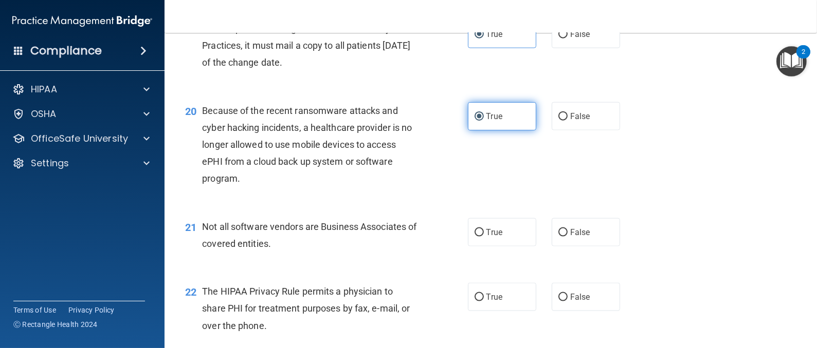
scroll to position [1695, 0]
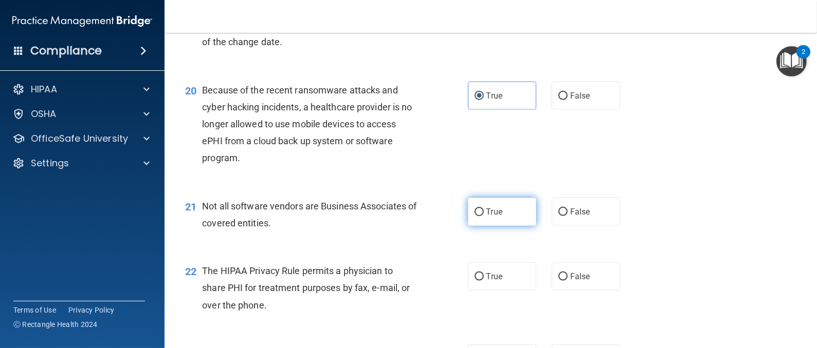
click at [468, 226] on label "True" at bounding box center [502, 212] width 68 height 28
click at [474, 216] on input "True" at bounding box center [478, 213] width 9 height 8
radio input "true"
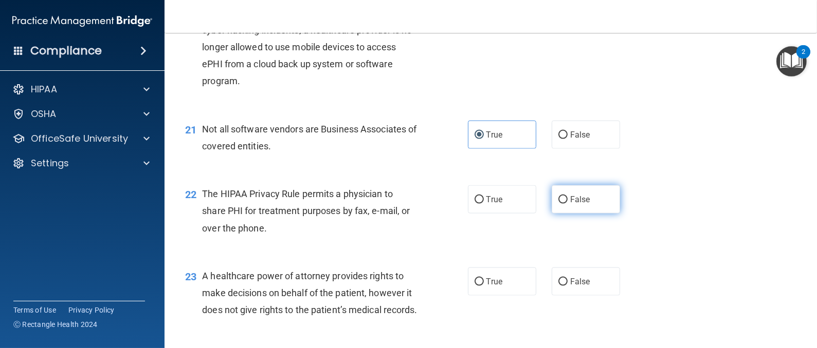
click at [558, 204] on input "False" at bounding box center [562, 200] width 9 height 8
radio input "true"
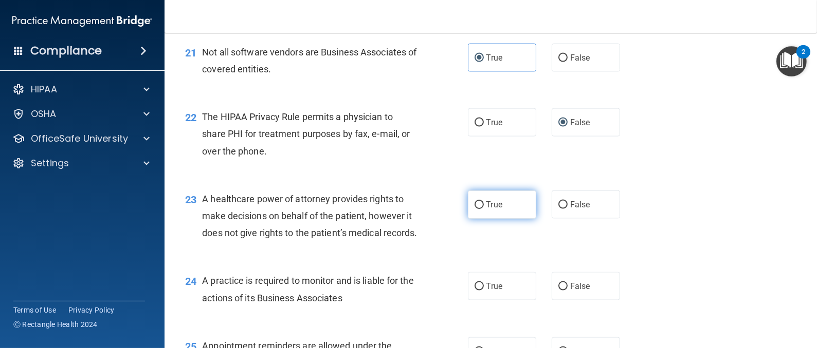
click at [474, 209] on input "True" at bounding box center [478, 205] width 9 height 8
radio input "true"
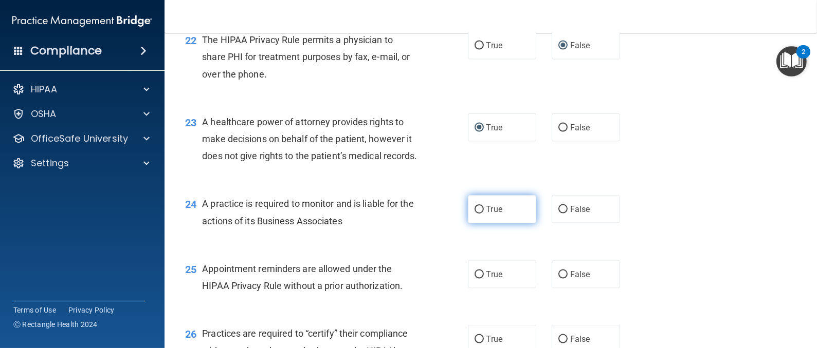
click at [477, 224] on label "True" at bounding box center [502, 209] width 68 height 28
click at [477, 214] on input "True" at bounding box center [478, 210] width 9 height 8
radio input "true"
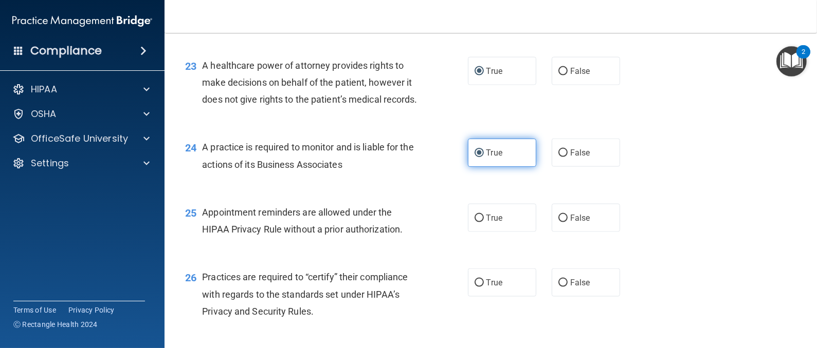
scroll to position [2004, 0]
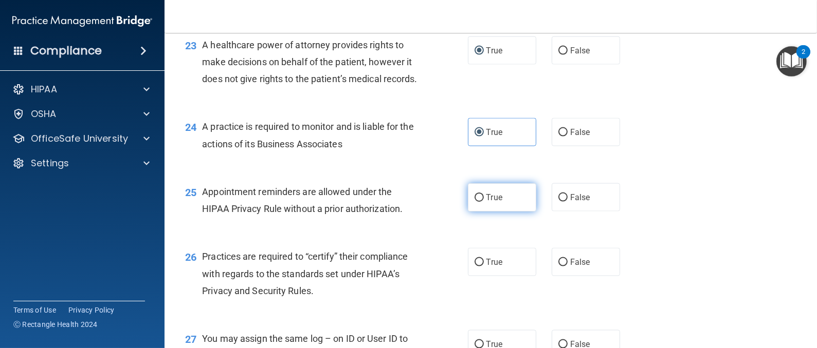
click at [471, 212] on label "True" at bounding box center [502, 197] width 68 height 28
click at [474, 202] on input "True" at bounding box center [478, 198] width 9 height 8
radio input "true"
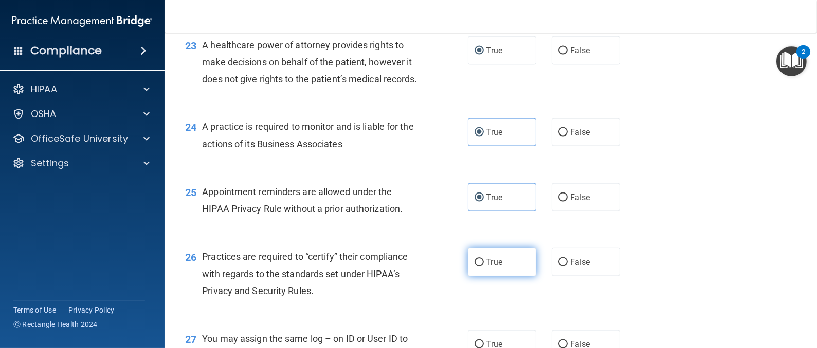
click at [475, 276] on label "True" at bounding box center [502, 262] width 68 height 28
click at [475, 267] on input "True" at bounding box center [478, 263] width 9 height 8
radio input "true"
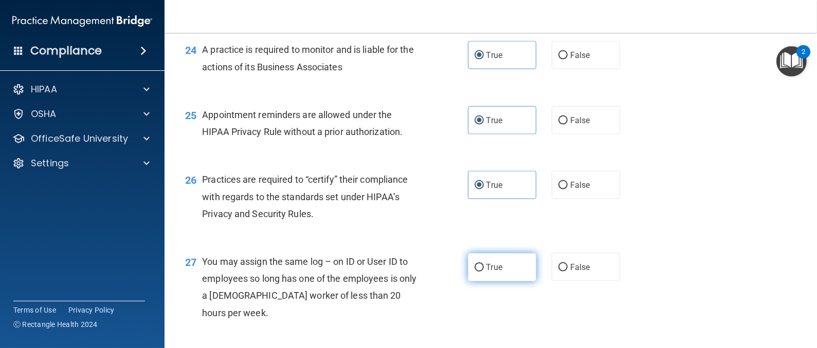
scroll to position [2158, 0]
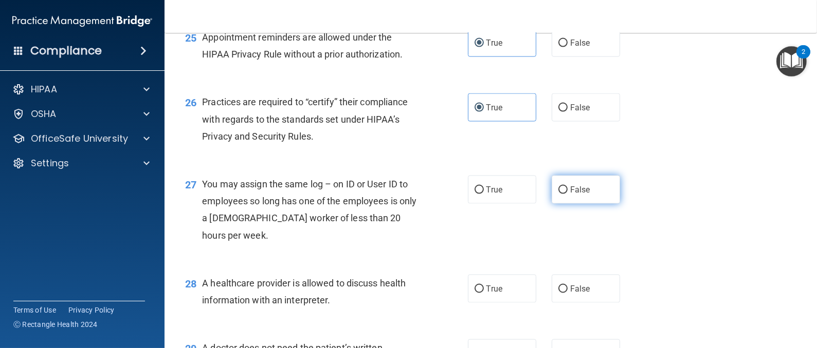
click at [570, 195] on span "False" at bounding box center [580, 190] width 20 height 10
click at [566, 194] on input "False" at bounding box center [562, 191] width 9 height 8
radio input "true"
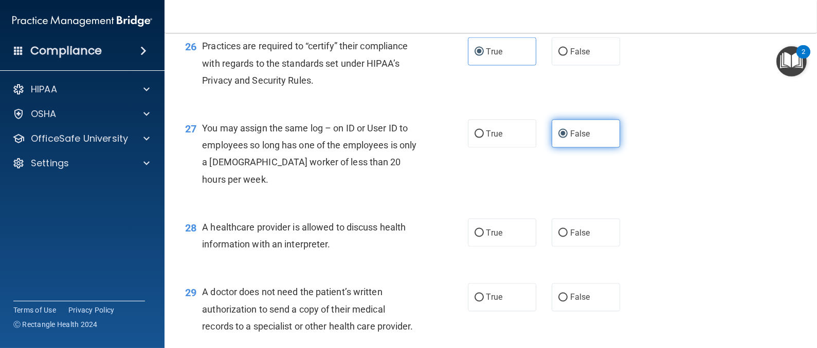
scroll to position [2235, 0]
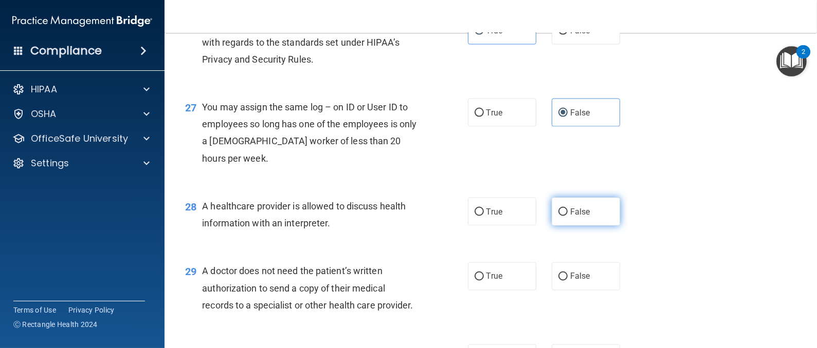
click at [558, 216] on input "False" at bounding box center [562, 213] width 9 height 8
radio input "true"
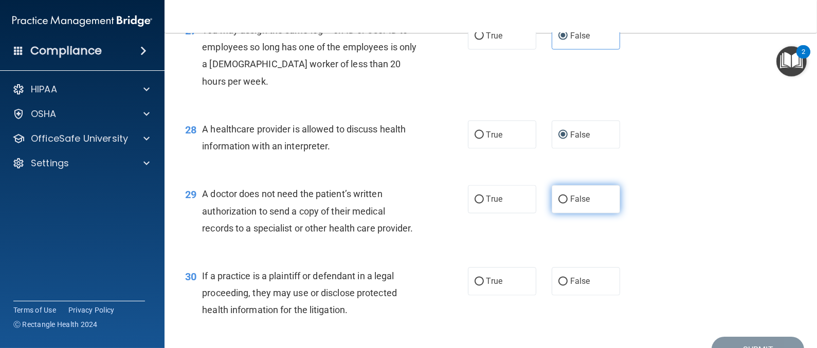
click at [553, 214] on label "False" at bounding box center [585, 200] width 68 height 28
click at [558, 204] on input "False" at bounding box center [562, 200] width 9 height 8
radio input "true"
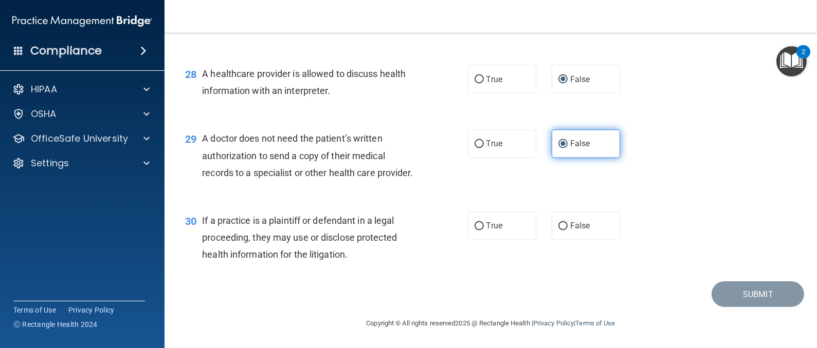
scroll to position [2436, 0]
click at [553, 257] on div "30 If a practice is a plaintiff or defendant in a legal proceeding, they may us…" at bounding box center [490, 240] width 626 height 82
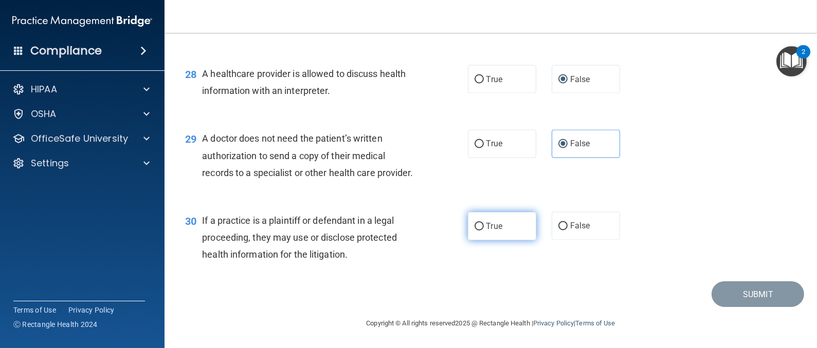
click at [474, 229] on input "True" at bounding box center [478, 227] width 9 height 8
radio input "true"
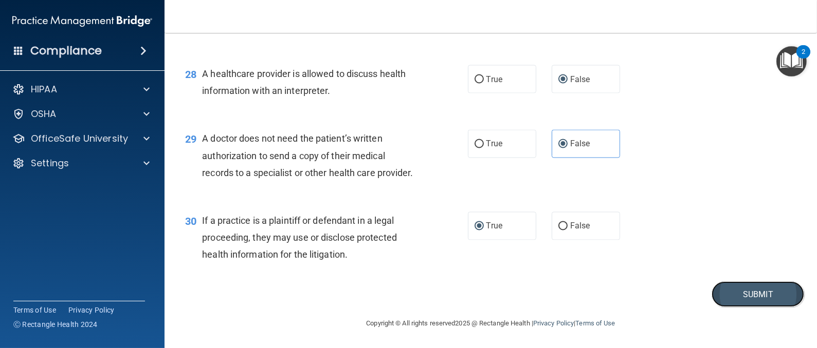
click at [763, 291] on button "Submit" at bounding box center [757, 295] width 93 height 26
click at [755, 292] on button "Submit" at bounding box center [757, 295] width 93 height 26
click at [747, 290] on button "Submit" at bounding box center [757, 295] width 93 height 26
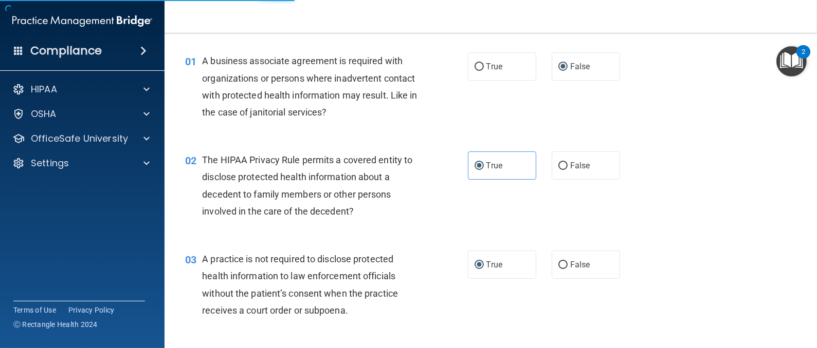
scroll to position [0, 0]
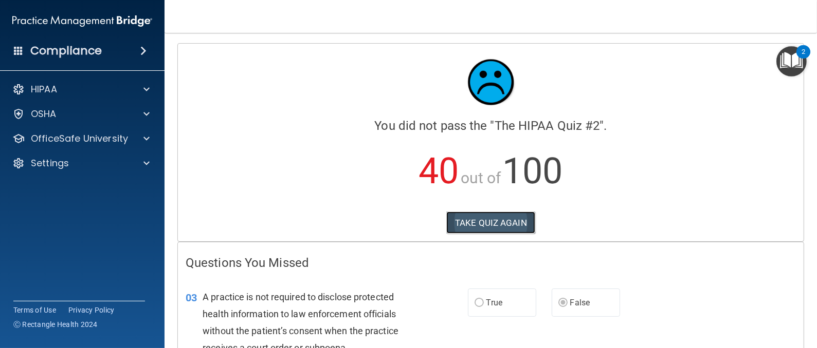
click at [476, 226] on button "TAKE QUIZ AGAIN" at bounding box center [490, 223] width 89 height 23
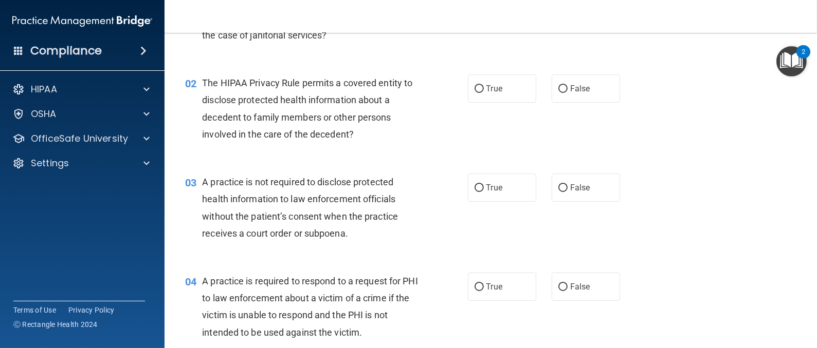
scroll to position [154, 0]
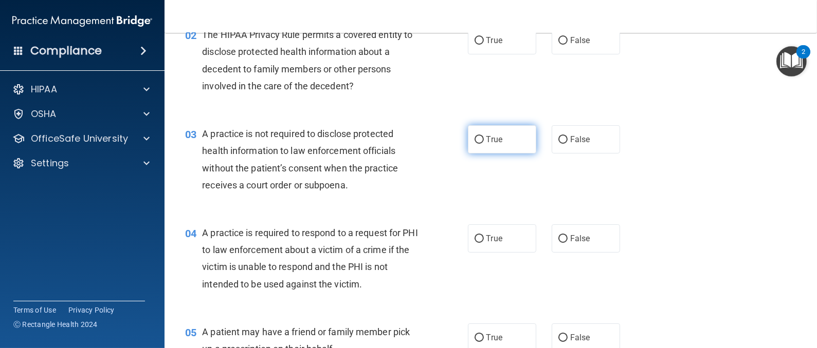
click at [469, 133] on label "True" at bounding box center [502, 139] width 68 height 28
click at [474, 136] on input "True" at bounding box center [478, 140] width 9 height 8
radio input "true"
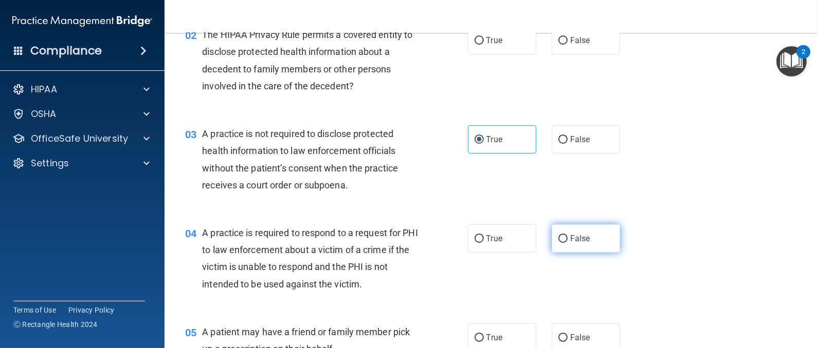
click at [558, 237] on input "False" at bounding box center [562, 239] width 9 height 8
radio input "true"
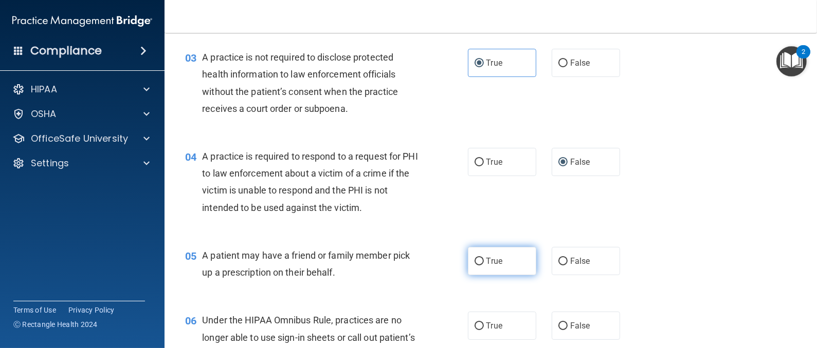
click at [474, 262] on input "True" at bounding box center [478, 262] width 9 height 8
radio input "true"
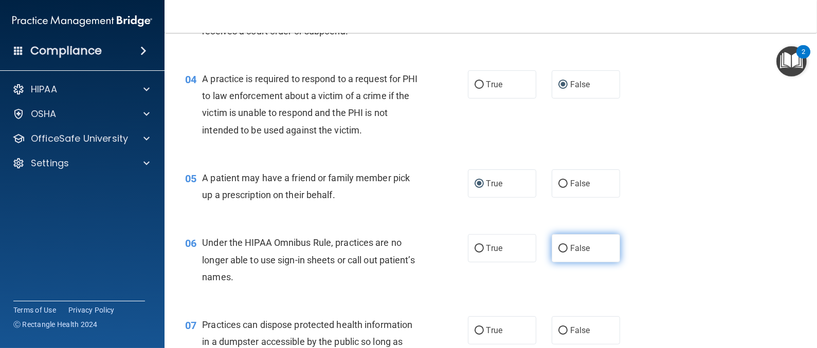
click at [575, 243] on label "False" at bounding box center [585, 248] width 68 height 28
click at [567, 245] on input "False" at bounding box center [562, 249] width 9 height 8
radio input "true"
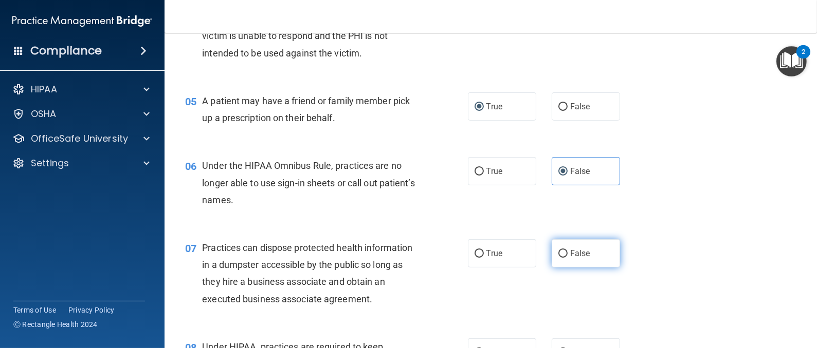
click at [570, 252] on span "False" at bounding box center [580, 254] width 20 height 10
click at [563, 252] on input "False" at bounding box center [562, 254] width 9 height 8
radio input "true"
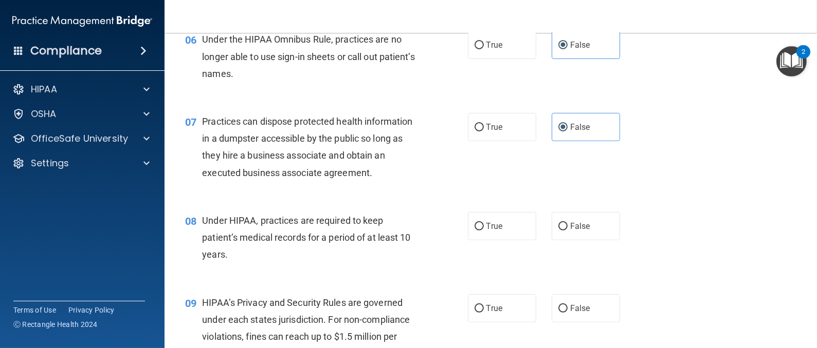
scroll to position [540, 0]
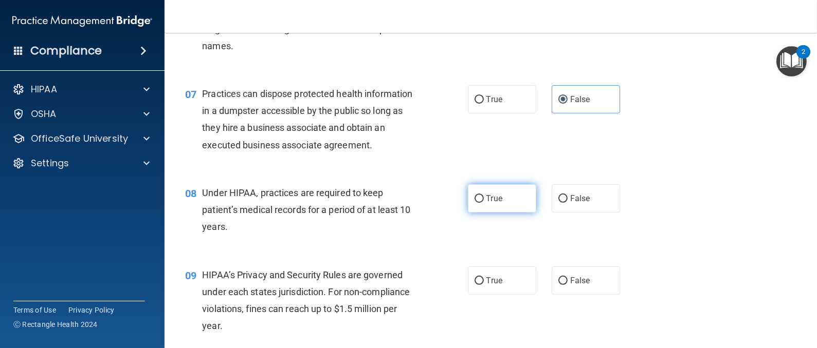
click at [474, 199] on input "True" at bounding box center [478, 199] width 9 height 8
radio input "true"
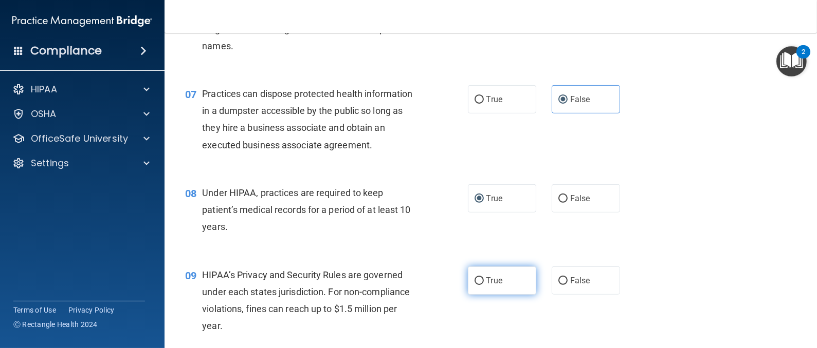
click at [474, 281] on input "True" at bounding box center [478, 282] width 9 height 8
radio input "true"
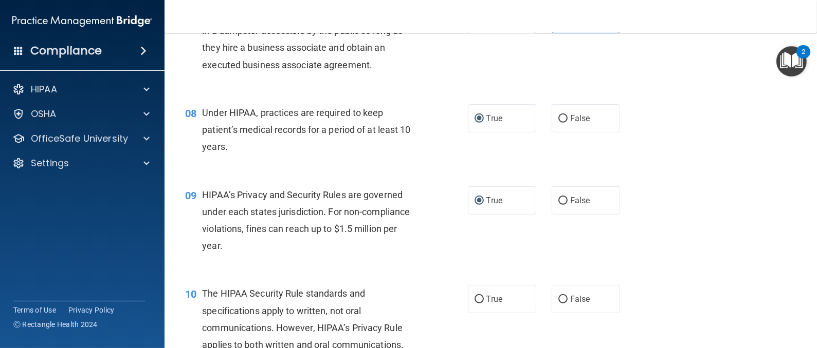
scroll to position [694, 0]
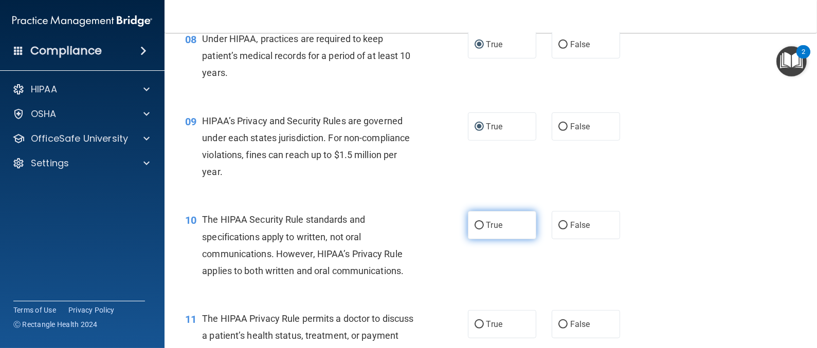
click at [474, 228] on input "True" at bounding box center [478, 226] width 9 height 8
radio input "true"
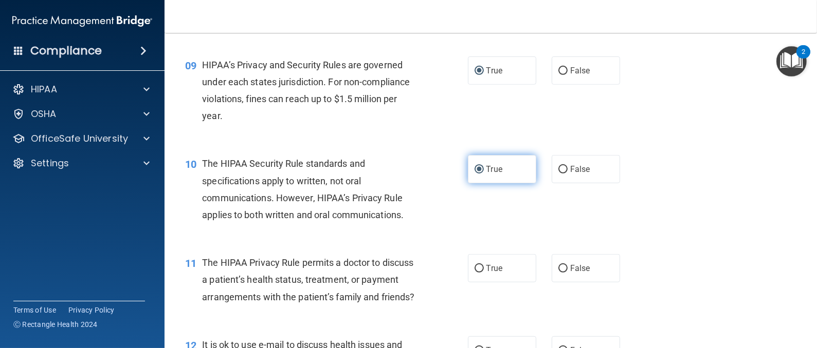
scroll to position [771, 0]
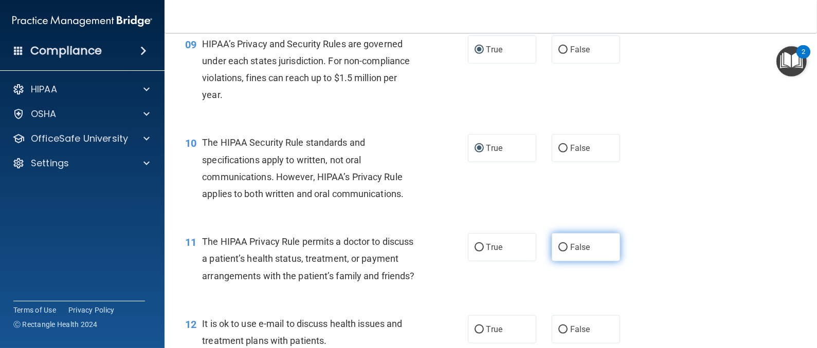
click at [570, 248] on span "False" at bounding box center [580, 248] width 20 height 10
click at [567, 248] on input "False" at bounding box center [562, 248] width 9 height 8
radio input "true"
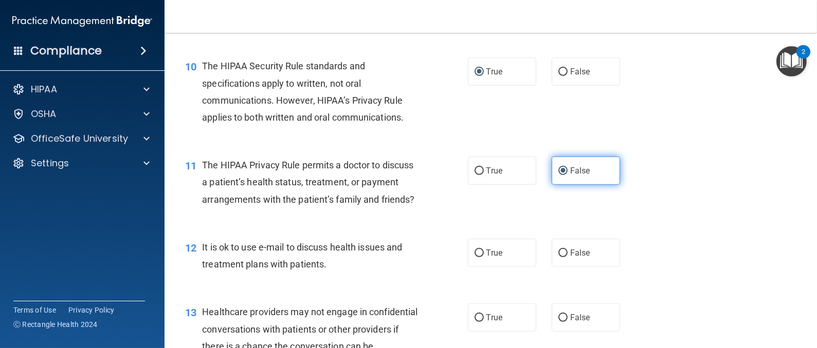
scroll to position [924, 0]
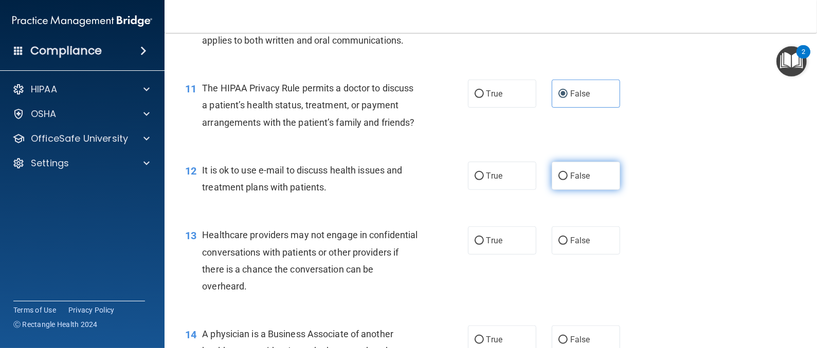
click at [558, 180] on input "False" at bounding box center [562, 177] width 9 height 8
radio input "true"
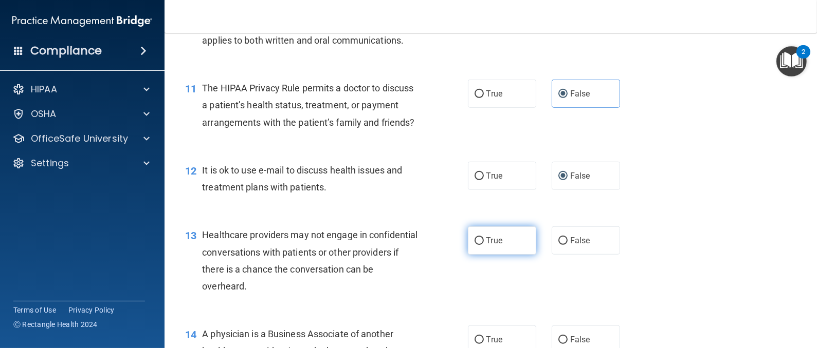
click at [475, 245] on input "True" at bounding box center [478, 241] width 9 height 8
radio input "true"
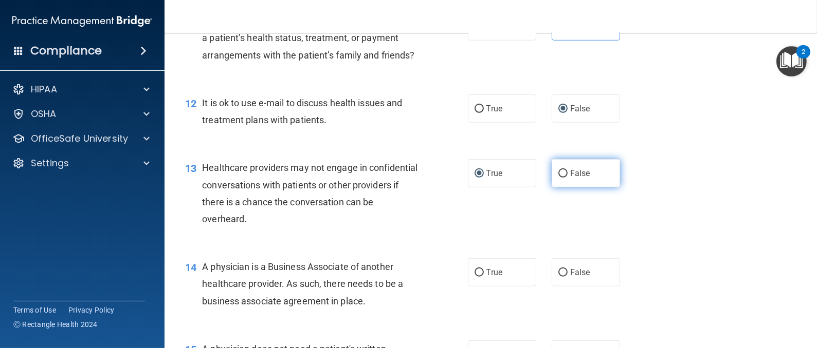
scroll to position [1079, 0]
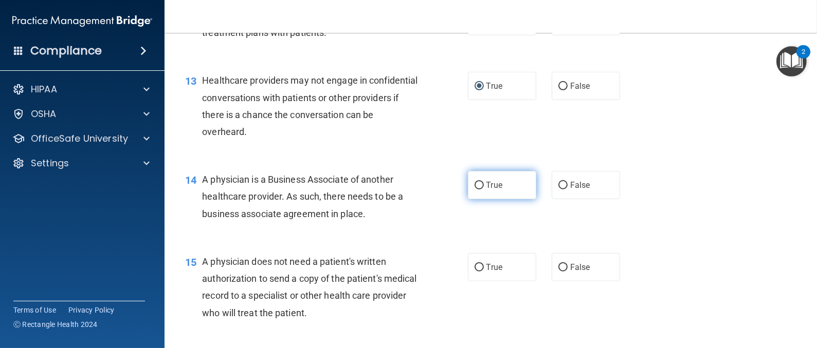
click at [476, 190] on input "True" at bounding box center [478, 186] width 9 height 8
radio input "true"
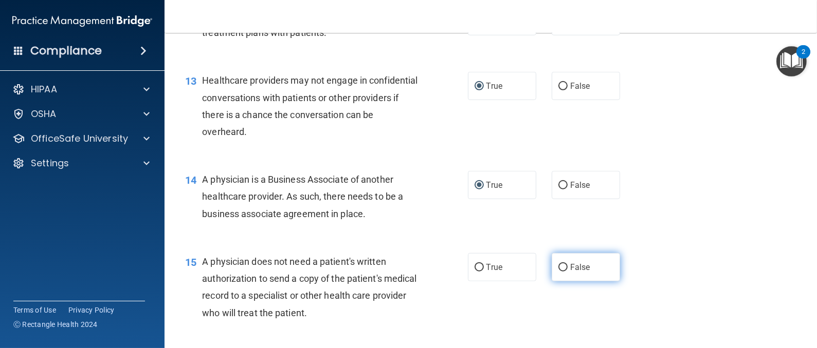
click at [551, 282] on label "False" at bounding box center [585, 267] width 68 height 28
click at [558, 272] on input "False" at bounding box center [562, 268] width 9 height 8
radio input "true"
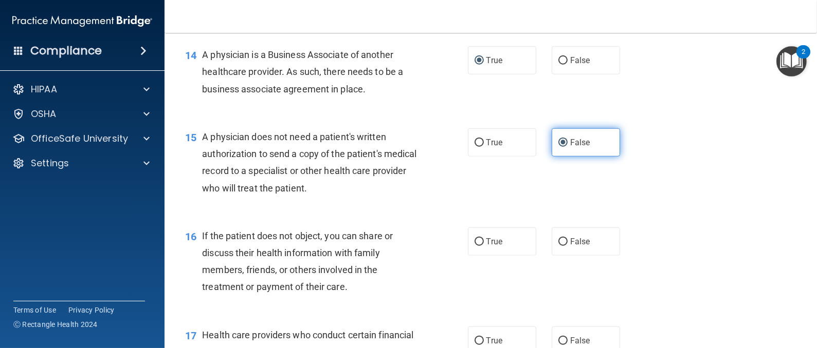
scroll to position [1233, 0]
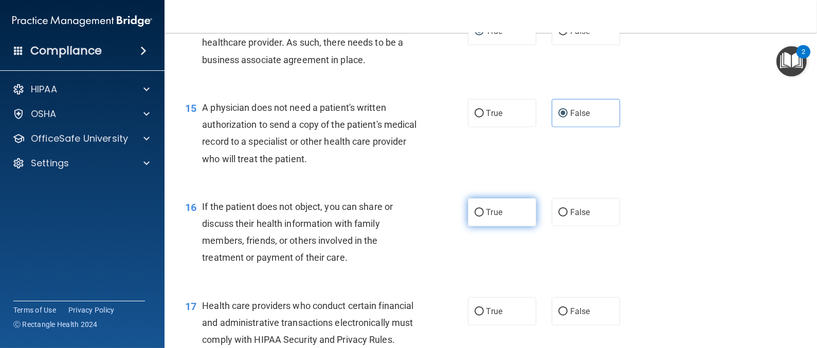
click at [474, 217] on input "True" at bounding box center [478, 213] width 9 height 8
radio input "true"
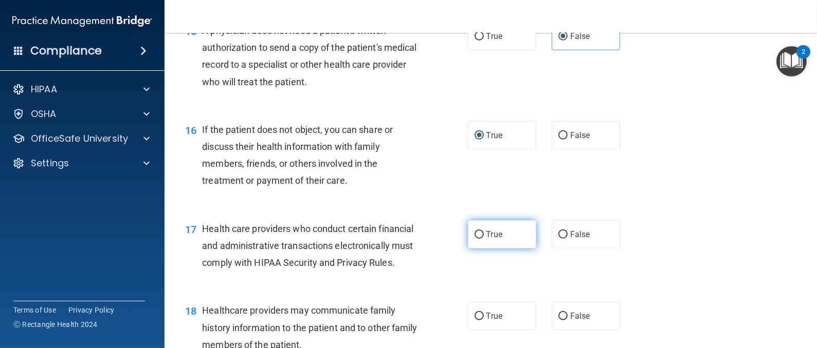
click at [479, 249] on label "True" at bounding box center [502, 234] width 68 height 28
click at [479, 239] on input "True" at bounding box center [478, 235] width 9 height 8
radio input "true"
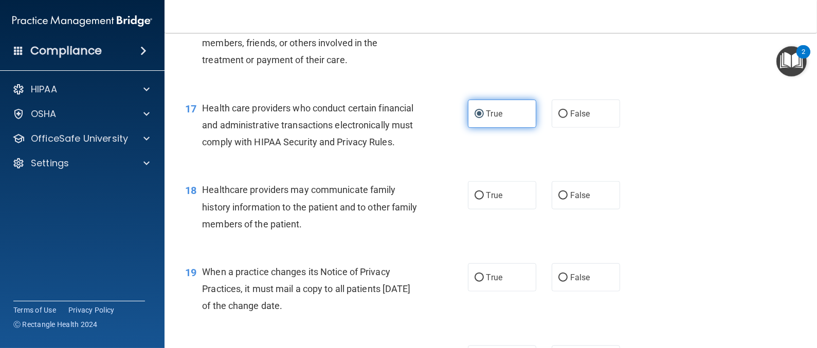
scroll to position [1465, 0]
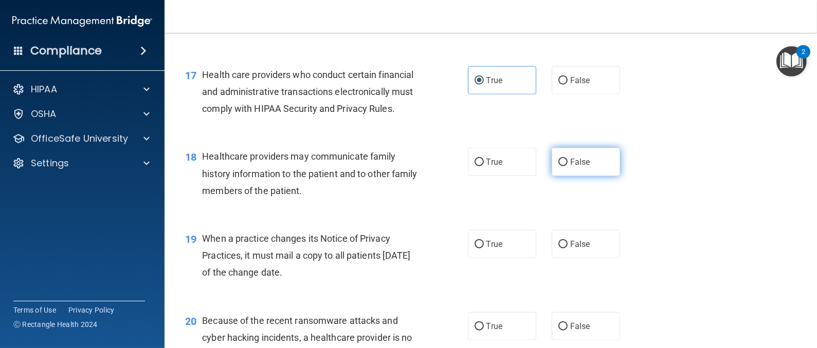
click at [557, 176] on label "False" at bounding box center [585, 162] width 68 height 28
click at [558, 167] on input "False" at bounding box center [562, 163] width 9 height 8
radio input "true"
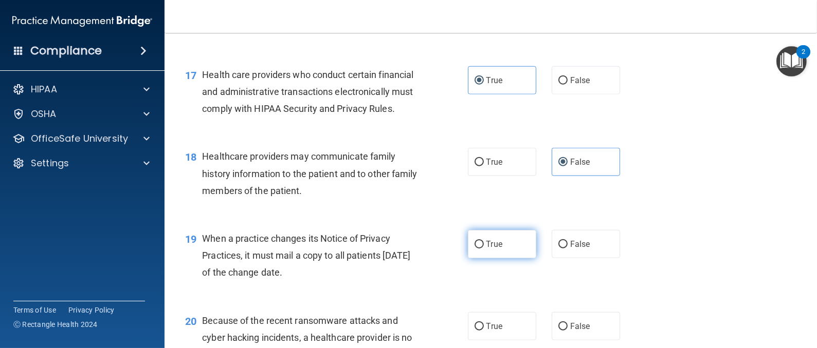
click at [474, 249] on input "True" at bounding box center [478, 245] width 9 height 8
radio input "true"
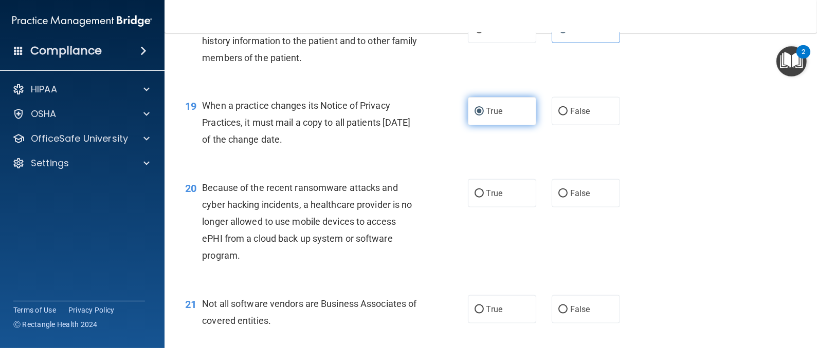
scroll to position [1618, 0]
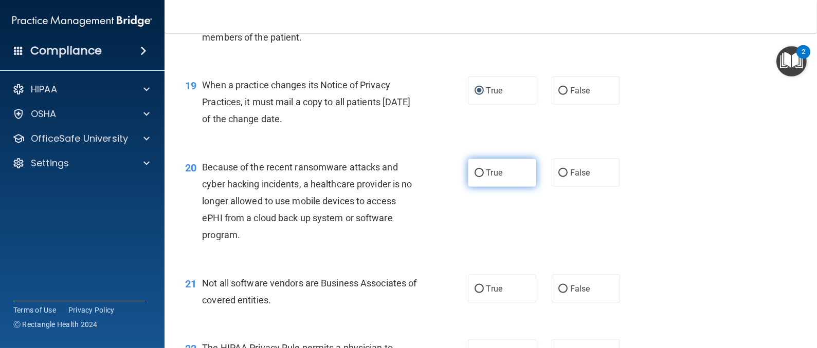
click at [474, 177] on input "True" at bounding box center [478, 174] width 9 height 8
radio input "true"
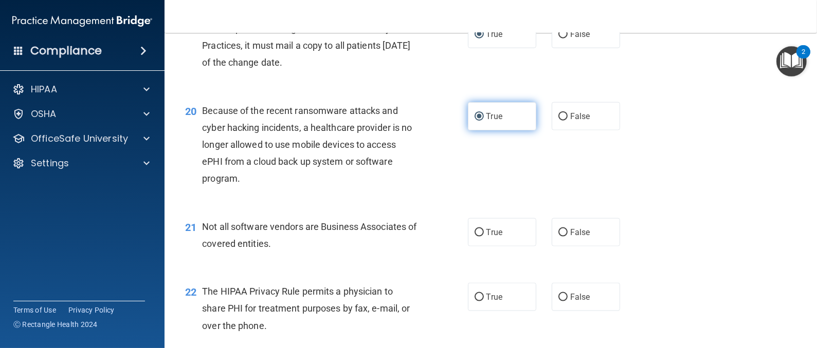
scroll to position [1695, 0]
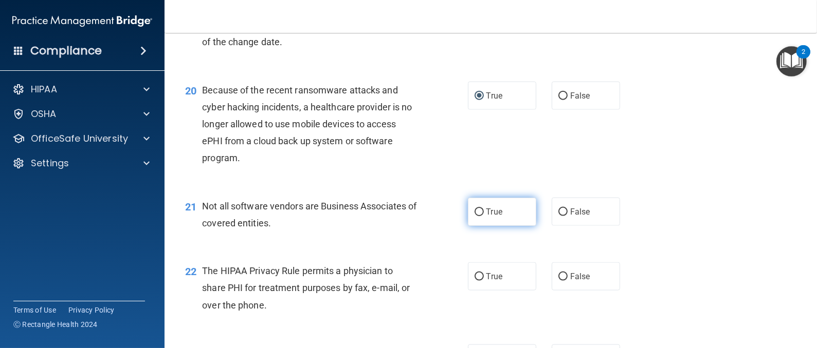
click at [479, 226] on label "True" at bounding box center [502, 212] width 68 height 28
click at [479, 216] on input "True" at bounding box center [478, 213] width 9 height 8
radio input "true"
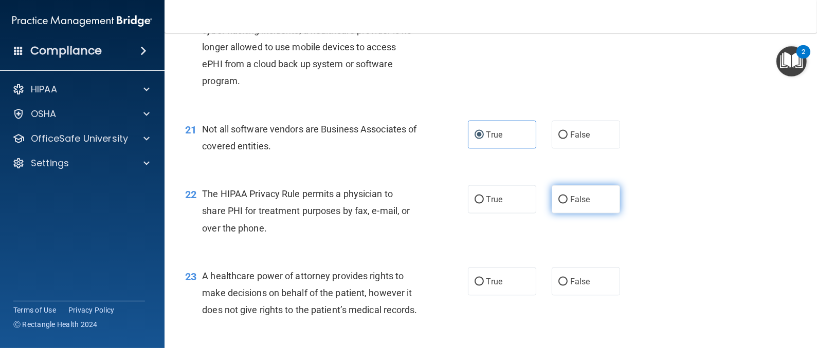
click at [558, 204] on input "False" at bounding box center [562, 200] width 9 height 8
radio input "true"
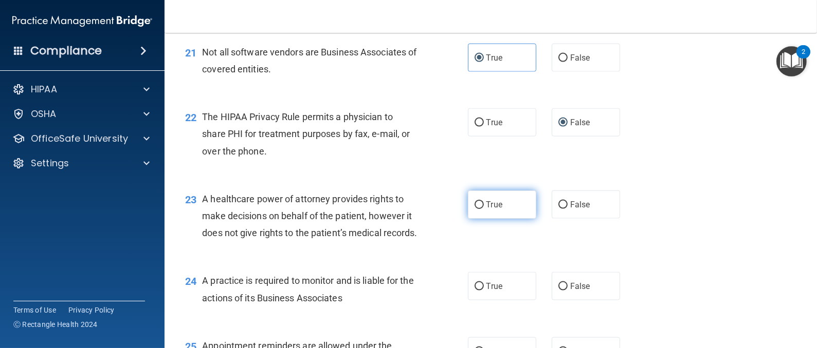
click at [494, 210] on span "True" at bounding box center [494, 205] width 16 height 10
click at [484, 209] on input "True" at bounding box center [478, 205] width 9 height 8
radio input "true"
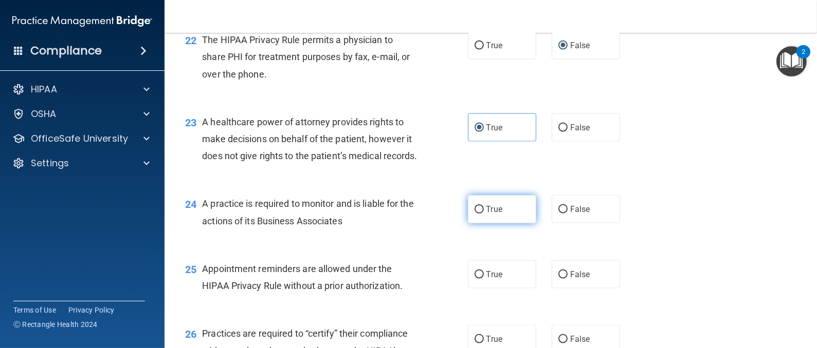
click at [474, 214] on input "True" at bounding box center [478, 210] width 9 height 8
radio input "true"
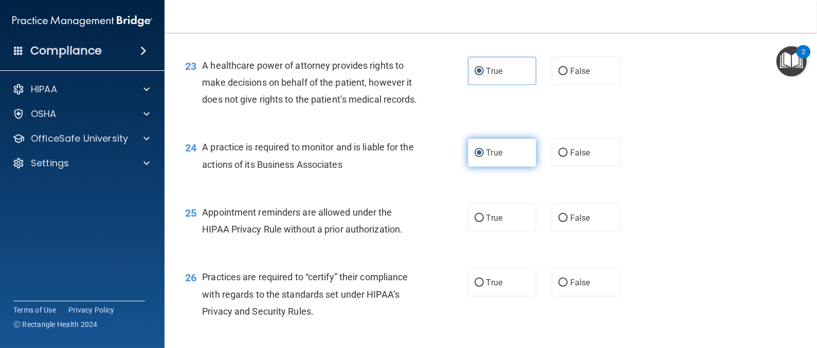
scroll to position [2004, 0]
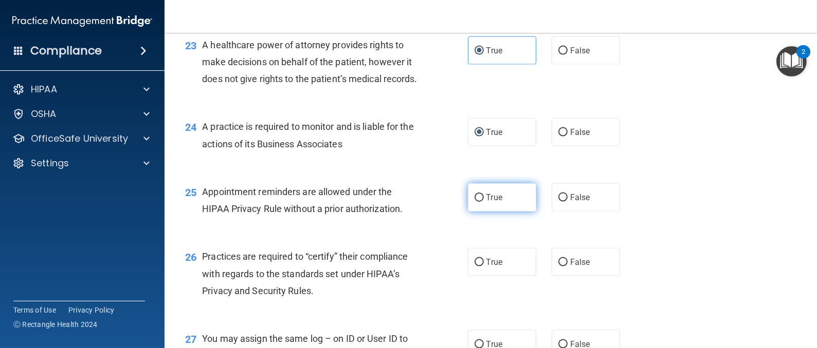
click at [475, 202] on input "True" at bounding box center [478, 198] width 9 height 8
radio input "true"
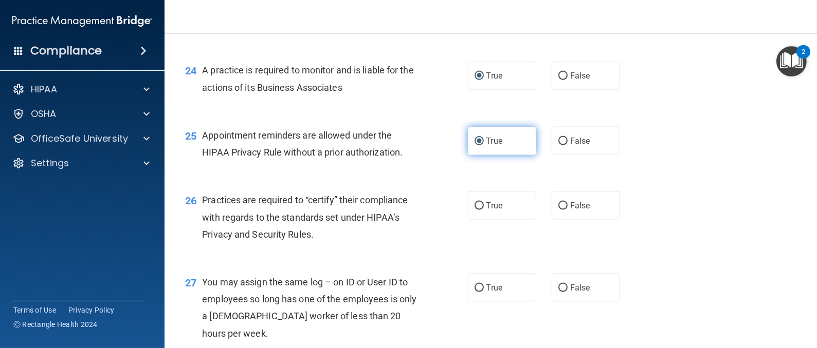
scroll to position [2081, 0]
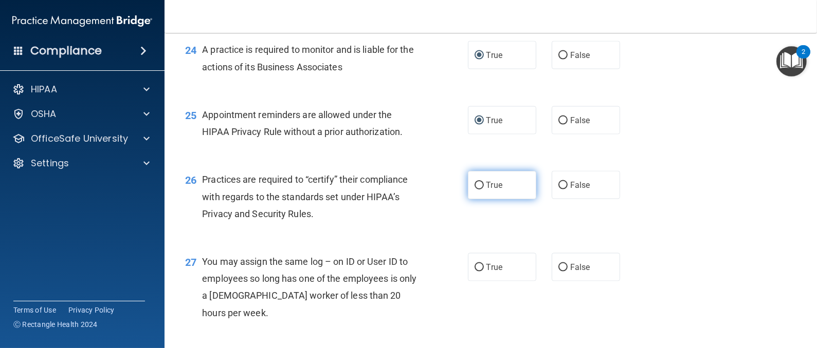
click at [475, 190] on input "True" at bounding box center [478, 186] width 9 height 8
radio input "true"
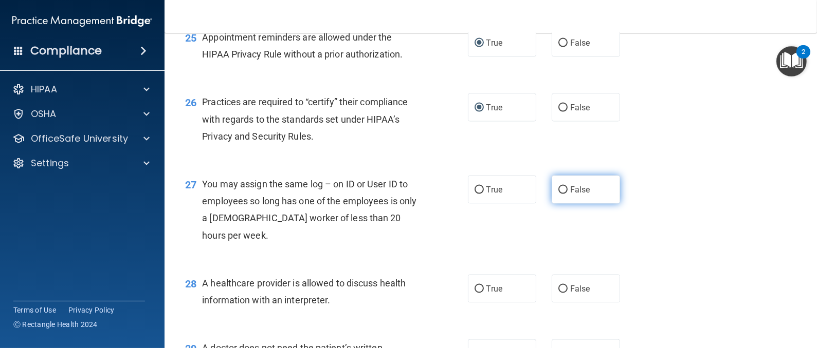
click at [554, 204] on label "False" at bounding box center [585, 190] width 68 height 28
click at [558, 194] on input "False" at bounding box center [562, 191] width 9 height 8
radio input "true"
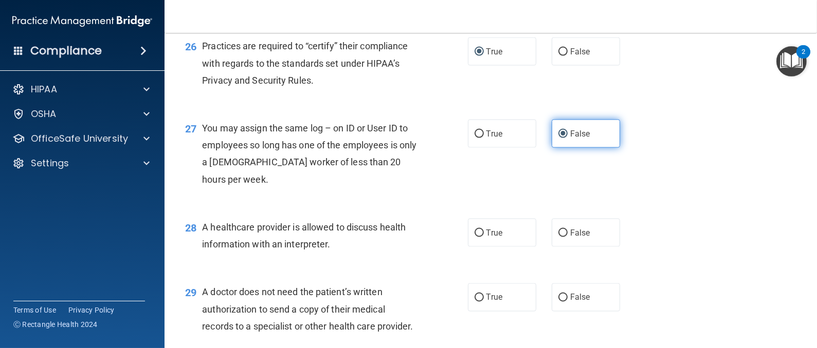
scroll to position [2235, 0]
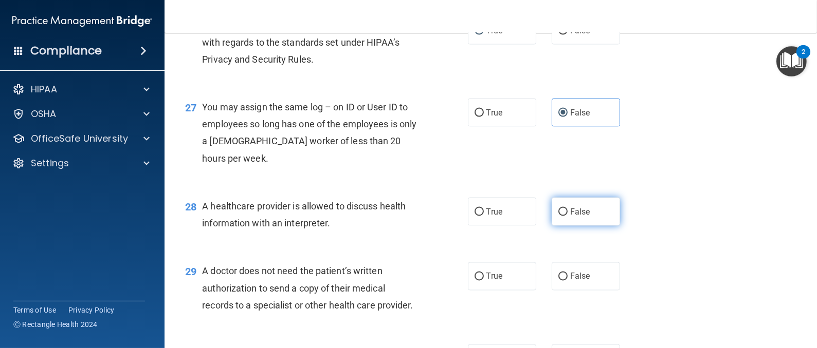
click at [558, 216] on input "False" at bounding box center [562, 213] width 9 height 8
radio input "true"
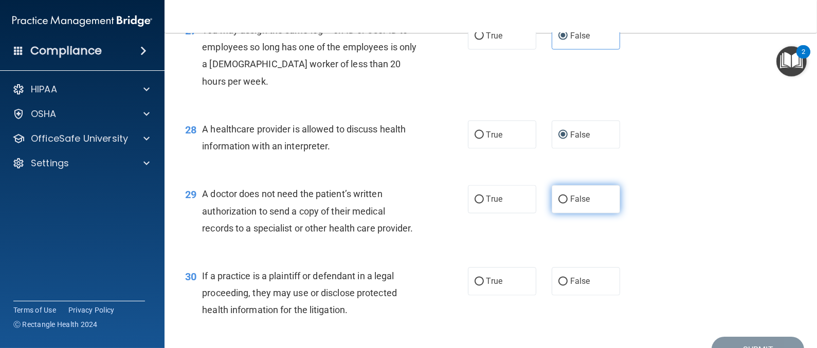
click at [558, 204] on input "False" at bounding box center [562, 200] width 9 height 8
radio input "true"
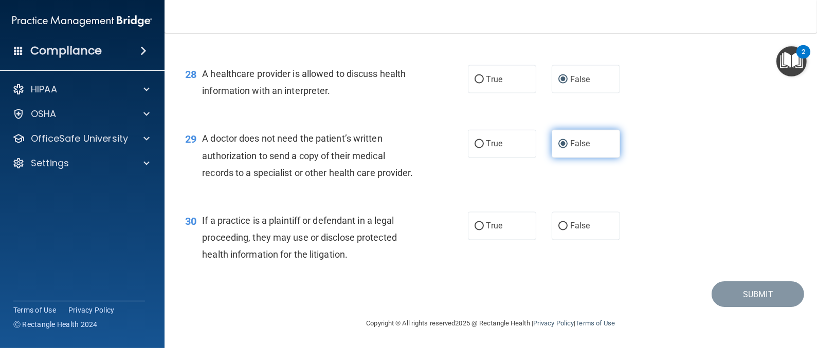
scroll to position [2436, 0]
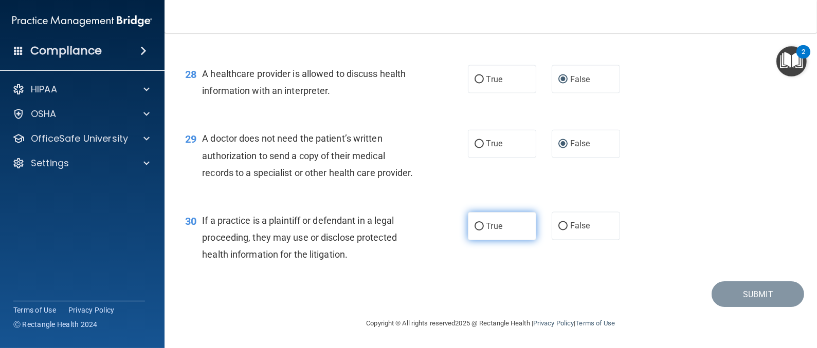
click at [474, 228] on input "True" at bounding box center [478, 227] width 9 height 8
radio input "true"
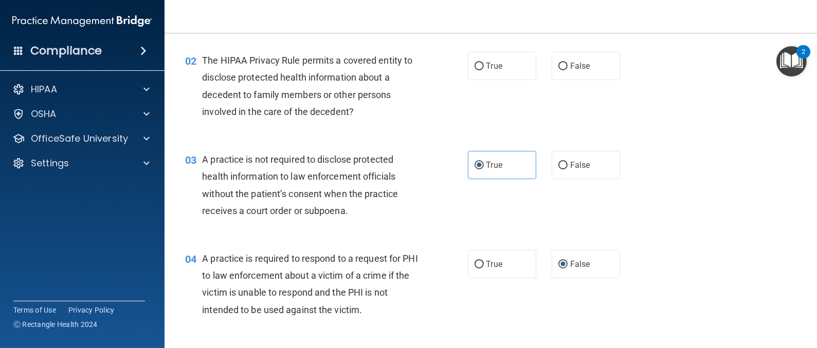
scroll to position [46, 0]
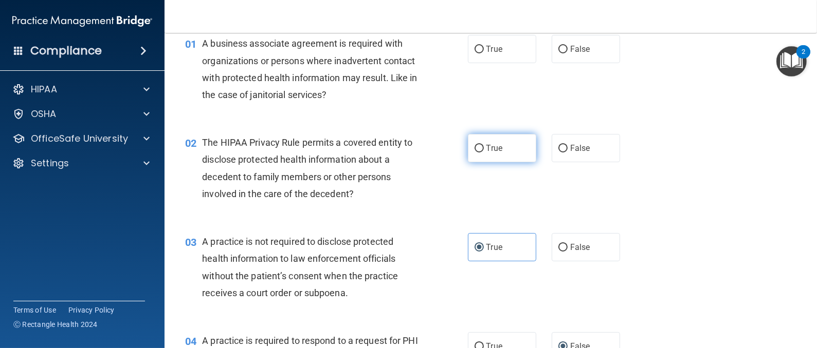
click at [474, 151] on input "True" at bounding box center [478, 149] width 9 height 8
radio input "true"
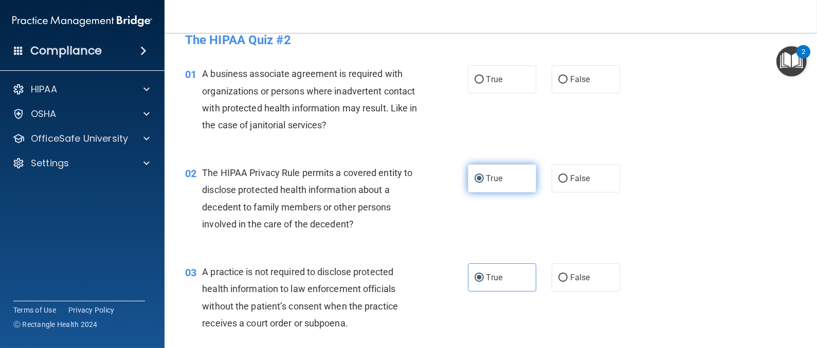
scroll to position [0, 0]
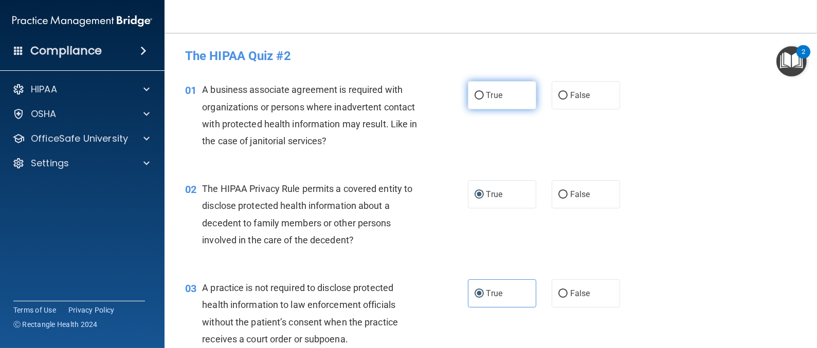
click at [471, 101] on label "True" at bounding box center [502, 95] width 68 height 28
click at [474, 100] on input "True" at bounding box center [478, 96] width 9 height 8
radio input "true"
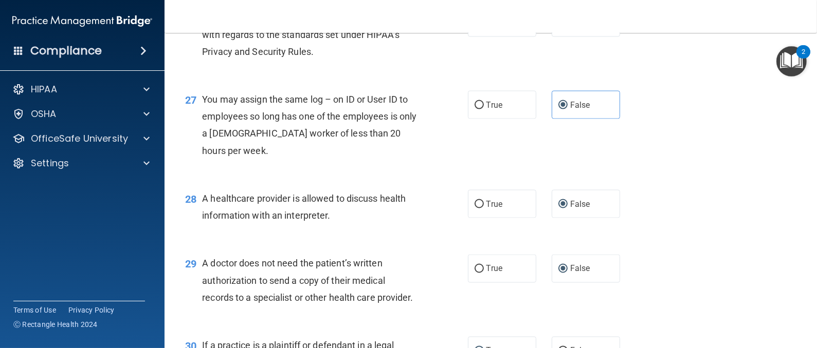
scroll to position [2436, 0]
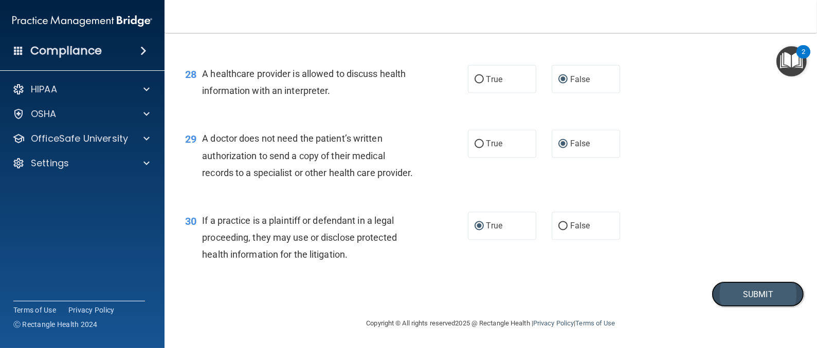
click at [760, 287] on button "Submit" at bounding box center [757, 295] width 93 height 26
click at [741, 291] on button "Submit" at bounding box center [757, 295] width 93 height 26
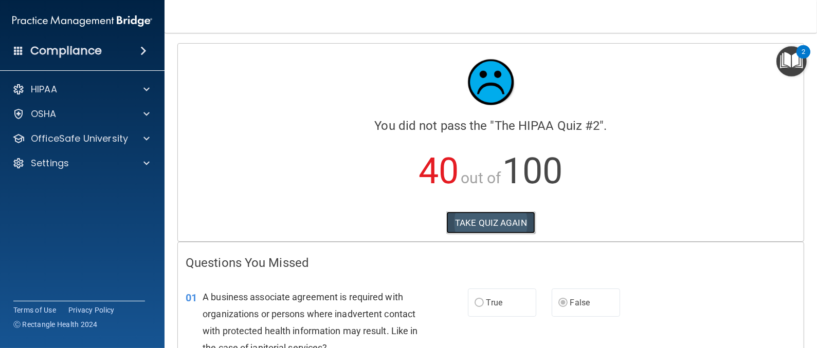
click at [482, 224] on button "TAKE QUIZ AGAIN" at bounding box center [490, 223] width 89 height 23
